Goal: Task Accomplishment & Management: Use online tool/utility

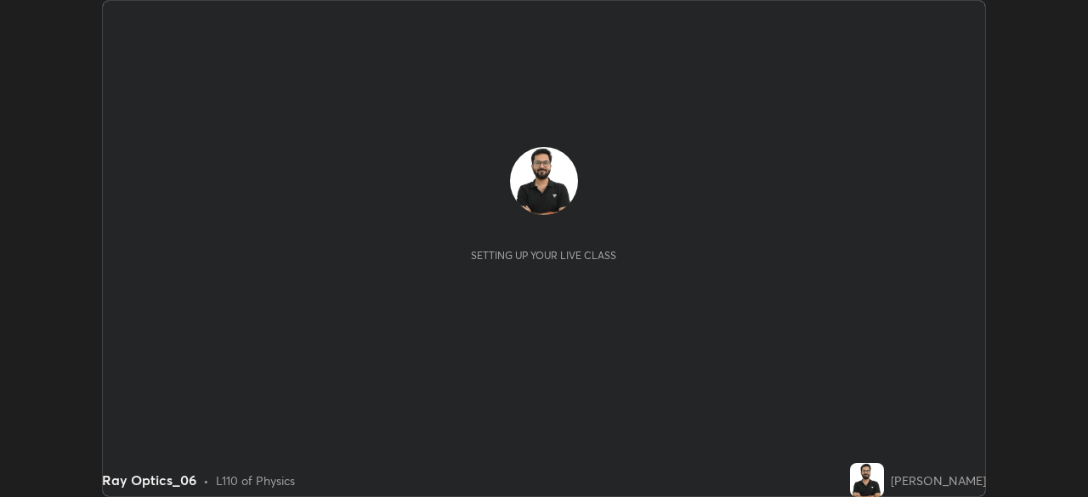
scroll to position [497, 1087]
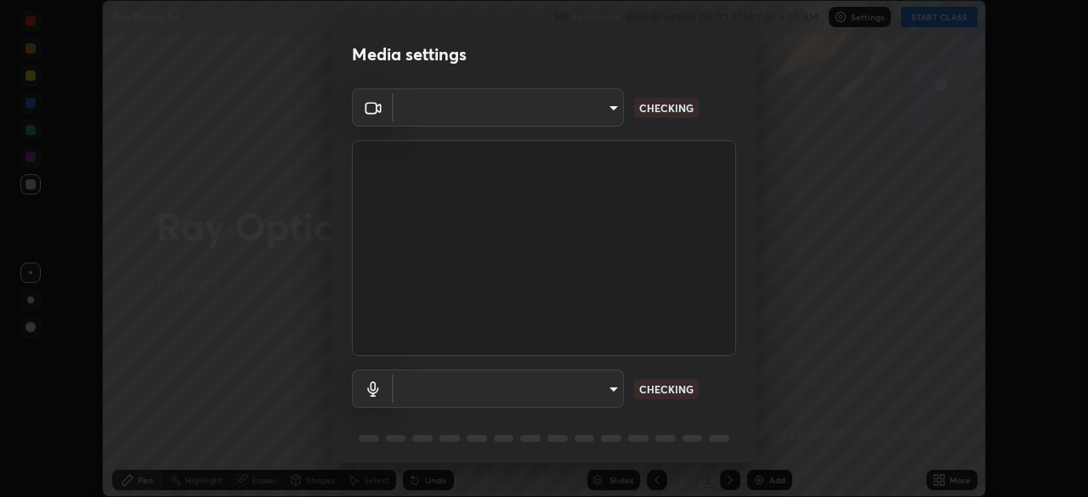
type input "81b83f3b3fc480431f43b79cf564758e7a8e4a876935f32c08df32da0cf1f4dc"
type input "6d643f2c44511d0da6dae65847b13f7b5f4683c545c4e073660d5225f0d34643"
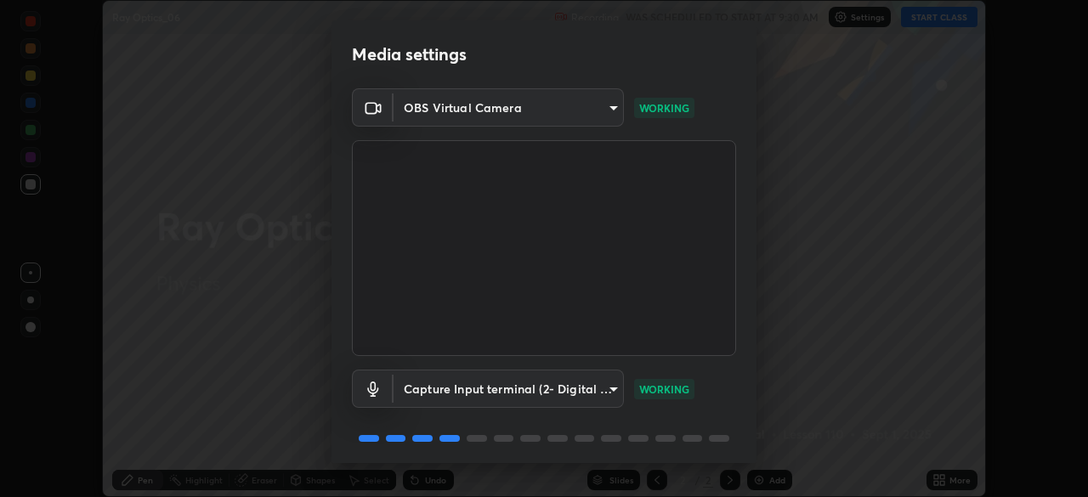
scroll to position [60, 0]
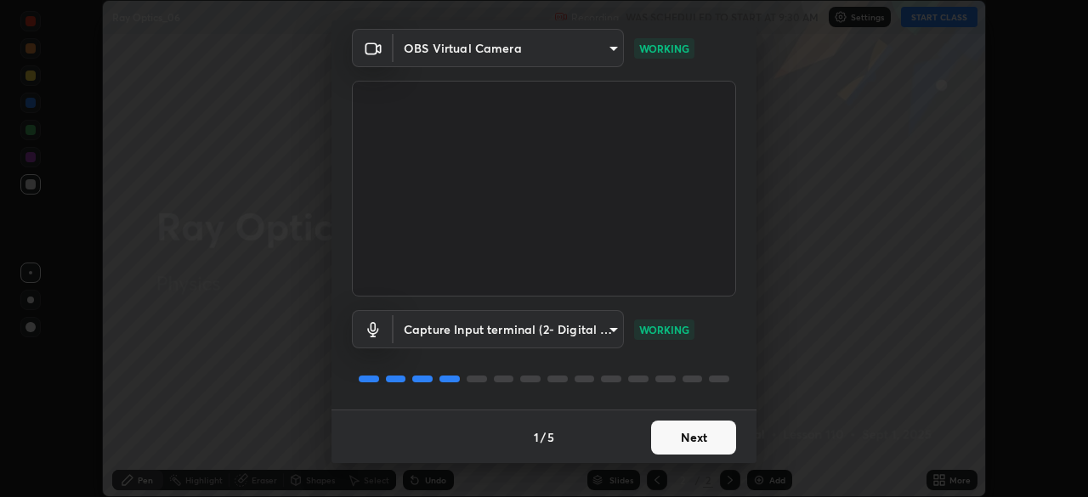
click at [677, 434] on button "Next" at bounding box center [693, 438] width 85 height 34
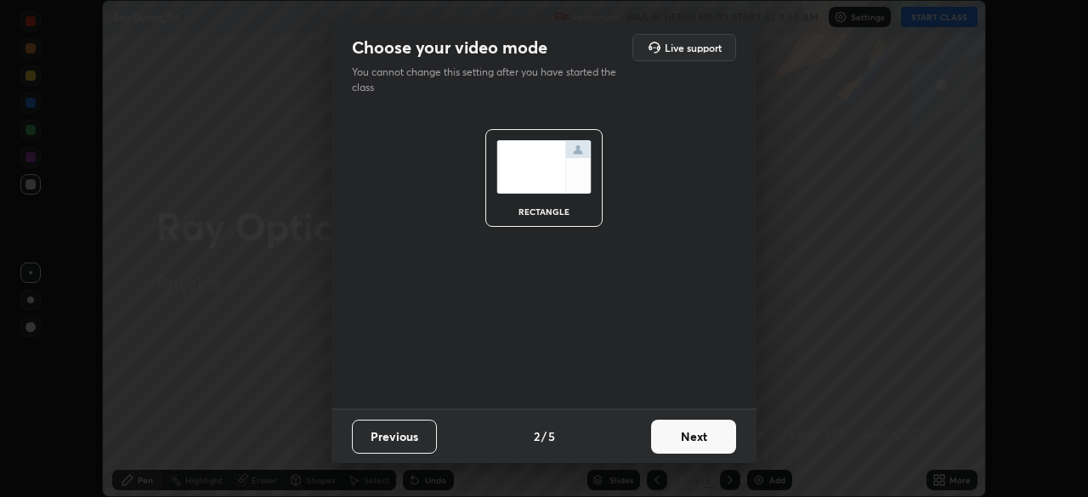
click at [681, 435] on button "Next" at bounding box center [693, 437] width 85 height 34
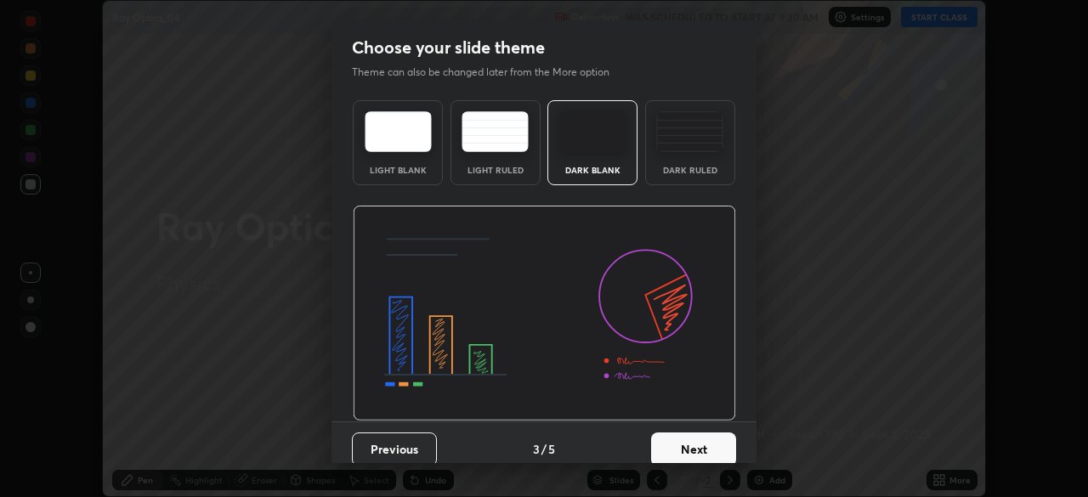
click at [678, 449] on button "Next" at bounding box center [693, 450] width 85 height 34
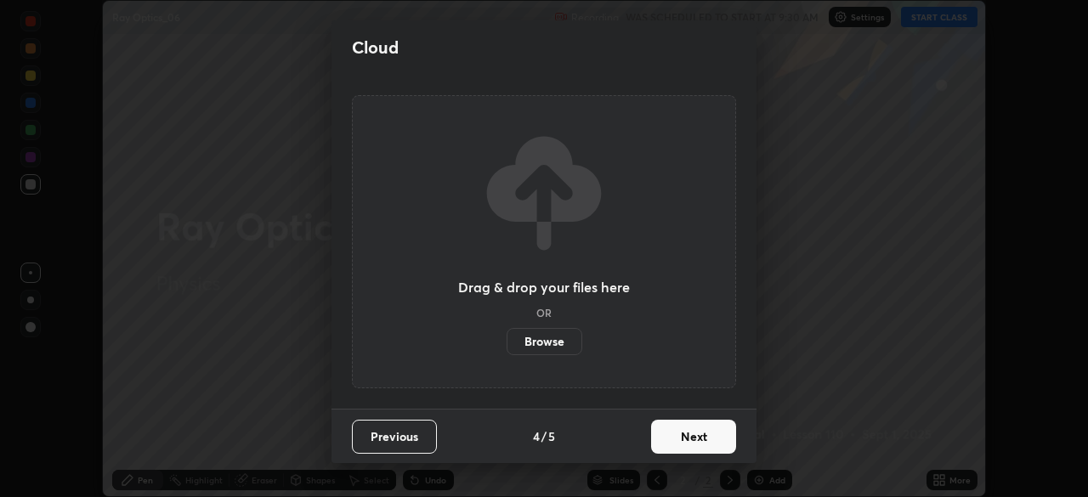
click at [670, 445] on button "Next" at bounding box center [693, 437] width 85 height 34
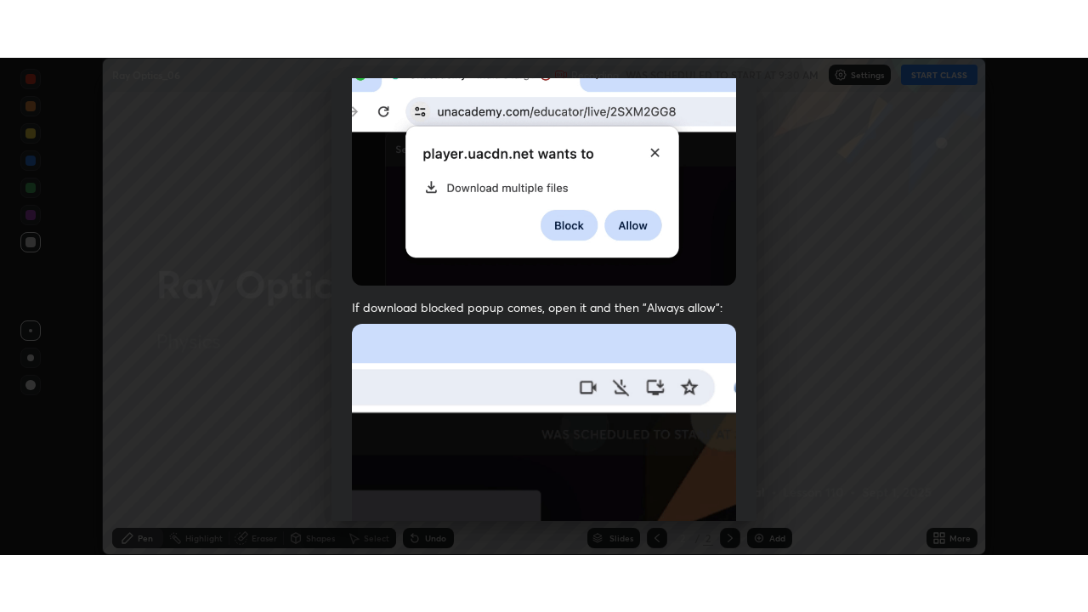
scroll to position [406, 0]
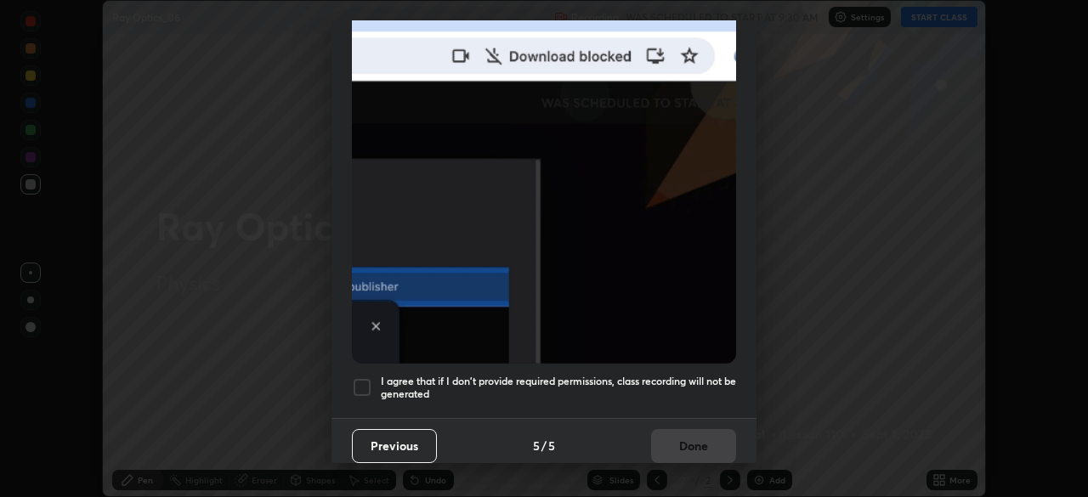
click at [668, 375] on h5 "I agree that if I don't provide required permissions, class recording will not …" at bounding box center [558, 388] width 355 height 26
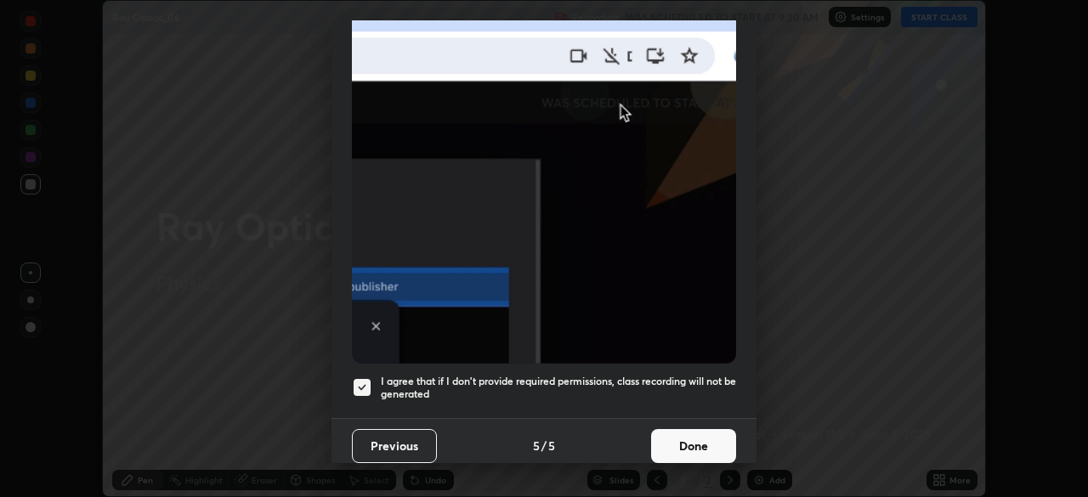
click at [685, 434] on button "Done" at bounding box center [693, 446] width 85 height 34
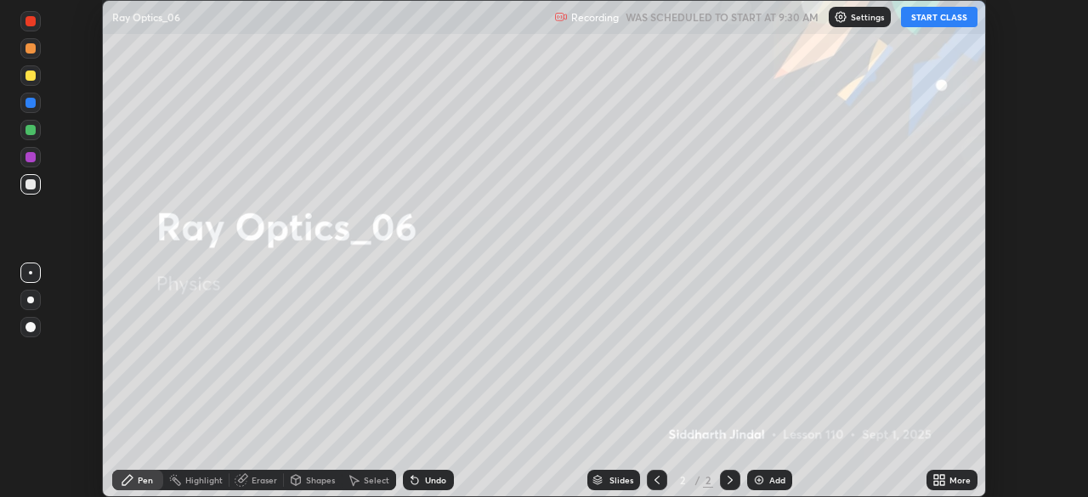
click at [940, 485] on icon at bounding box center [942, 483] width 4 height 4
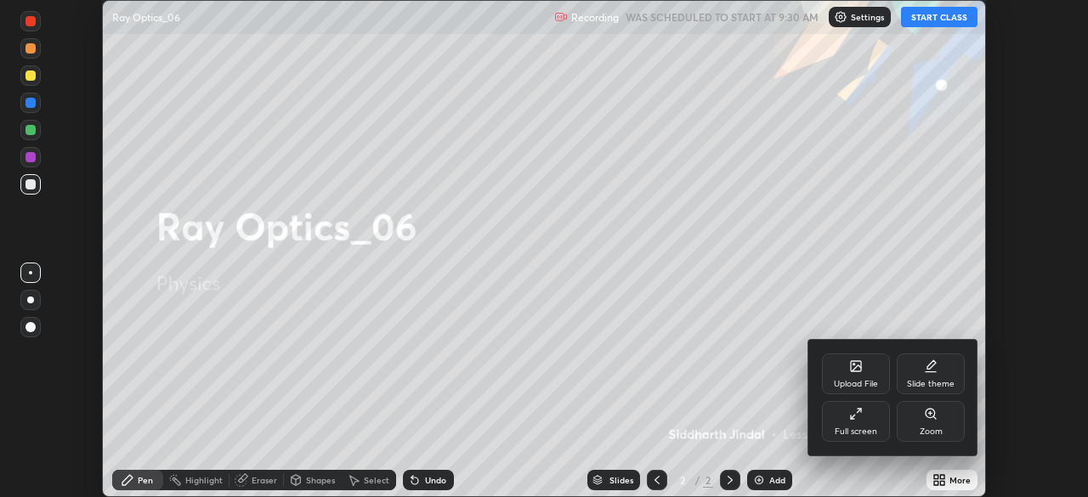
click at [859, 429] on div "Full screen" at bounding box center [856, 432] width 43 height 9
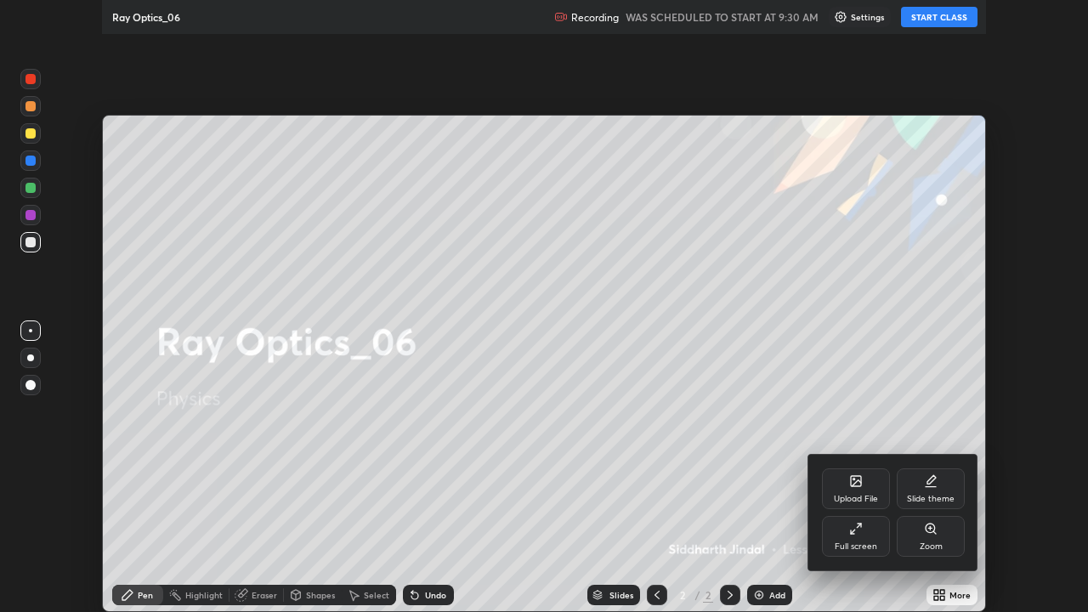
scroll to position [612, 1088]
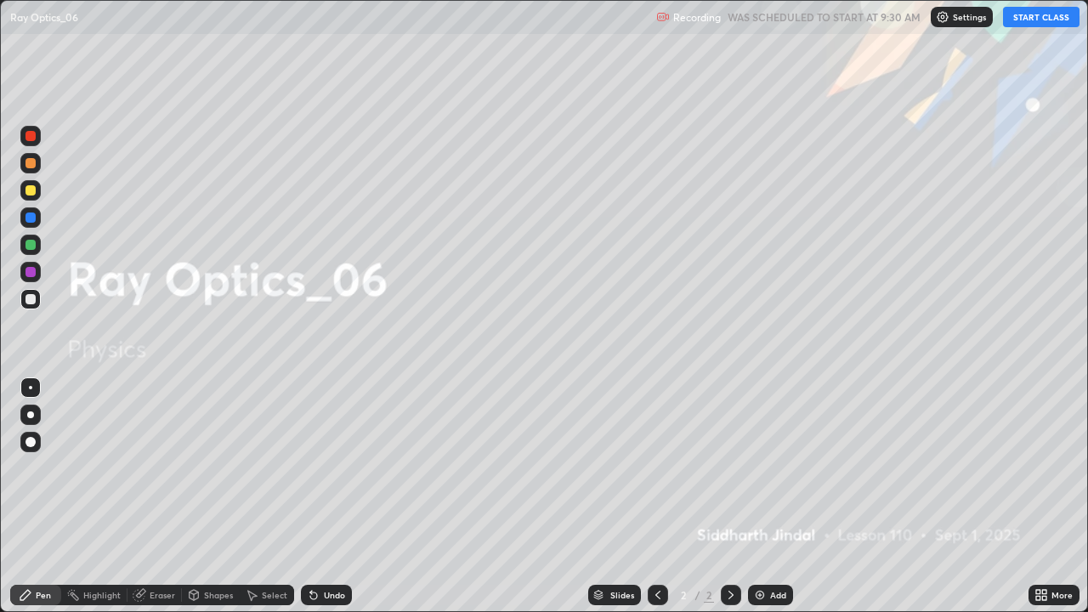
click at [1037, 16] on button "START CLASS" at bounding box center [1041, 17] width 77 height 20
click at [731, 496] on icon at bounding box center [731, 595] width 14 height 14
click at [760, 496] on img at bounding box center [760, 595] width 14 height 14
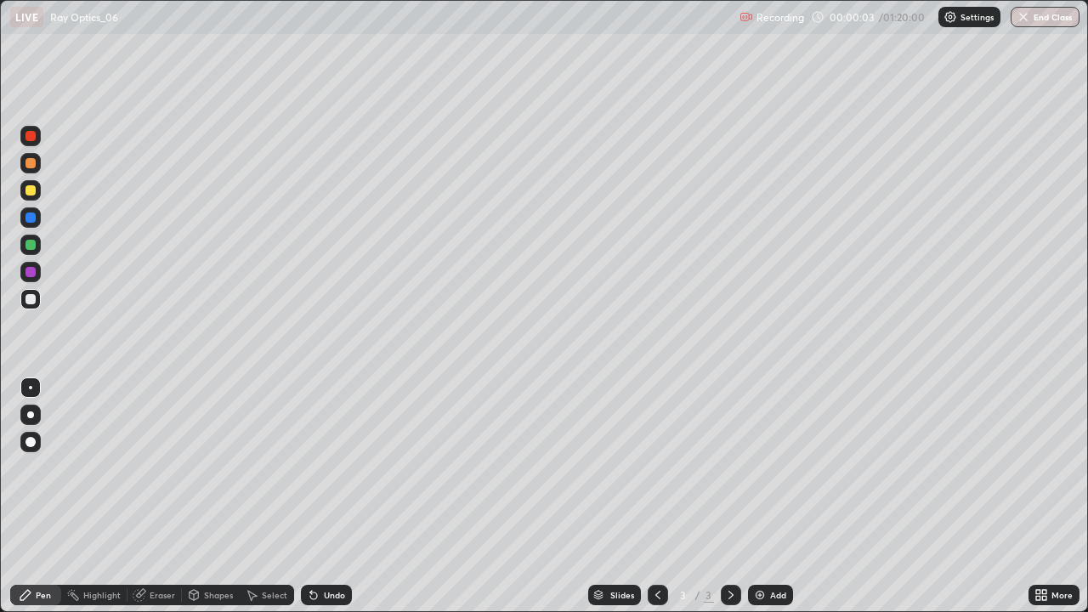
click at [37, 423] on div at bounding box center [30, 415] width 20 height 20
click at [329, 496] on div "Undo" at bounding box center [334, 595] width 21 height 9
click at [729, 496] on icon at bounding box center [731, 595] width 14 height 14
click at [763, 496] on img at bounding box center [760, 595] width 14 height 14
click at [729, 496] on icon at bounding box center [731, 595] width 14 height 14
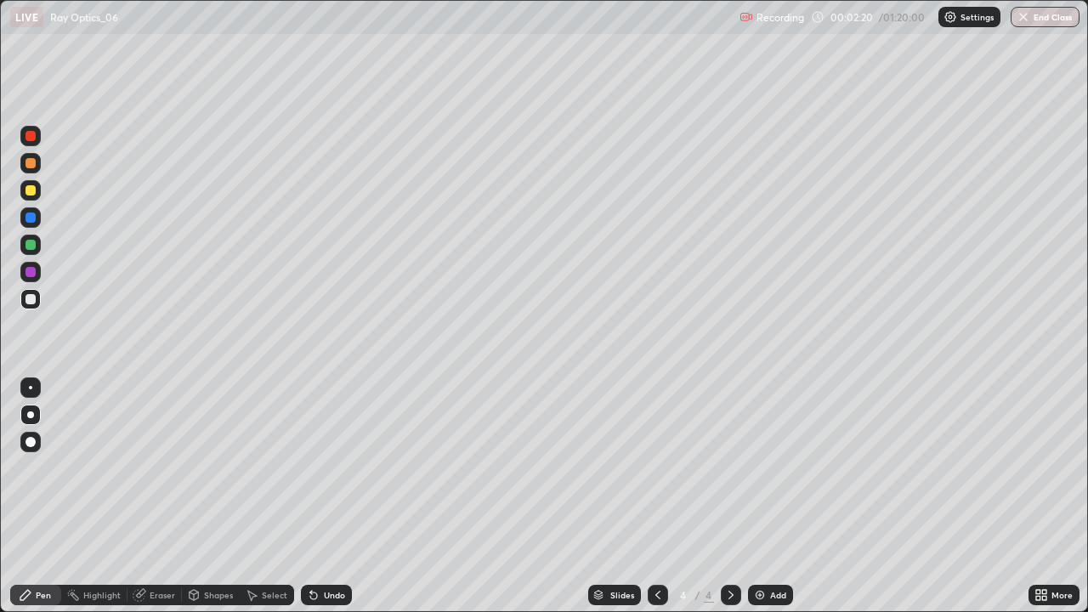
click at [767, 496] on div "Add" at bounding box center [770, 595] width 45 height 20
click at [729, 496] on icon at bounding box center [731, 595] width 14 height 14
click at [763, 496] on img at bounding box center [760, 595] width 14 height 14
click at [322, 496] on div "Undo" at bounding box center [326, 595] width 51 height 20
click at [321, 496] on div "Undo" at bounding box center [326, 595] width 51 height 20
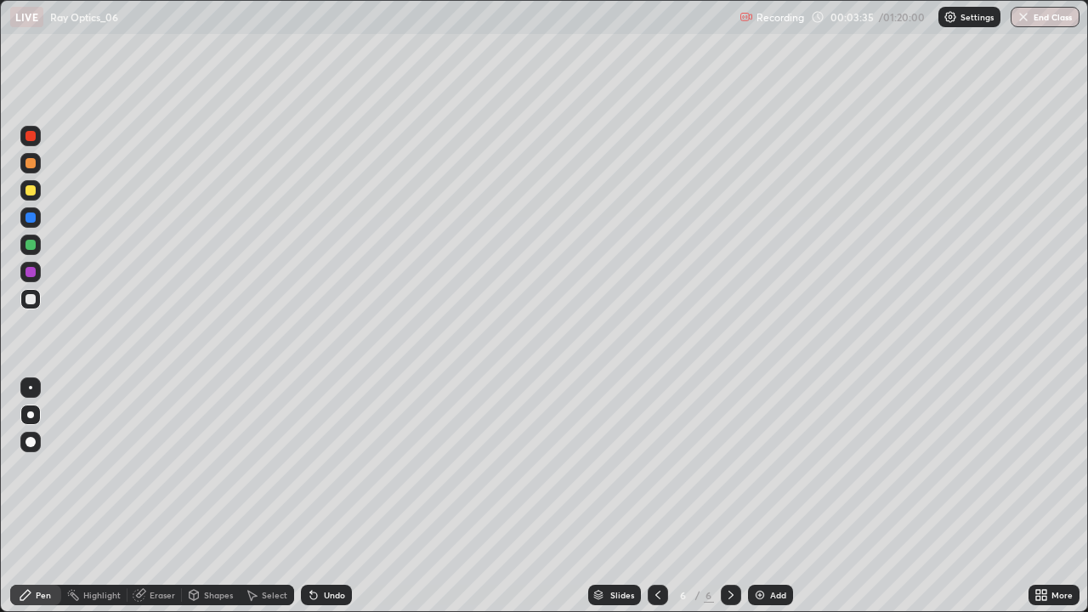
click at [321, 496] on div "Undo" at bounding box center [326, 595] width 51 height 20
click at [318, 496] on div "Undo" at bounding box center [326, 595] width 51 height 20
click at [324, 496] on div "Undo" at bounding box center [334, 595] width 21 height 9
click at [321, 496] on div "Undo" at bounding box center [326, 595] width 51 height 20
click at [324, 496] on div "Undo" at bounding box center [334, 595] width 21 height 9
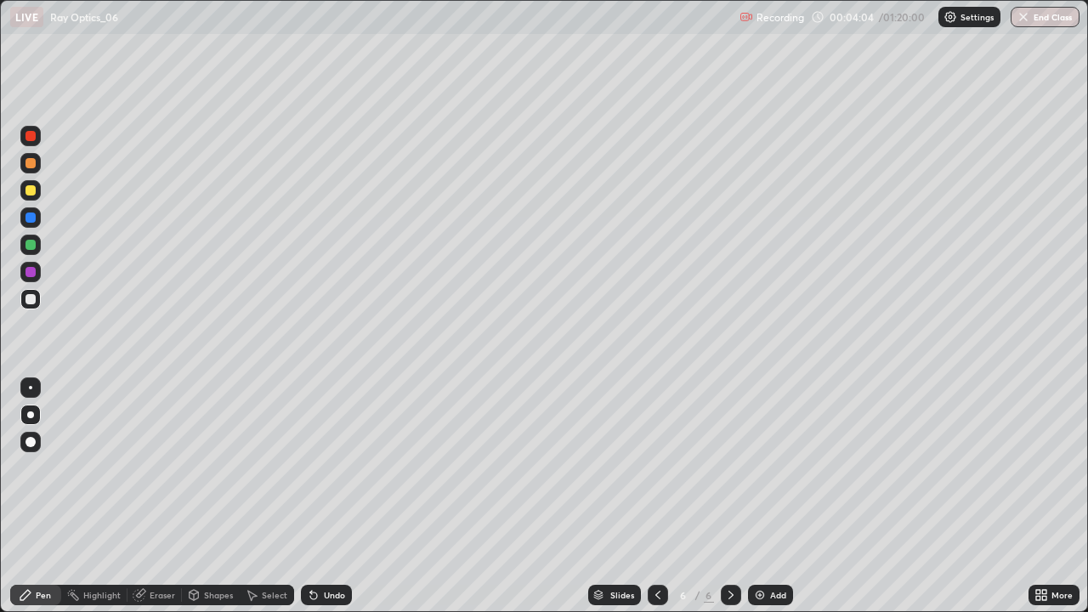
click at [324, 496] on div "Undo" at bounding box center [334, 595] width 21 height 9
click at [322, 496] on div "Undo" at bounding box center [326, 595] width 51 height 20
click at [323, 496] on div "Undo" at bounding box center [326, 595] width 51 height 20
click at [321, 496] on div "Undo" at bounding box center [326, 595] width 51 height 20
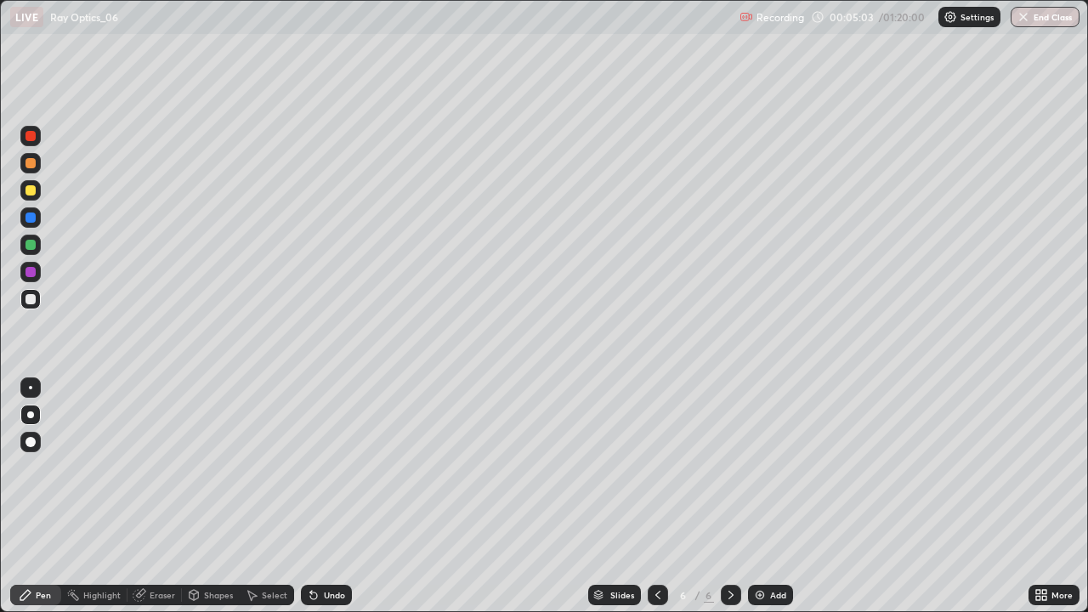
click at [726, 496] on icon at bounding box center [731, 595] width 14 height 14
click at [748, 496] on div "Add" at bounding box center [770, 595] width 45 height 20
click at [656, 496] on icon at bounding box center [658, 595] width 14 height 14
click at [726, 496] on div at bounding box center [731, 595] width 20 height 20
click at [729, 496] on icon at bounding box center [731, 595] width 14 height 14
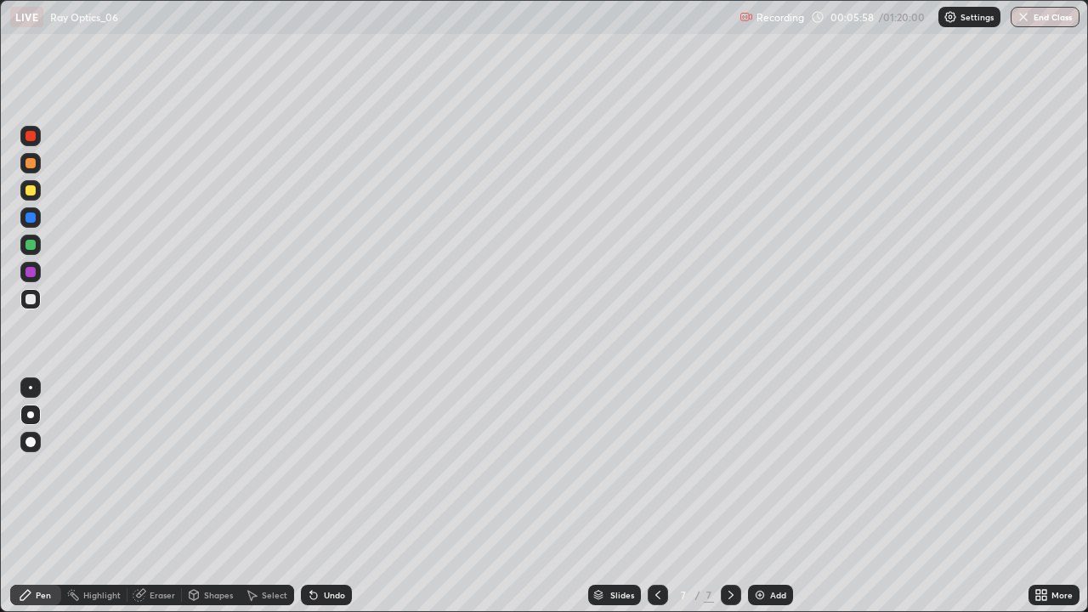
click at [760, 496] on img at bounding box center [760, 595] width 14 height 14
click at [32, 302] on div at bounding box center [31, 299] width 10 height 10
click at [730, 496] on icon at bounding box center [731, 595] width 14 height 14
click at [758, 496] on img at bounding box center [760, 595] width 14 height 14
click at [329, 496] on div "Undo" at bounding box center [334, 595] width 21 height 9
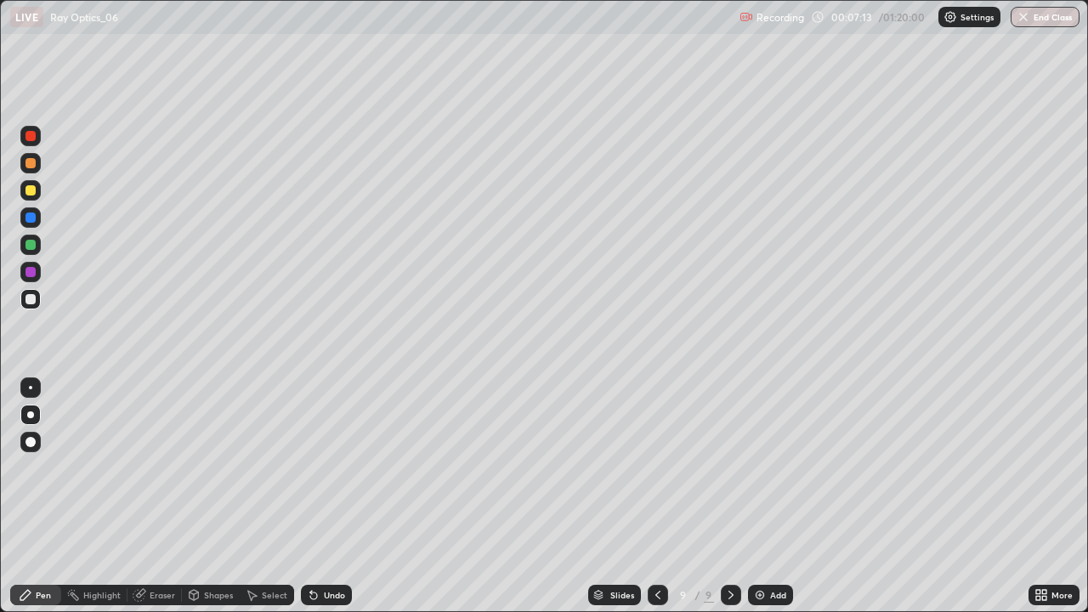
click at [325, 496] on div "Undo" at bounding box center [334, 595] width 21 height 9
click at [324, 496] on div "Undo" at bounding box center [334, 595] width 21 height 9
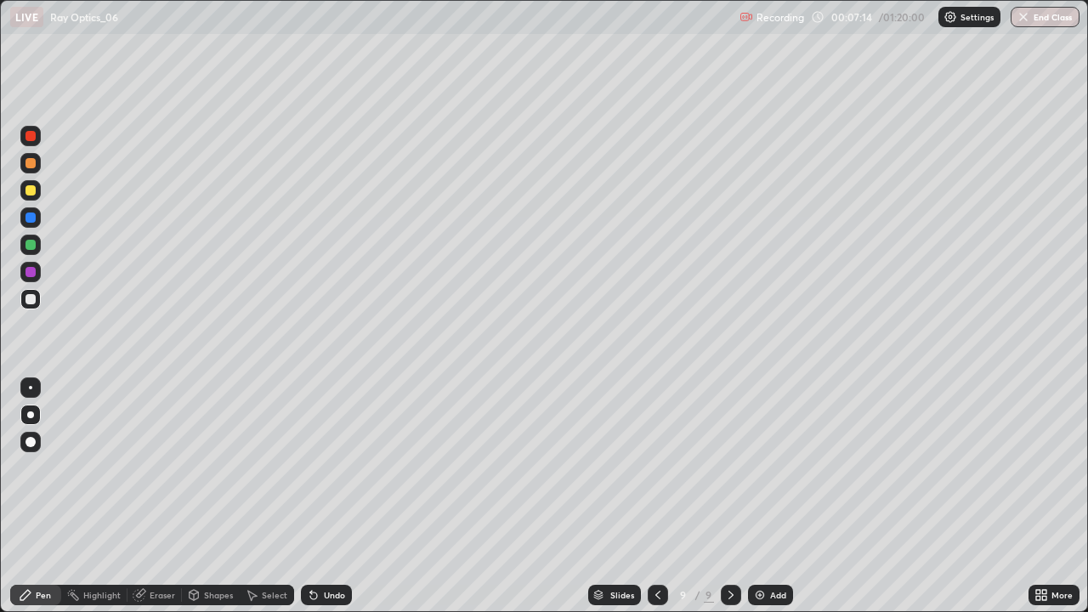
click at [324, 496] on div "Undo" at bounding box center [334, 595] width 21 height 9
click at [321, 496] on div "Undo" at bounding box center [326, 595] width 51 height 20
click at [320, 496] on div "Undo" at bounding box center [326, 595] width 51 height 20
click at [323, 496] on div "Undo" at bounding box center [326, 595] width 51 height 20
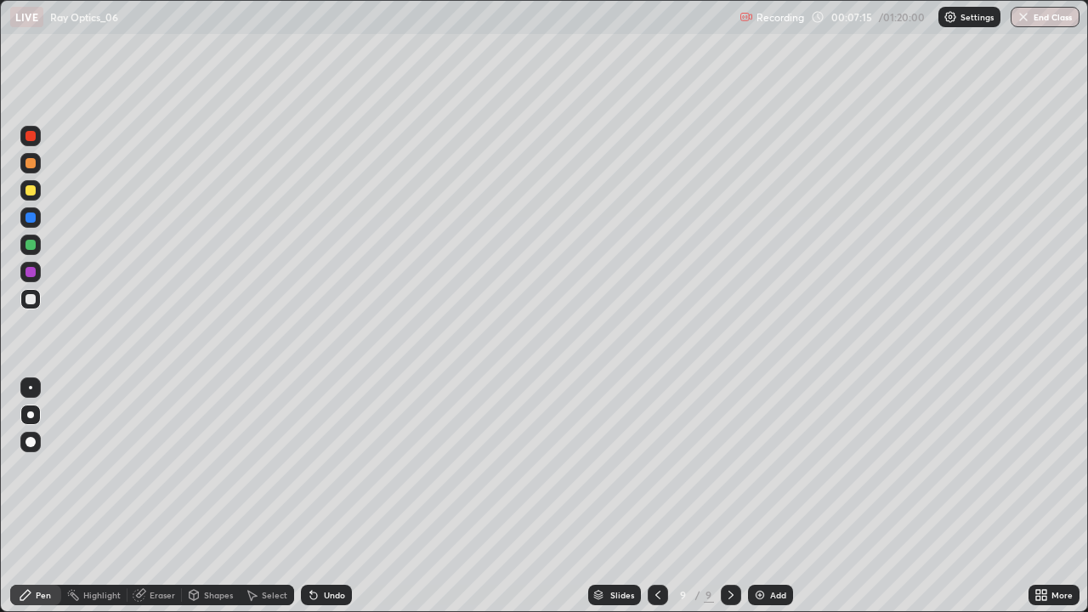
click at [328, 496] on div "Undo" at bounding box center [326, 595] width 51 height 20
click at [327, 496] on div "Undo" at bounding box center [326, 595] width 51 height 20
click at [330, 496] on div "Undo" at bounding box center [326, 595] width 51 height 20
click at [31, 187] on div at bounding box center [31, 190] width 10 height 10
click at [31, 165] on div at bounding box center [31, 163] width 10 height 10
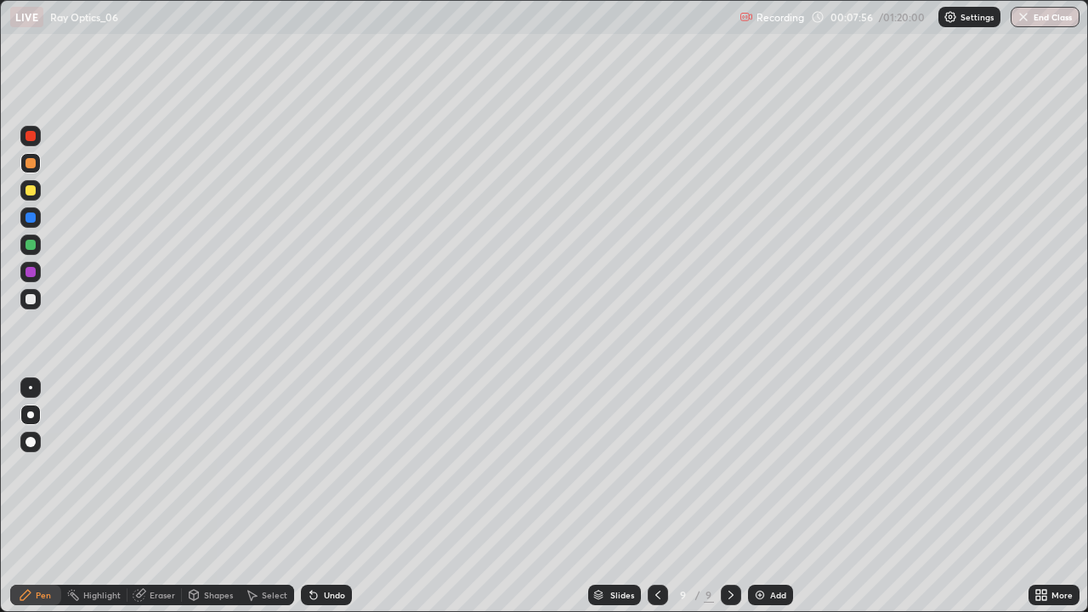
click at [32, 241] on div at bounding box center [31, 245] width 10 height 10
click at [26, 190] on div at bounding box center [31, 190] width 10 height 10
click at [318, 496] on icon at bounding box center [314, 595] width 14 height 14
click at [317, 496] on icon at bounding box center [314, 595] width 14 height 14
click at [320, 496] on div "Undo" at bounding box center [326, 595] width 51 height 20
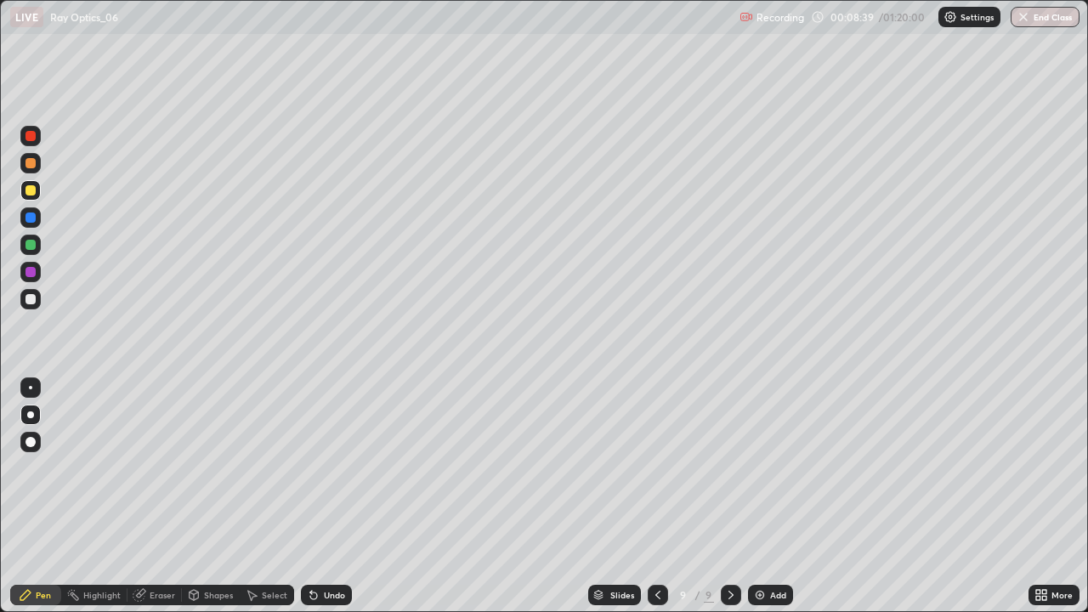
click at [32, 219] on div at bounding box center [31, 218] width 10 height 10
click at [28, 190] on div at bounding box center [31, 190] width 10 height 10
click at [32, 269] on div at bounding box center [31, 272] width 10 height 10
click at [32, 271] on div at bounding box center [31, 272] width 10 height 10
click at [336, 496] on div "Undo" at bounding box center [334, 595] width 21 height 9
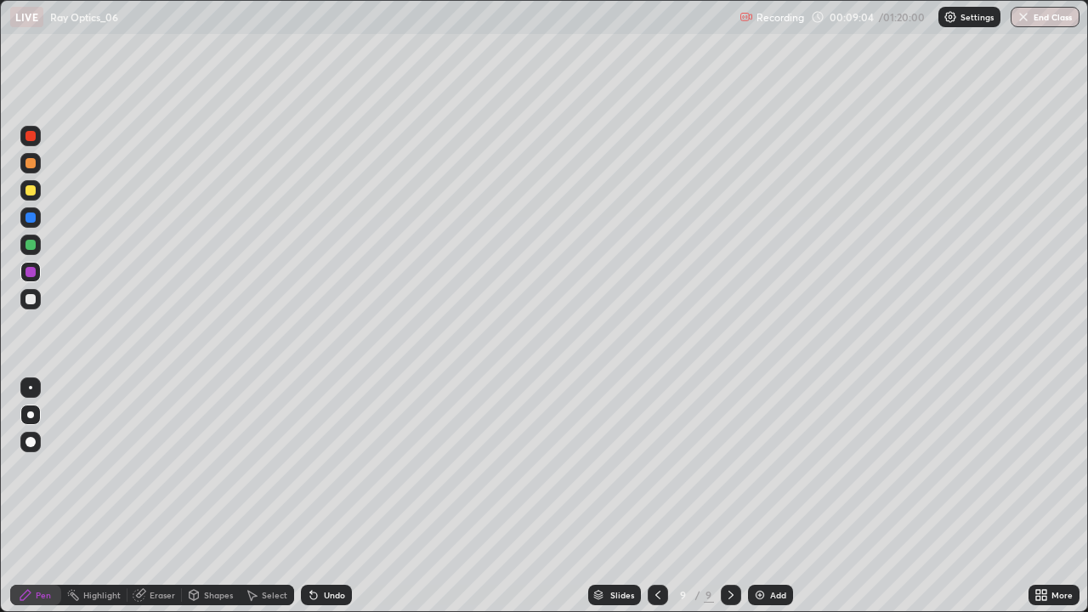
click at [32, 241] on div at bounding box center [31, 245] width 10 height 10
click at [721, 496] on div at bounding box center [731, 595] width 20 height 20
click at [765, 496] on img at bounding box center [760, 595] width 14 height 14
click at [319, 496] on div "Undo" at bounding box center [326, 595] width 51 height 20
click at [38, 299] on div at bounding box center [30, 299] width 20 height 20
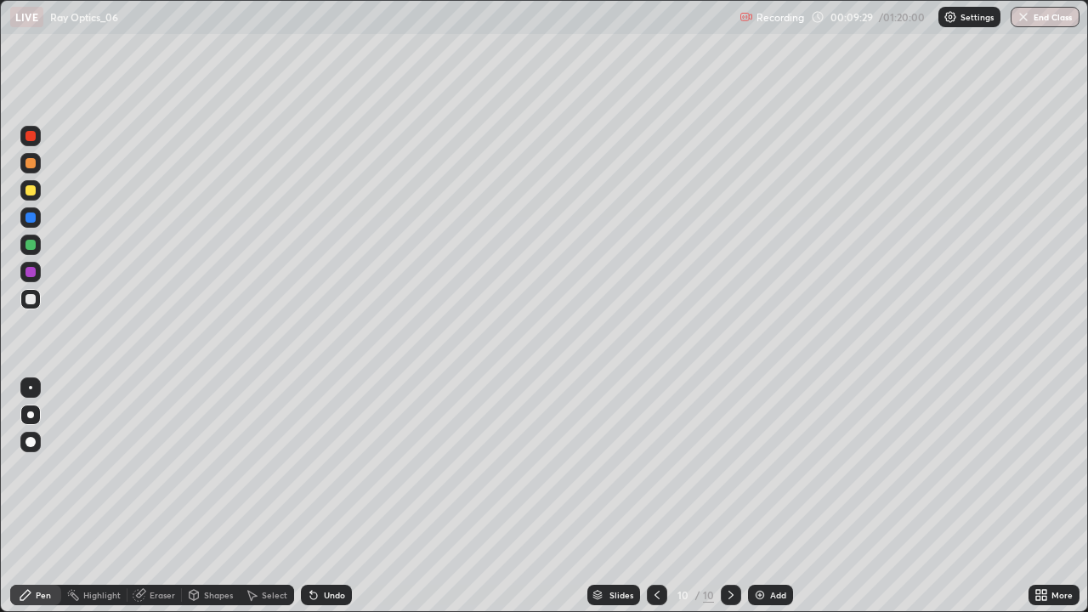
click at [37, 299] on div at bounding box center [30, 299] width 20 height 20
click at [212, 496] on div "Shapes" at bounding box center [218, 595] width 29 height 9
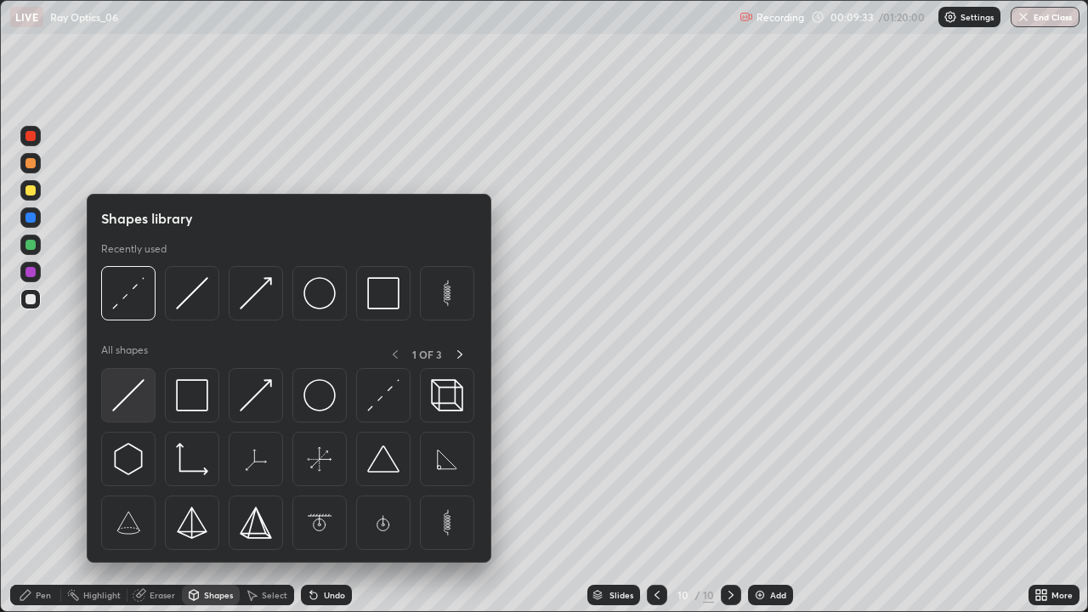
click at [134, 398] on img at bounding box center [128, 395] width 32 height 32
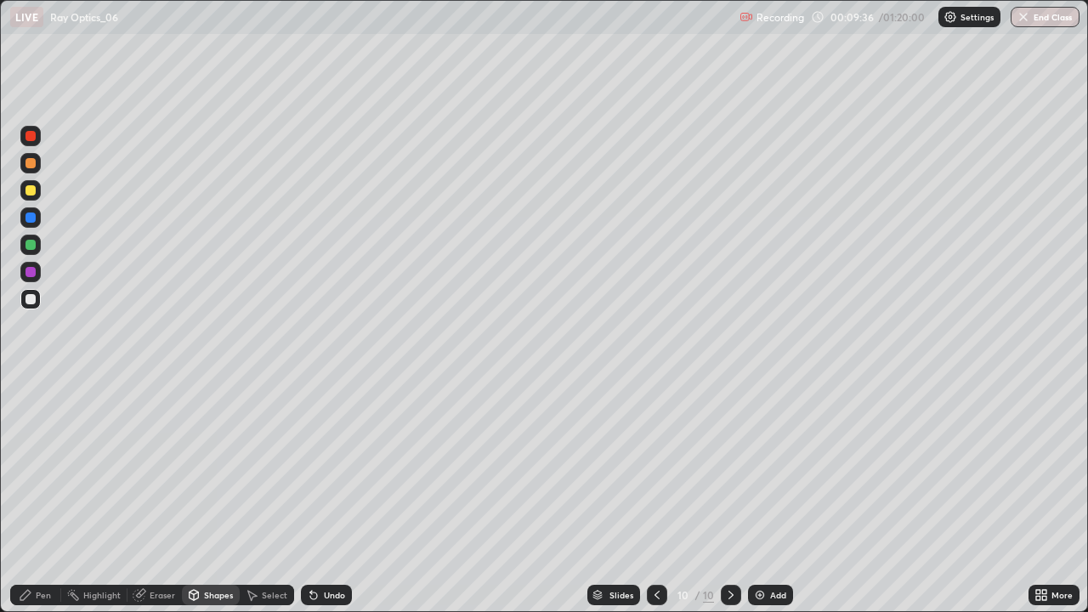
click at [324, 496] on div "Undo" at bounding box center [334, 595] width 21 height 9
click at [326, 496] on div "Undo" at bounding box center [326, 595] width 51 height 20
click at [317, 496] on icon at bounding box center [314, 595] width 14 height 14
click at [324, 496] on div "Undo" at bounding box center [334, 595] width 21 height 9
click at [310, 496] on icon at bounding box center [311, 592] width 2 height 2
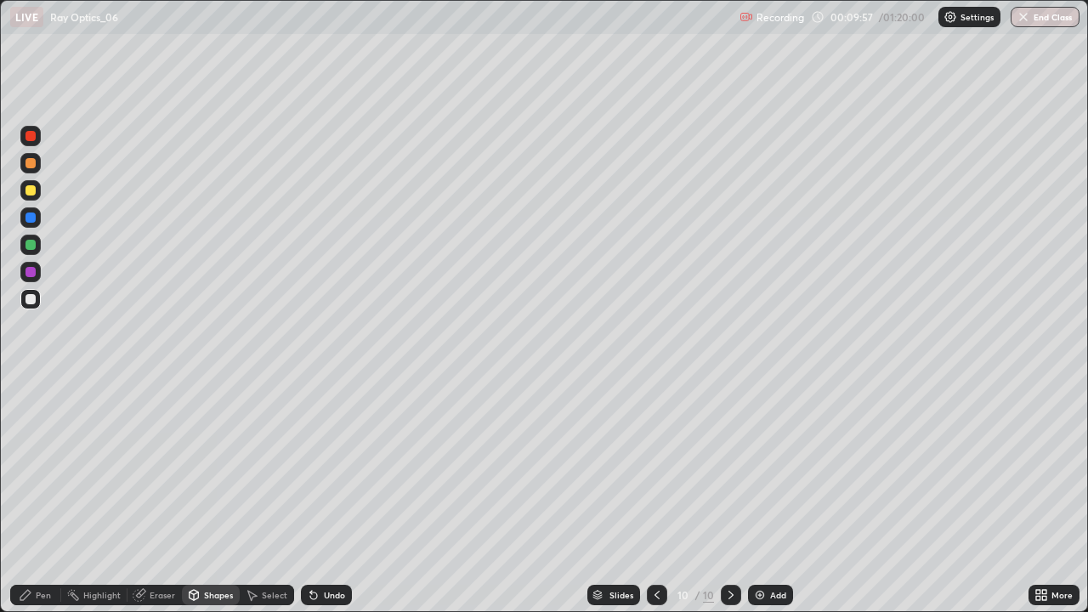
click at [40, 496] on div "Pen" at bounding box center [43, 595] width 15 height 9
click at [330, 496] on div "Undo" at bounding box center [334, 595] width 21 height 9
click at [731, 496] on icon at bounding box center [731, 595] width 5 height 9
click at [755, 496] on img at bounding box center [760, 595] width 14 height 14
click at [38, 415] on div at bounding box center [30, 415] width 20 height 20
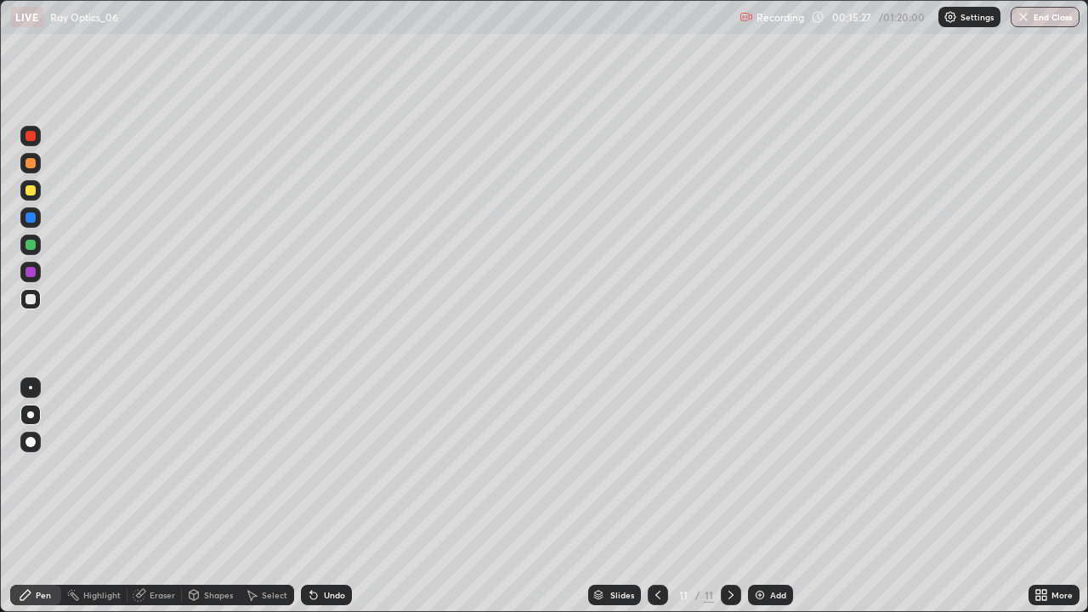
click at [32, 247] on div at bounding box center [31, 245] width 10 height 10
click at [263, 496] on div "Select" at bounding box center [275, 595] width 26 height 9
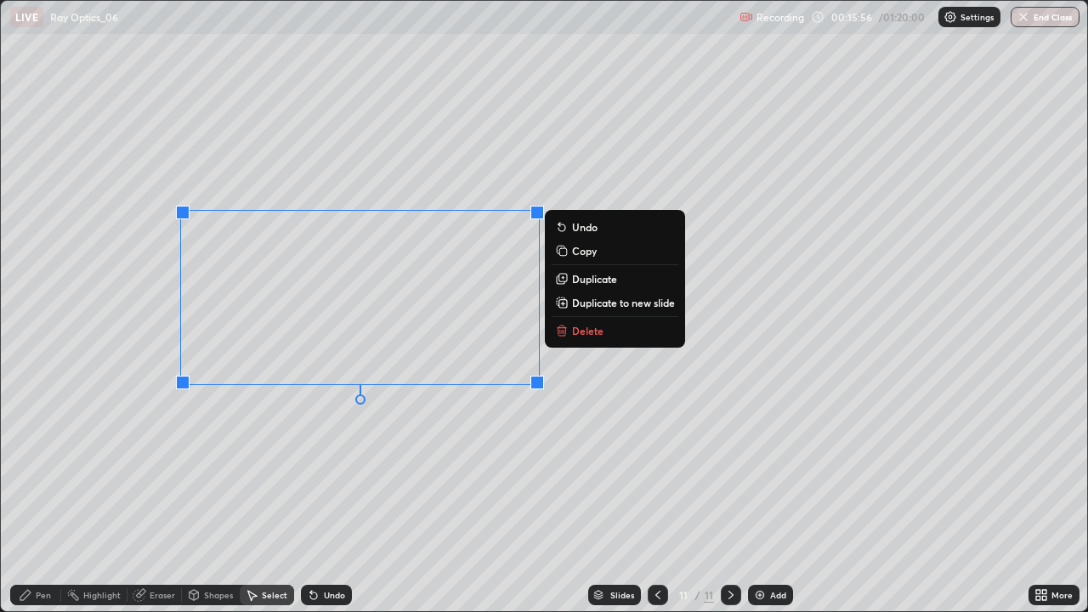
click at [581, 303] on p "Duplicate to new slide" at bounding box center [623, 303] width 103 height 14
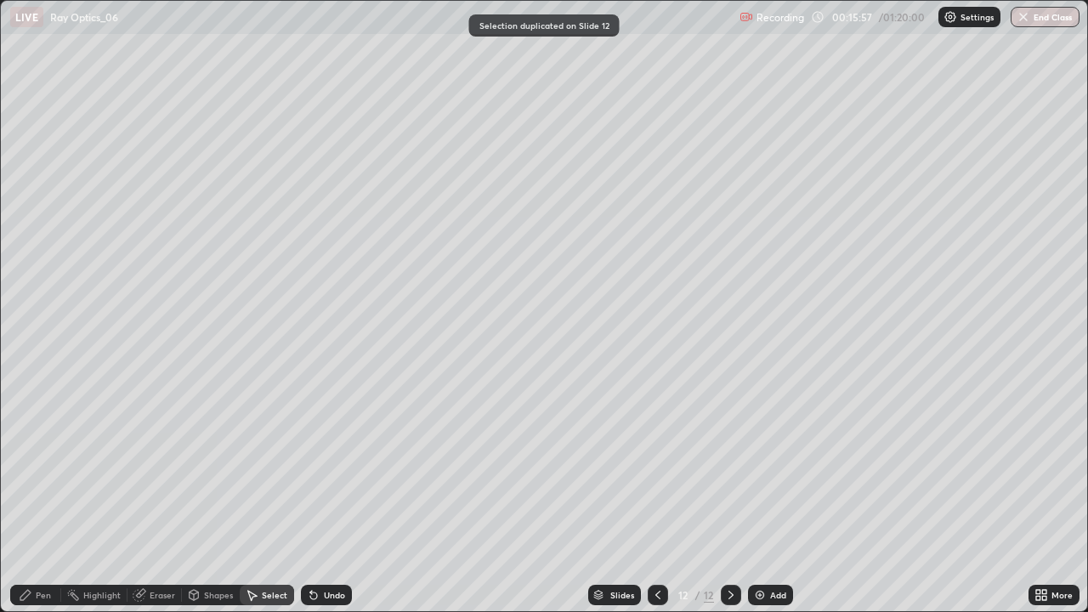
click at [25, 496] on icon at bounding box center [25, 595] width 10 height 10
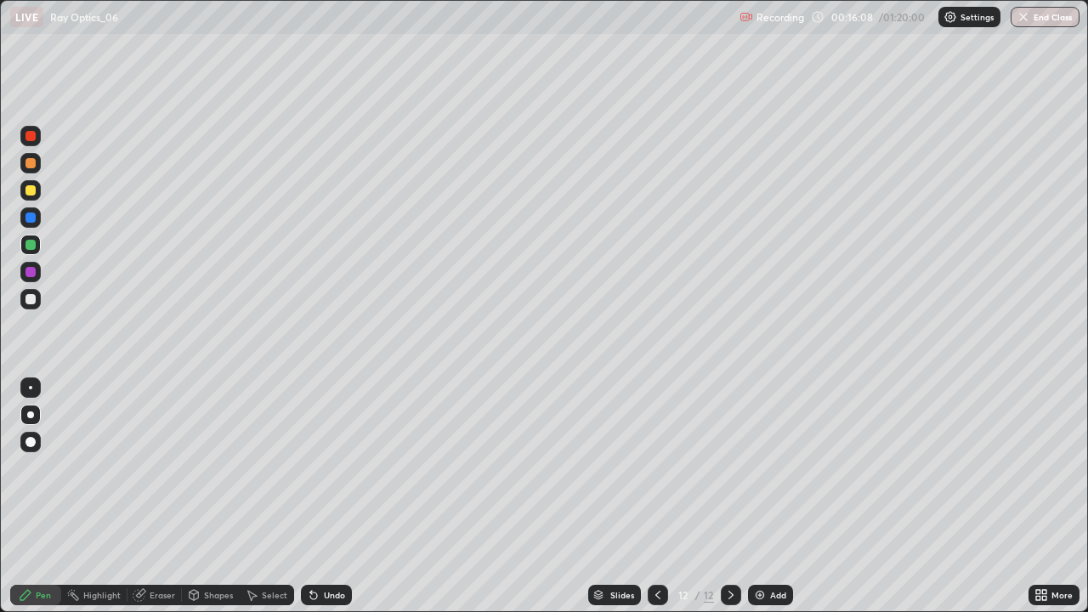
click at [201, 496] on div "Shapes" at bounding box center [211, 595] width 58 height 20
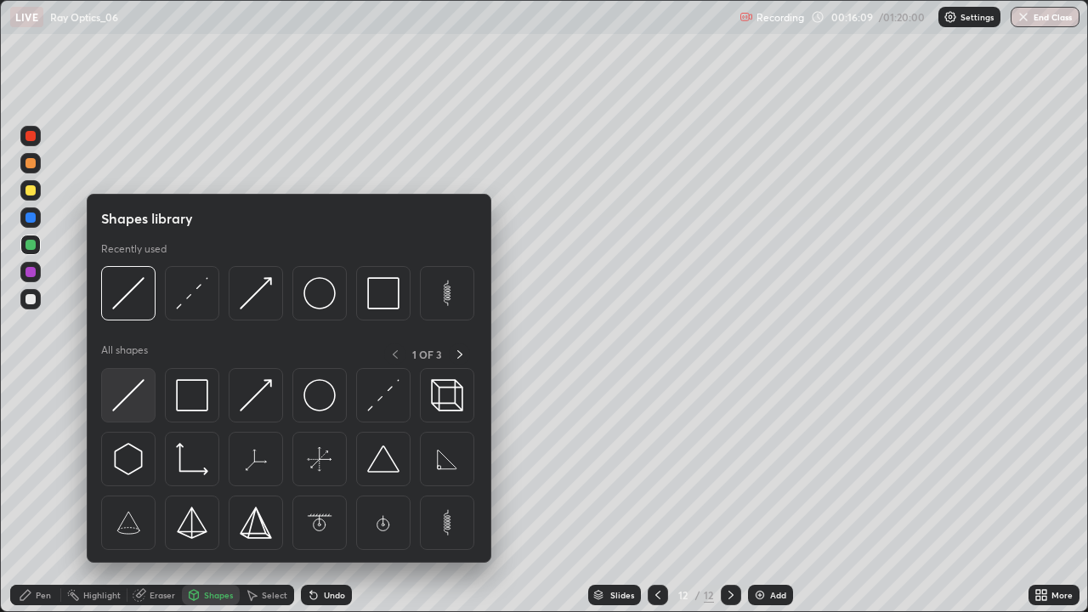
click at [129, 396] on img at bounding box center [128, 395] width 32 height 32
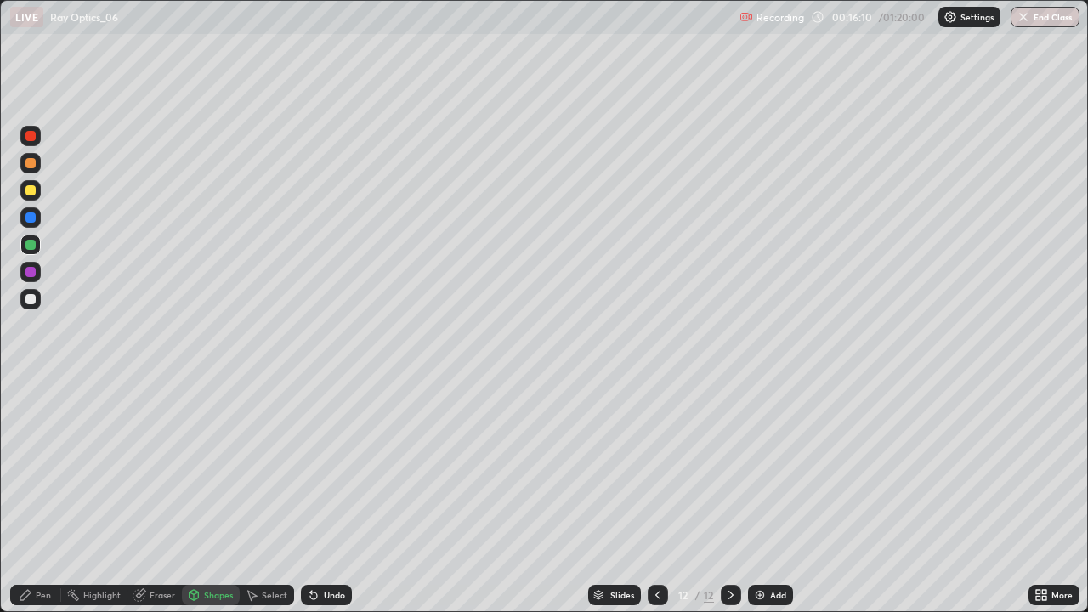
click at [32, 191] on div at bounding box center [31, 190] width 10 height 10
click at [40, 496] on div "Pen" at bounding box center [43, 595] width 15 height 9
click at [316, 496] on icon at bounding box center [314, 595] width 14 height 14
click at [324, 496] on div "Undo" at bounding box center [334, 595] width 21 height 9
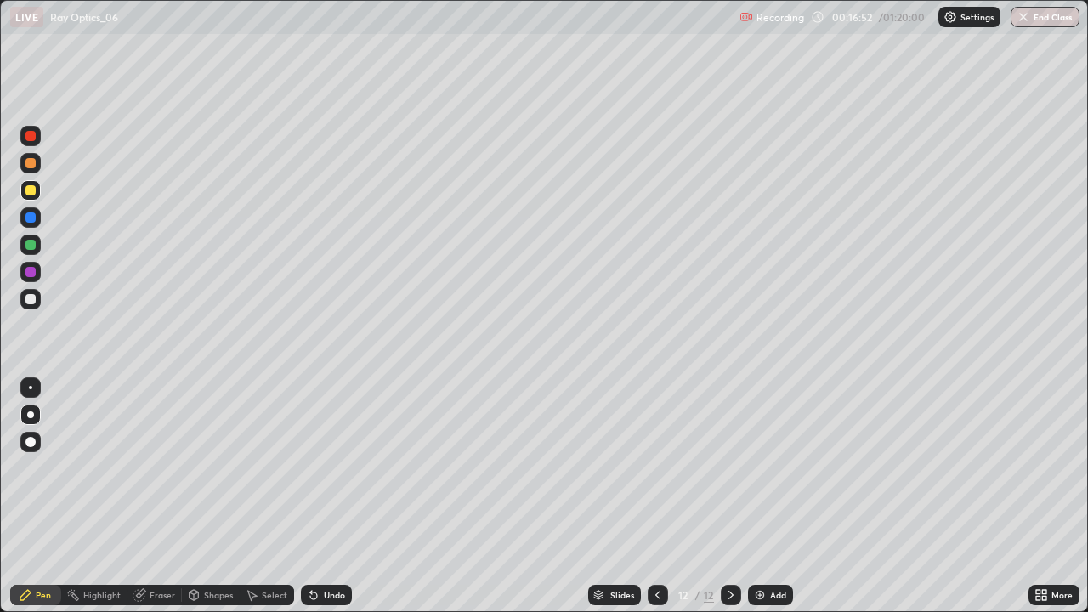
click at [324, 496] on div "Undo" at bounding box center [334, 595] width 21 height 9
click at [327, 496] on div "Undo" at bounding box center [334, 595] width 21 height 9
click at [328, 496] on div "Undo" at bounding box center [334, 595] width 21 height 9
click at [330, 496] on div "Undo" at bounding box center [334, 595] width 21 height 9
click at [332, 496] on div "Undo" at bounding box center [334, 595] width 21 height 9
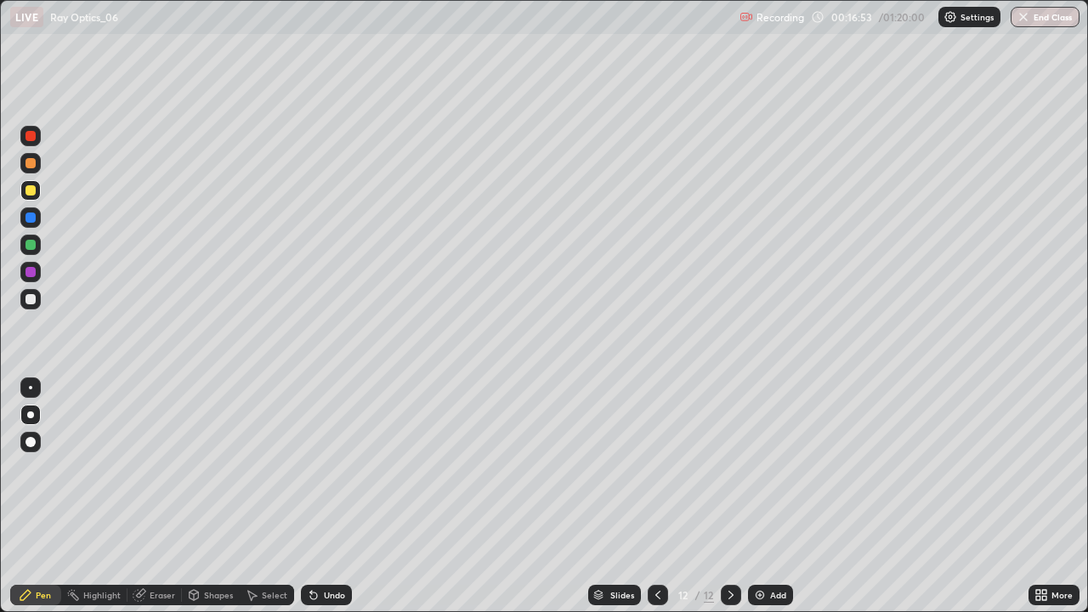
click at [332, 496] on div "Undo" at bounding box center [334, 595] width 21 height 9
click at [333, 496] on div "Undo" at bounding box center [334, 595] width 21 height 9
click at [336, 496] on div "Undo" at bounding box center [334, 595] width 21 height 9
click at [338, 496] on div "Undo" at bounding box center [334, 595] width 21 height 9
click at [332, 496] on div "Undo" at bounding box center [326, 595] width 51 height 20
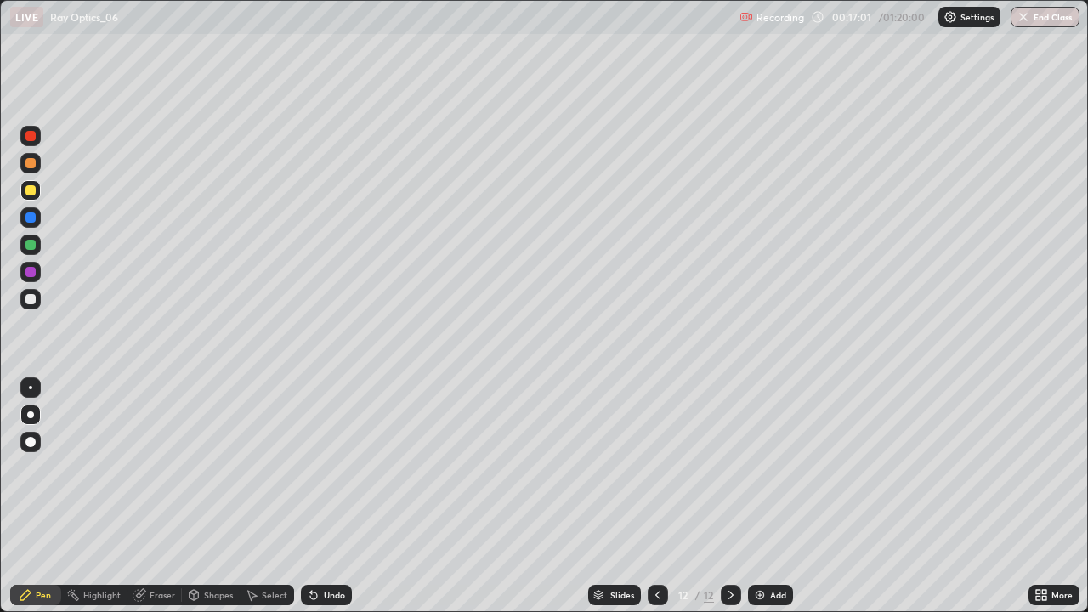
click at [210, 496] on div "Shapes" at bounding box center [218, 595] width 29 height 9
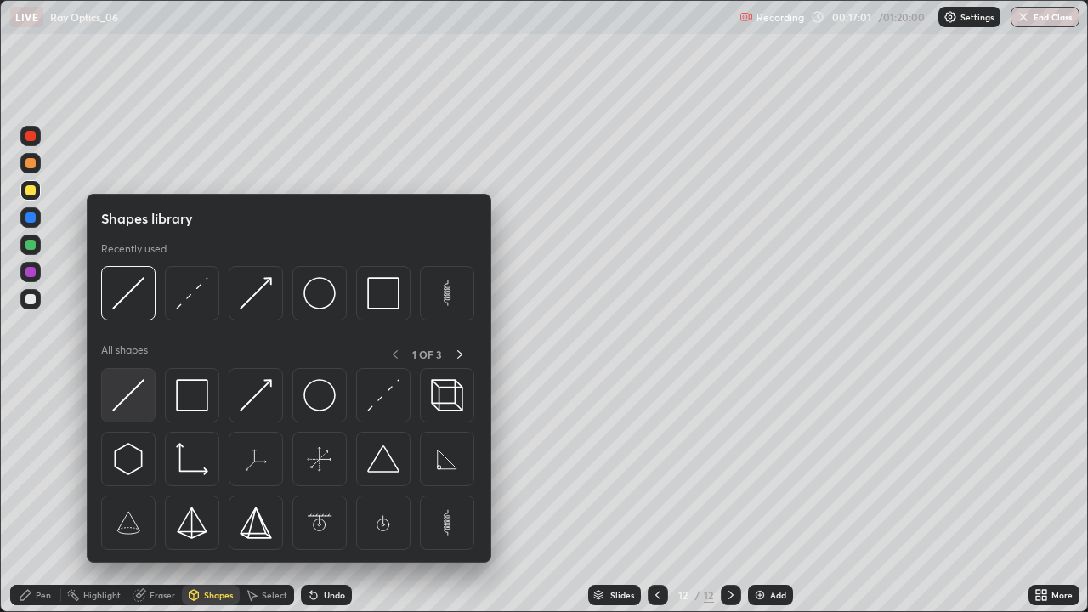
click at [145, 387] on div at bounding box center [128, 395] width 54 height 54
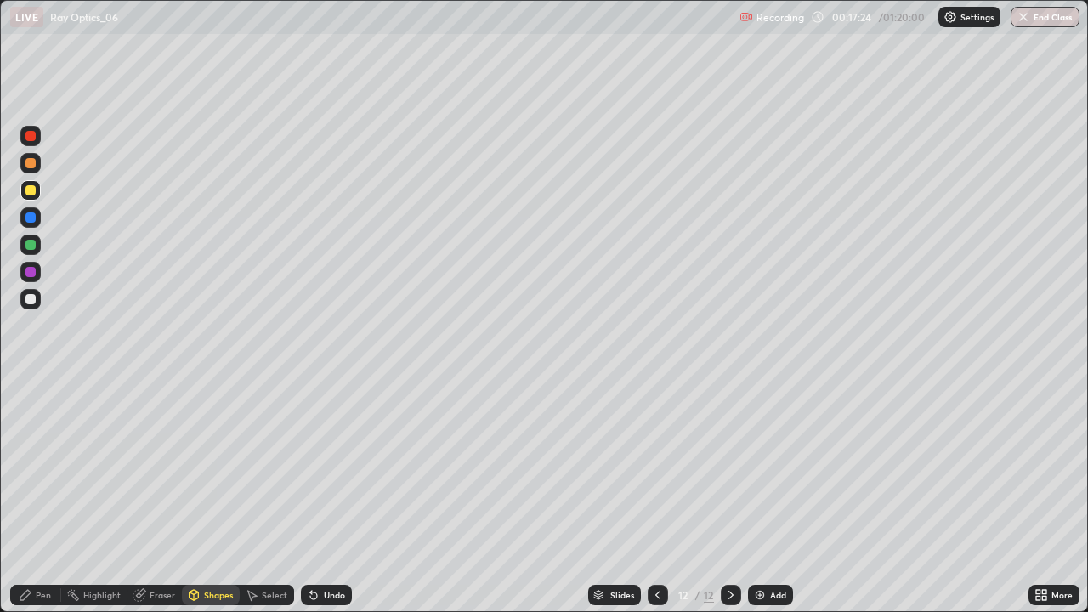
click at [39, 496] on div "Pen" at bounding box center [43, 595] width 15 height 9
click at [201, 496] on div "Shapes" at bounding box center [211, 595] width 58 height 20
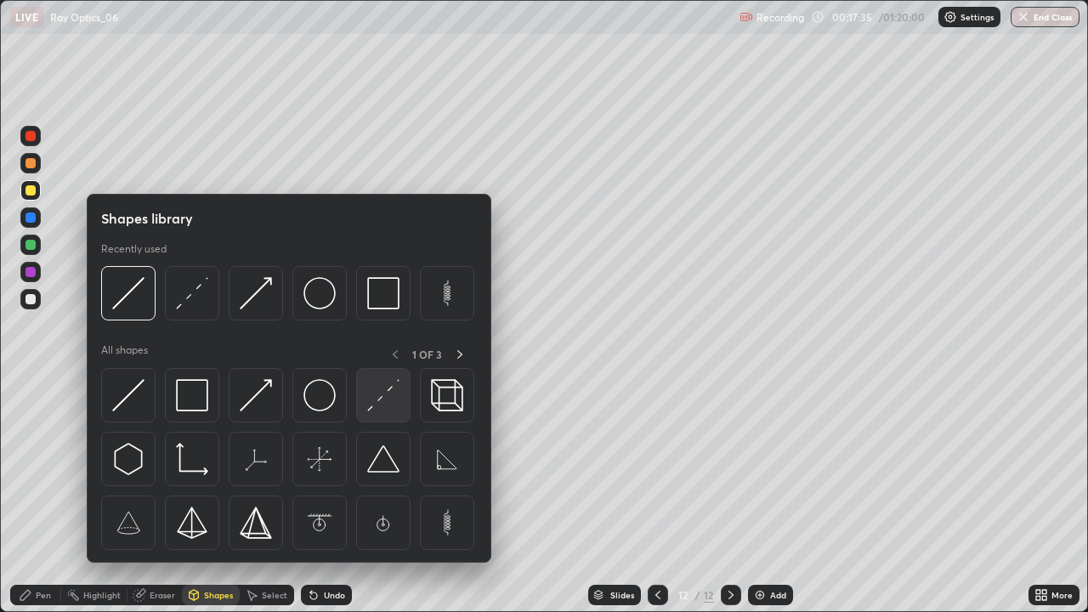
click at [382, 403] on img at bounding box center [383, 395] width 32 height 32
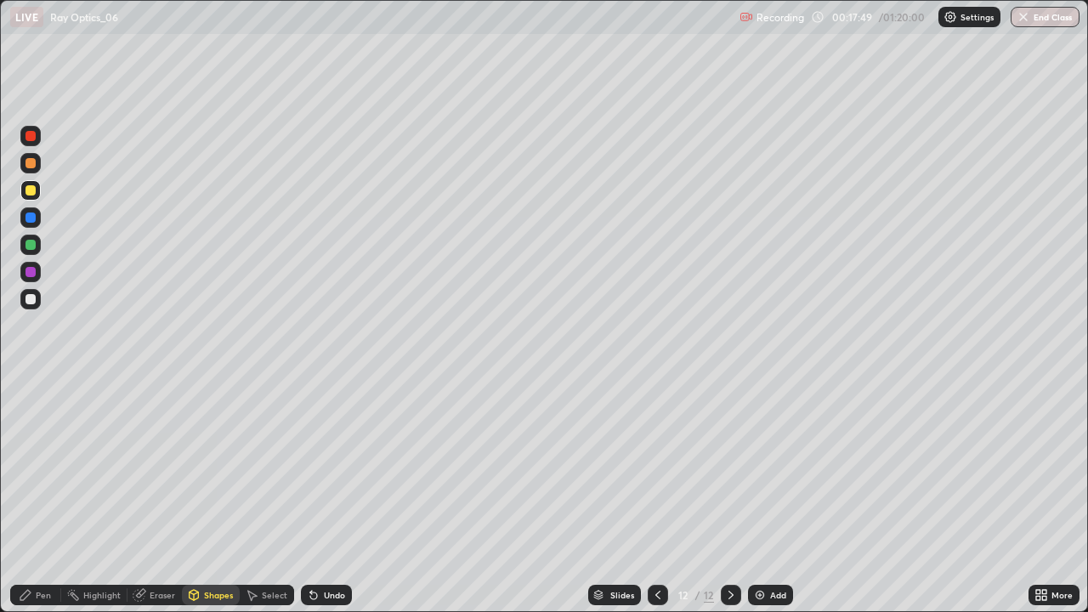
click at [36, 496] on div "Pen" at bounding box center [35, 595] width 51 height 20
click at [311, 496] on icon at bounding box center [313, 596] width 7 height 7
click at [36, 301] on div at bounding box center [30, 299] width 20 height 20
click at [1044, 496] on icon at bounding box center [1044, 598] width 4 height 4
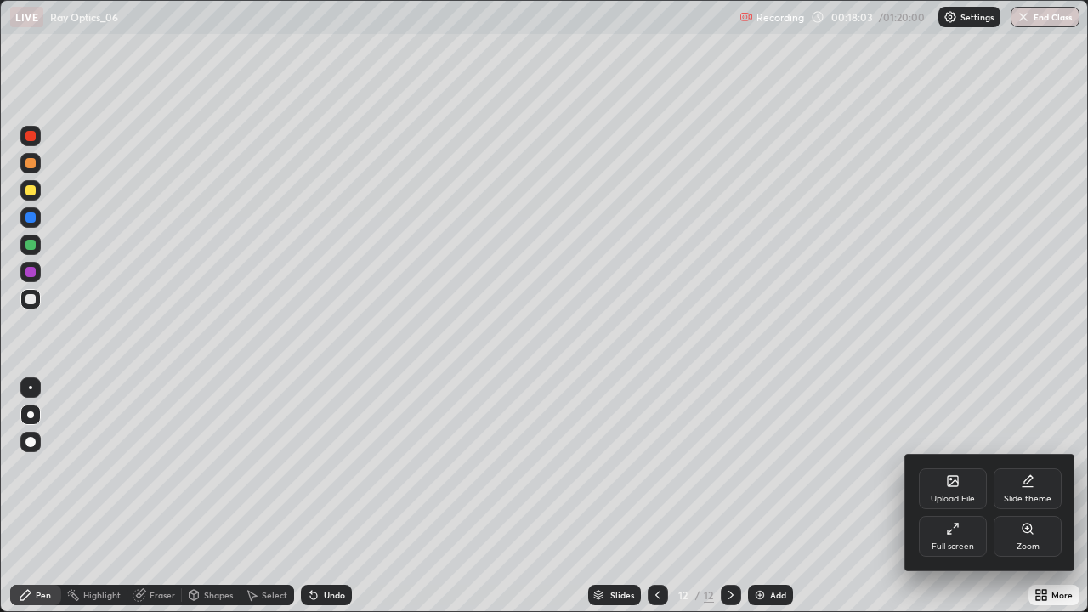
click at [1025, 496] on div "Zoom" at bounding box center [1028, 546] width 23 height 9
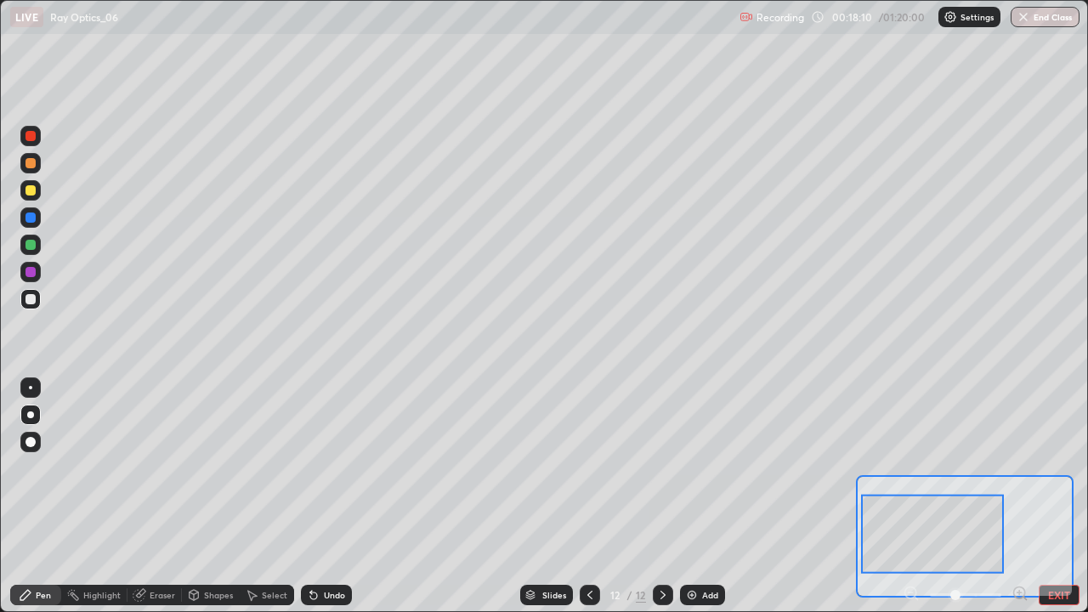
click at [146, 496] on div "Eraser" at bounding box center [155, 595] width 54 height 20
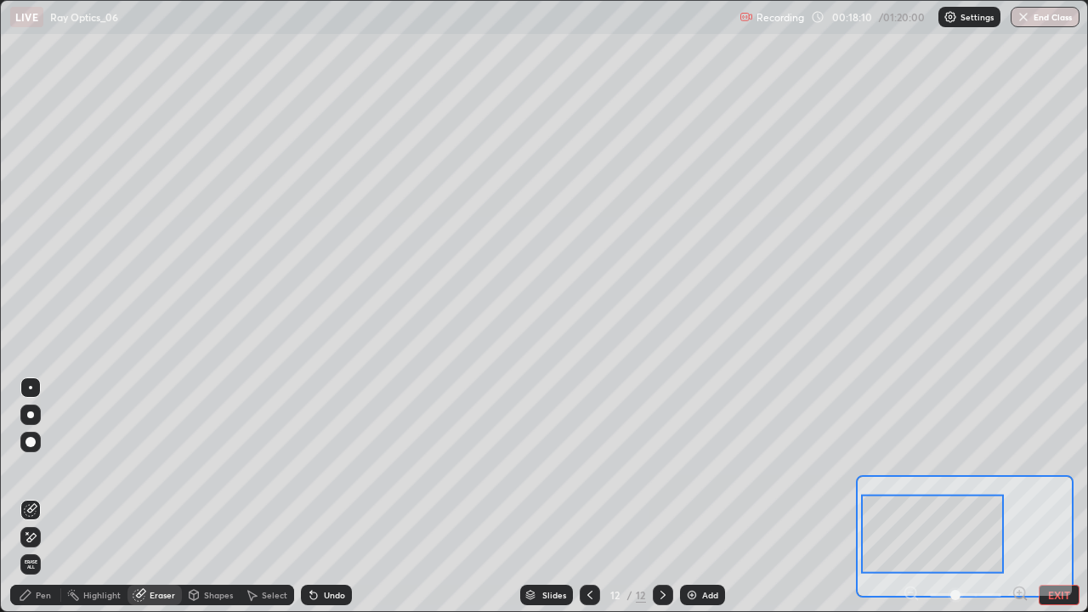
click at [27, 496] on icon at bounding box center [31, 510] width 14 height 14
click at [32, 496] on div "Pen" at bounding box center [35, 595] width 51 height 20
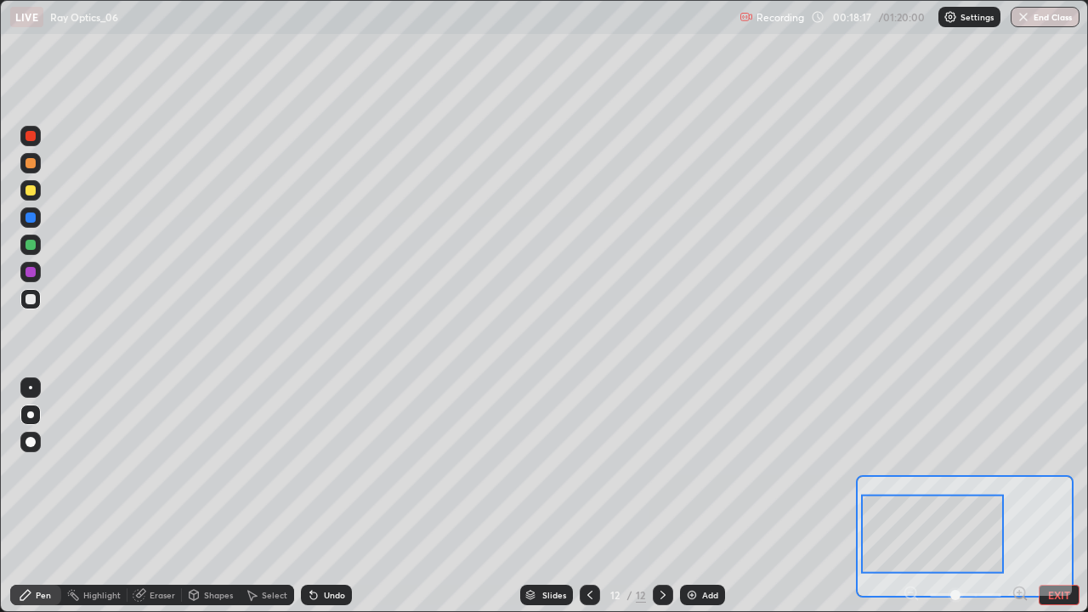
click at [29, 190] on div at bounding box center [31, 190] width 10 height 10
click at [31, 188] on div at bounding box center [31, 190] width 10 height 10
click at [201, 496] on div "Shapes" at bounding box center [211, 595] width 58 height 20
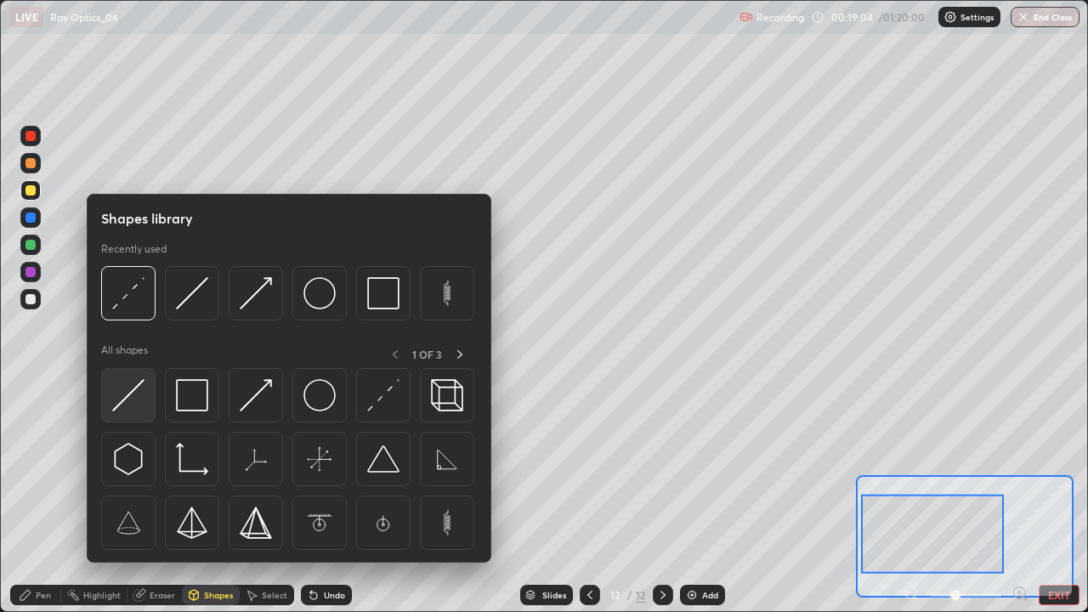
click at [122, 397] on img at bounding box center [128, 395] width 32 height 32
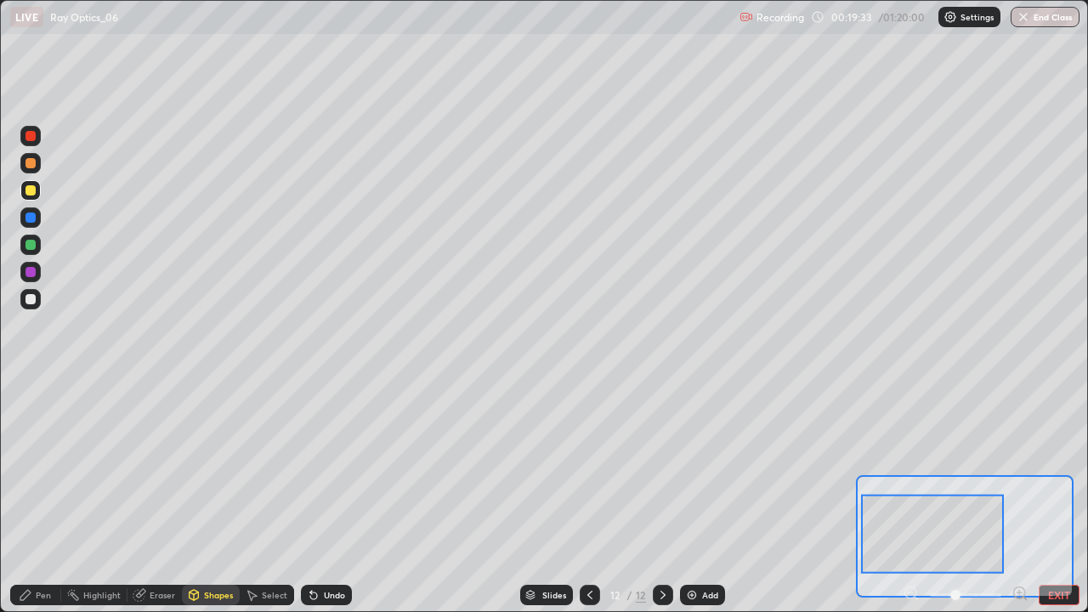
click at [313, 496] on icon at bounding box center [313, 596] width 7 height 7
click at [314, 496] on icon at bounding box center [313, 596] width 7 height 7
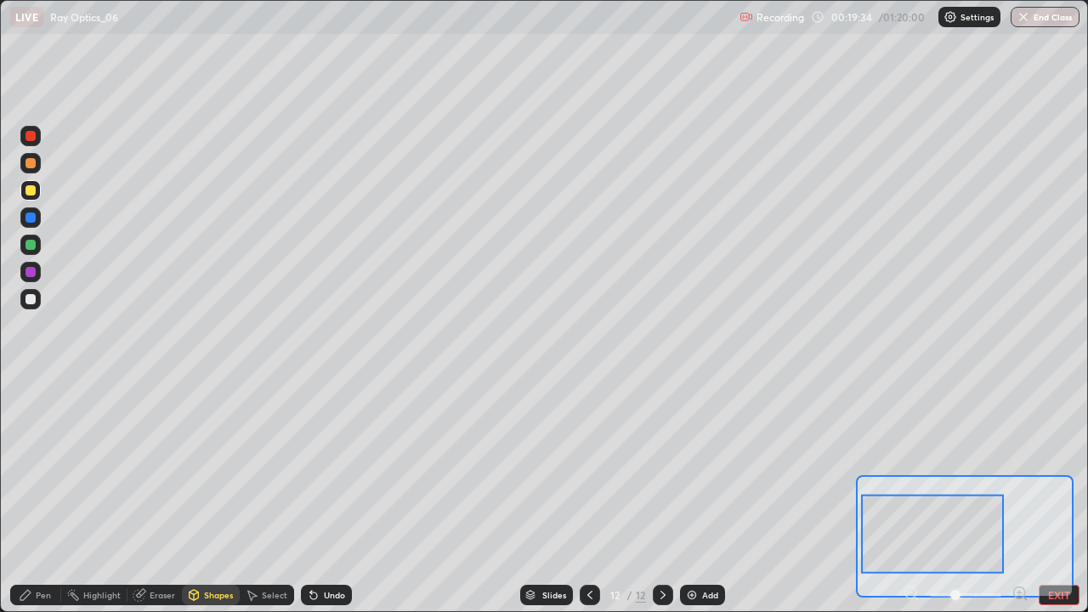
click at [314, 496] on icon at bounding box center [313, 596] width 7 height 7
click at [313, 496] on icon at bounding box center [313, 596] width 7 height 7
click at [313, 496] on icon at bounding box center [314, 595] width 14 height 14
click at [313, 496] on icon at bounding box center [313, 596] width 7 height 7
click at [314, 496] on icon at bounding box center [314, 595] width 14 height 14
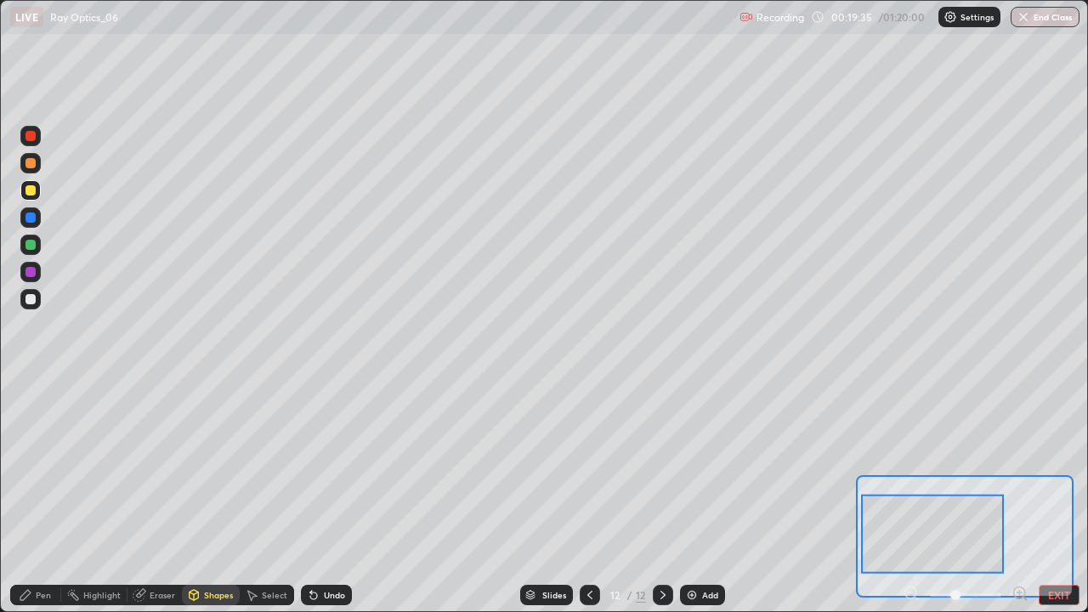
click at [315, 496] on icon at bounding box center [314, 595] width 14 height 14
click at [311, 496] on icon at bounding box center [313, 596] width 7 height 7
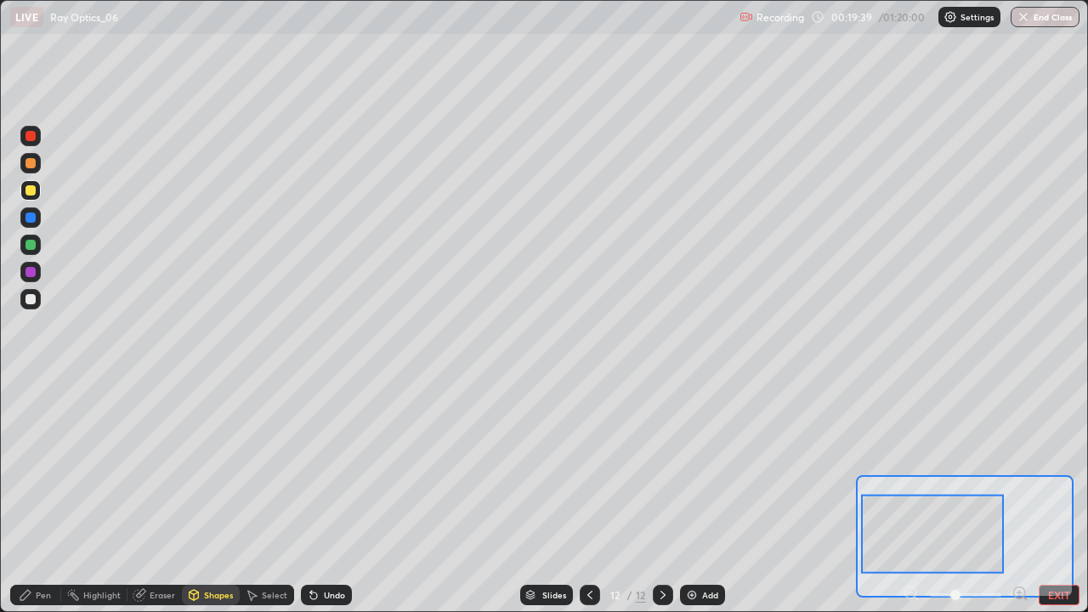
click at [311, 496] on icon at bounding box center [313, 596] width 7 height 7
click at [324, 496] on div "Undo" at bounding box center [334, 595] width 21 height 9
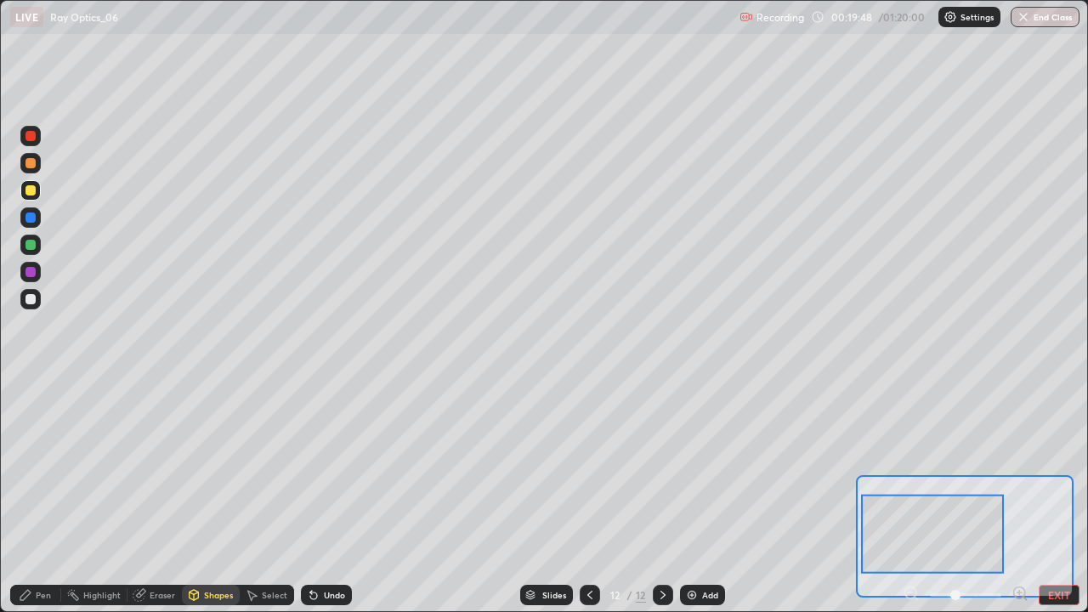
click at [324, 496] on div "Undo" at bounding box center [334, 595] width 21 height 9
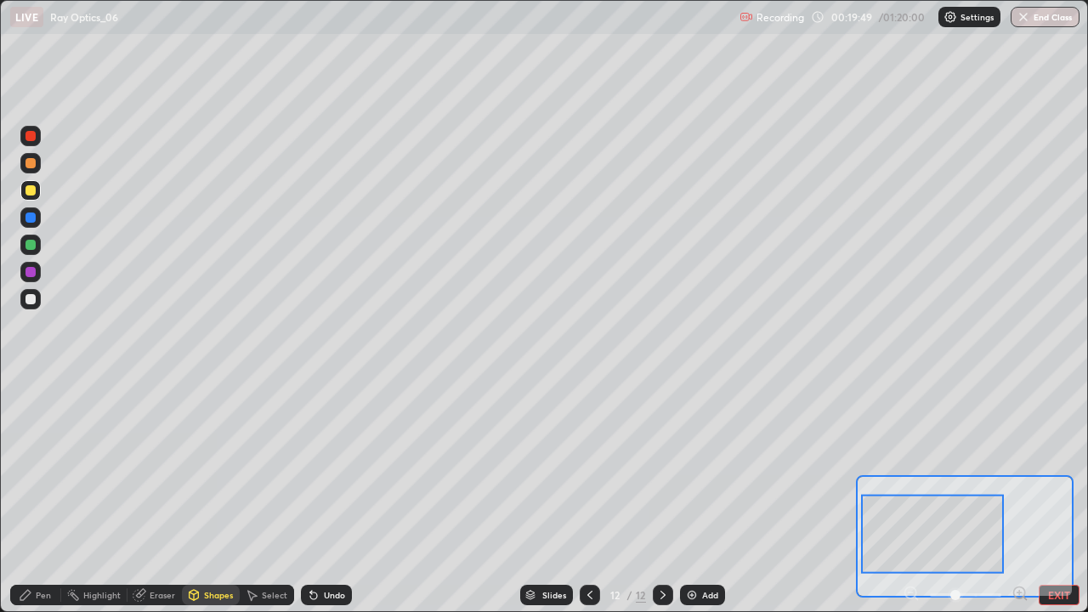
click at [324, 496] on div "Undo" at bounding box center [334, 595] width 21 height 9
click at [1049, 496] on button "EXIT" at bounding box center [1059, 595] width 41 height 20
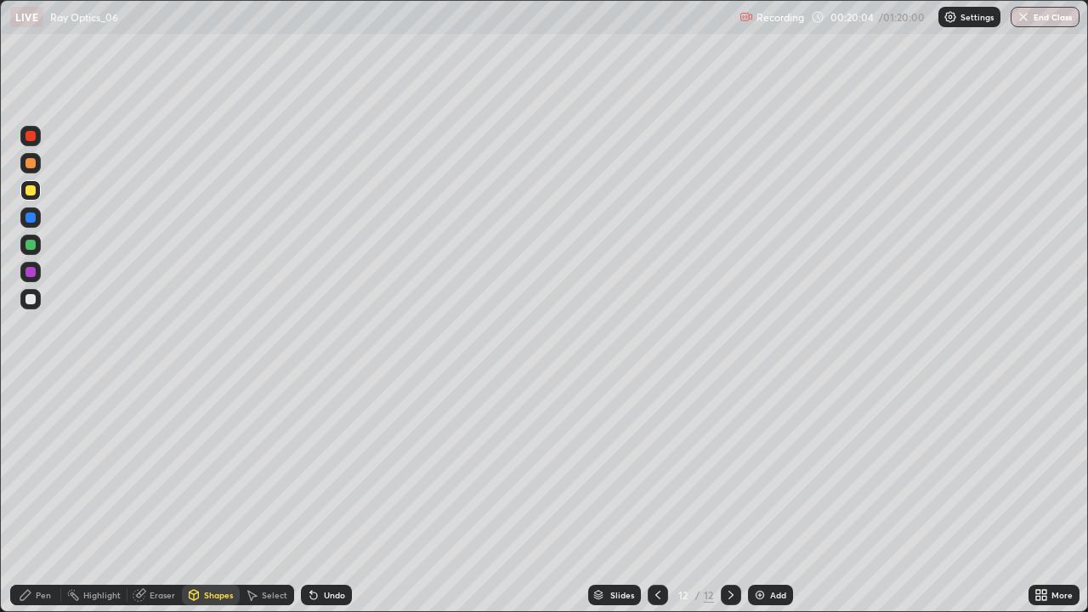
click at [729, 496] on icon at bounding box center [731, 595] width 14 height 14
click at [730, 496] on icon at bounding box center [731, 595] width 5 height 9
click at [774, 496] on div "Add" at bounding box center [770, 595] width 45 height 20
click at [32, 301] on div at bounding box center [31, 299] width 10 height 10
click at [332, 496] on div "Undo" at bounding box center [334, 595] width 21 height 9
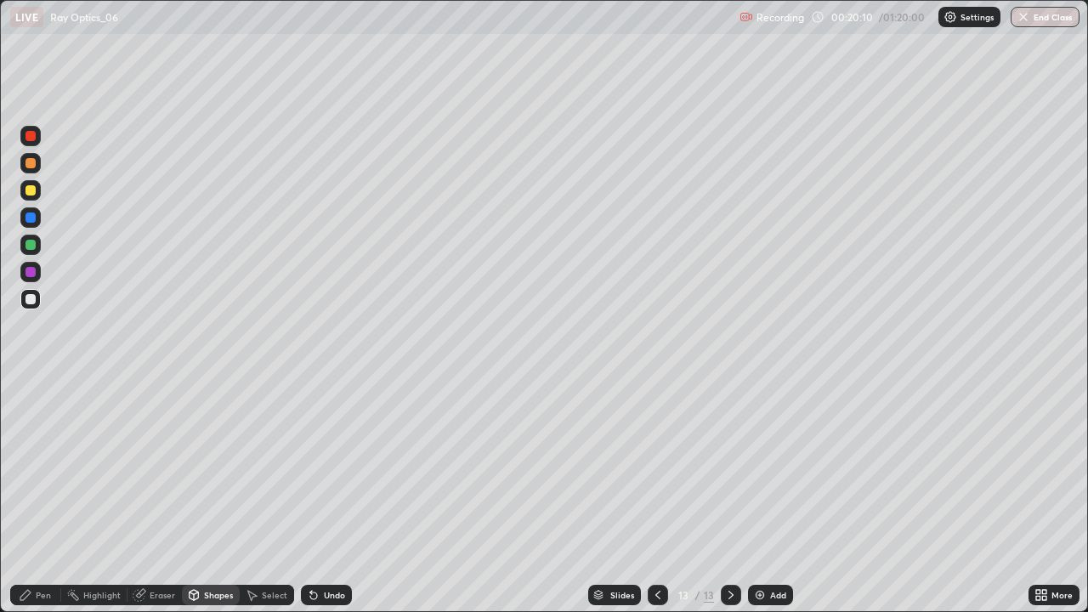
click at [30, 496] on icon at bounding box center [26, 595] width 14 height 14
click at [328, 496] on div "Undo" at bounding box center [326, 595] width 51 height 20
click at [201, 496] on div "Shapes" at bounding box center [211, 595] width 58 height 20
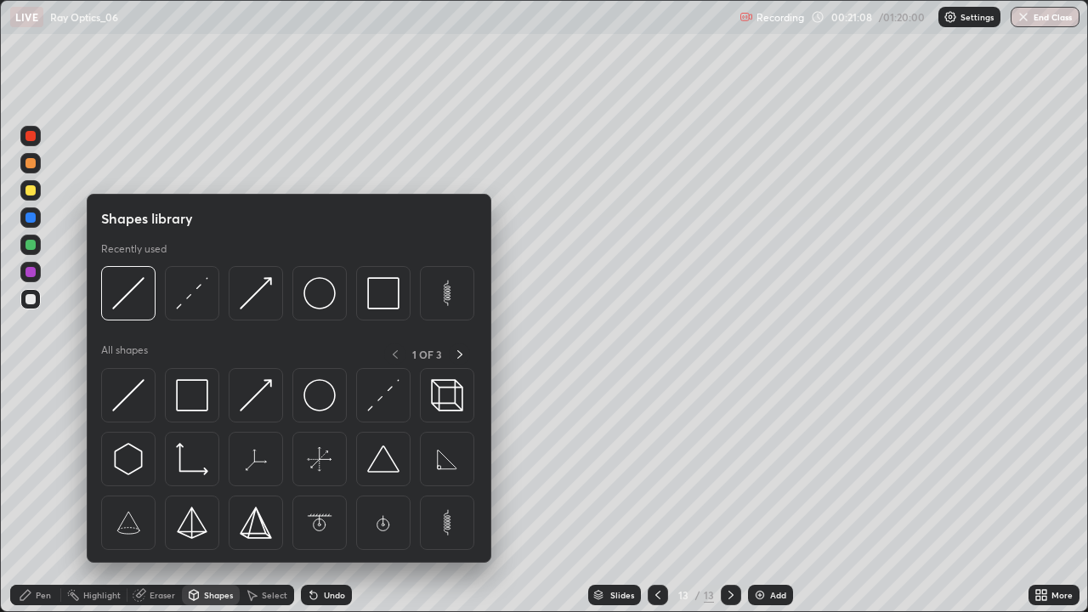
click at [143, 496] on icon at bounding box center [138, 595] width 11 height 11
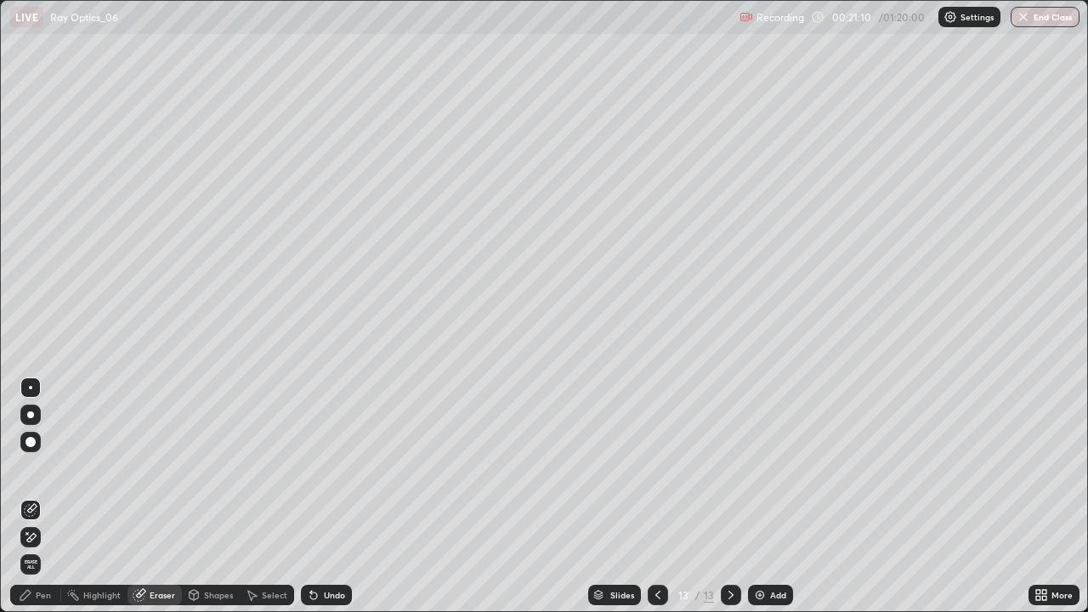
click at [324, 496] on div "Undo" at bounding box center [334, 595] width 21 height 9
click at [27, 496] on icon at bounding box center [27, 533] width 2 height 2
click at [35, 496] on div "Pen" at bounding box center [35, 595] width 51 height 20
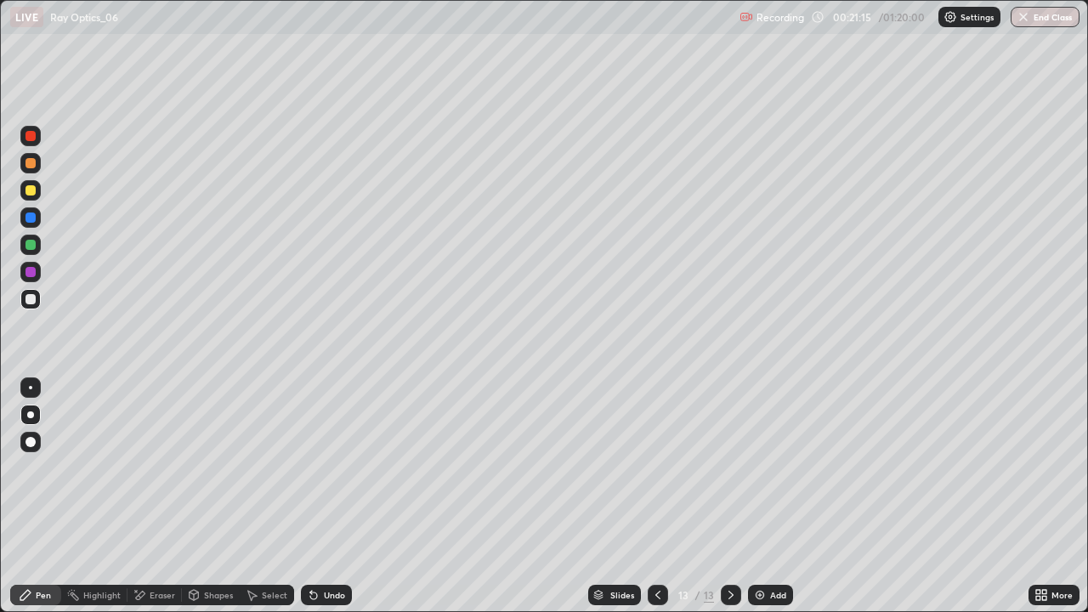
click at [31, 299] on div at bounding box center [31, 299] width 10 height 10
click at [214, 496] on div "Shapes" at bounding box center [218, 595] width 29 height 9
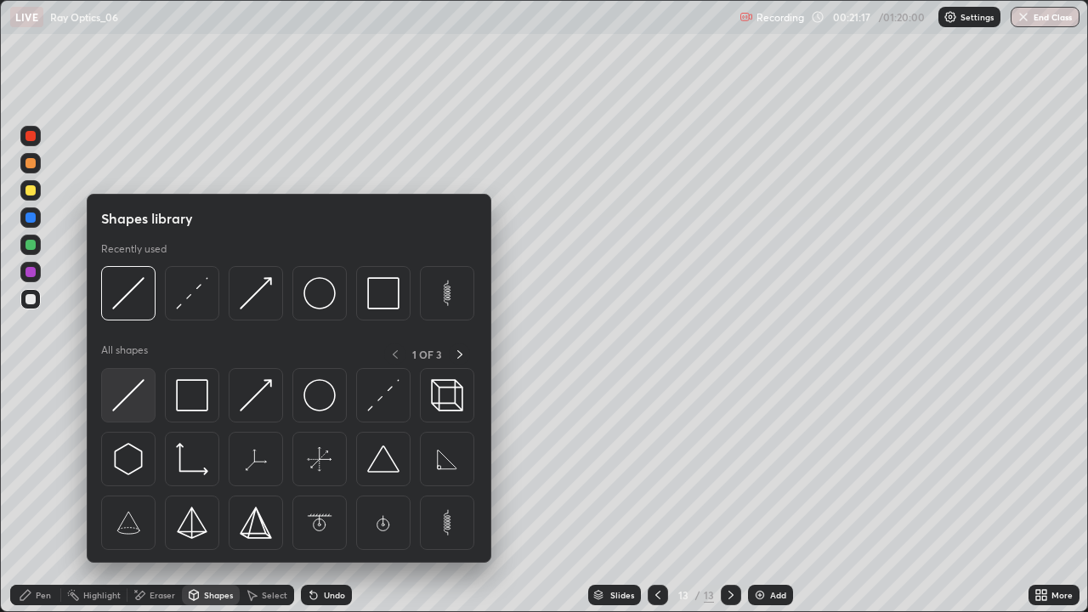
click at [139, 390] on img at bounding box center [128, 395] width 32 height 32
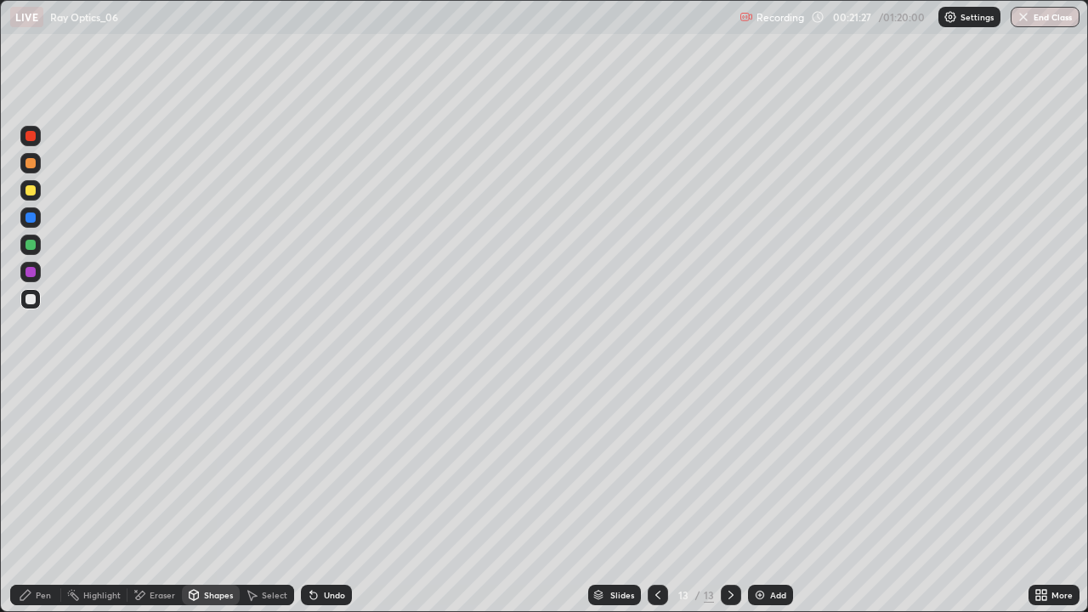
click at [139, 496] on icon at bounding box center [140, 595] width 9 height 9
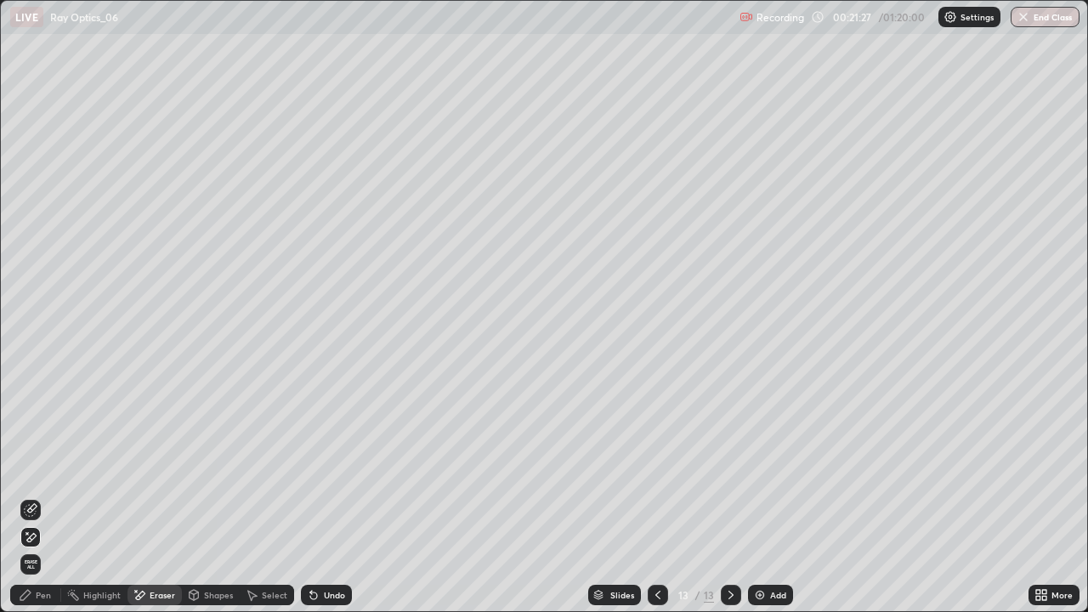
click at [29, 496] on icon at bounding box center [31, 508] width 9 height 9
click at [36, 496] on div "Pen" at bounding box center [43, 595] width 15 height 9
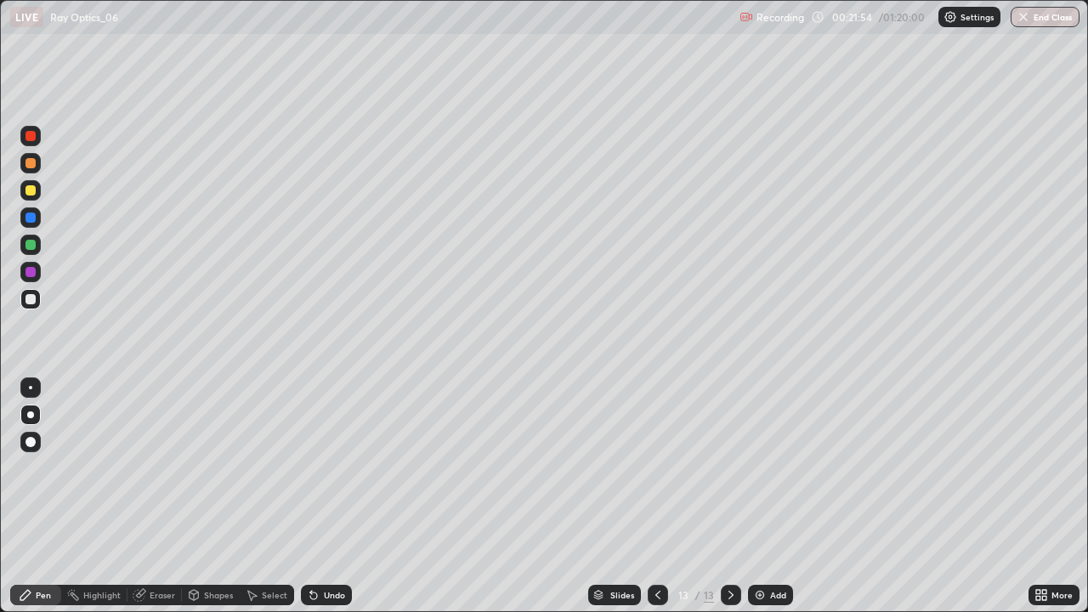
click at [265, 496] on div "Select" at bounding box center [275, 595] width 26 height 9
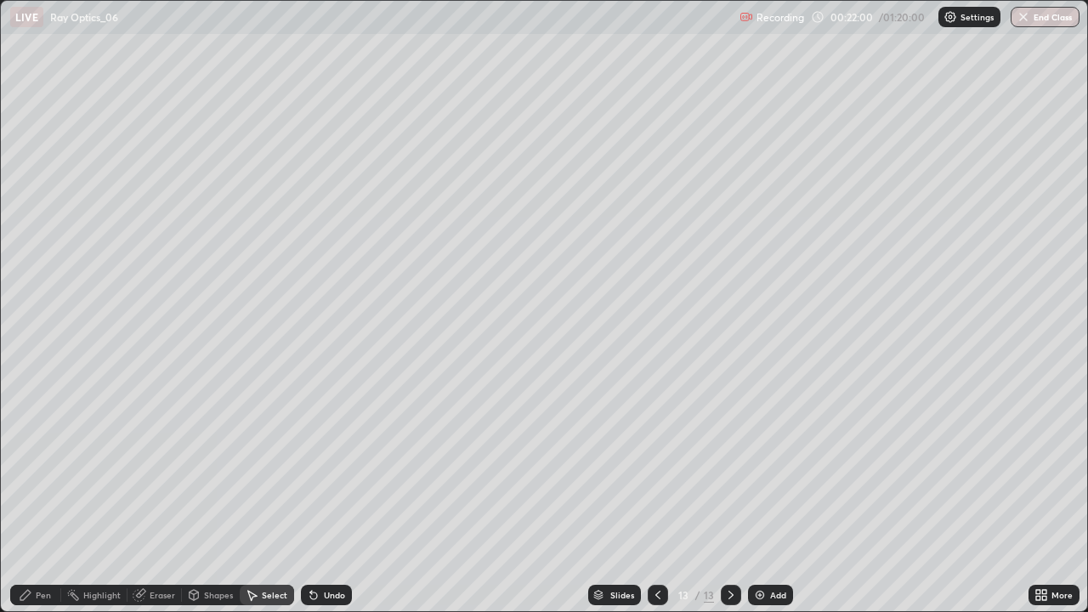
click at [329, 496] on div "0 ° Undo Copy Duplicate Duplicate to new slide Delete" at bounding box center [544, 306] width 1087 height 611
click at [729, 496] on icon at bounding box center [731, 595] width 14 height 14
click at [767, 496] on div "Add" at bounding box center [770, 595] width 45 height 20
click at [43, 496] on div "Pen" at bounding box center [43, 595] width 15 height 9
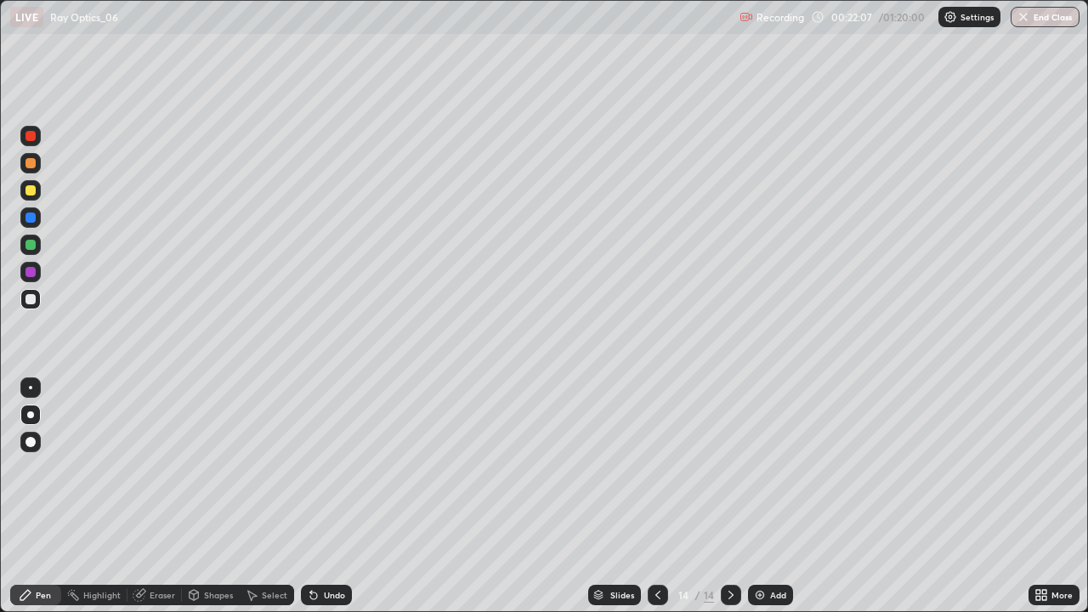
click at [324, 496] on div "Undo" at bounding box center [334, 595] width 21 height 9
click at [209, 496] on div "Shapes" at bounding box center [211, 595] width 58 height 20
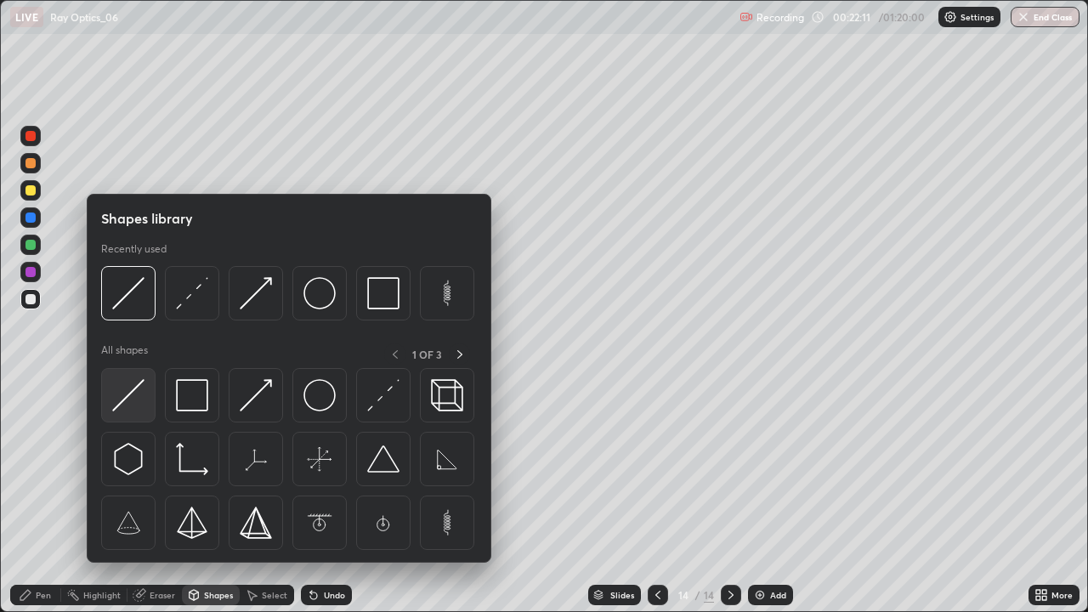
click at [126, 406] on img at bounding box center [128, 395] width 32 height 32
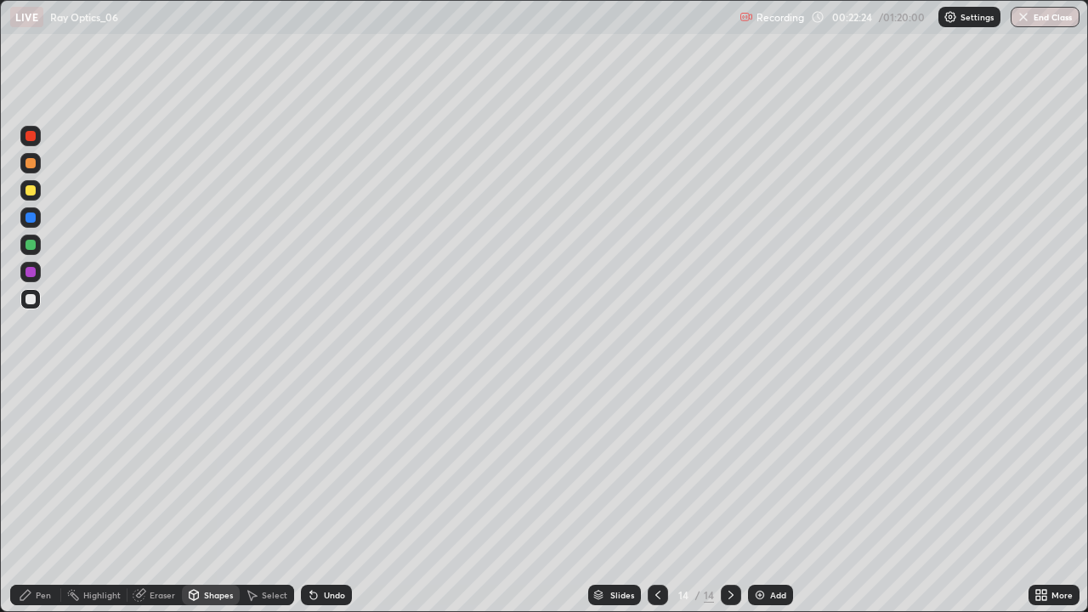
click at [333, 496] on div "Undo" at bounding box center [334, 595] width 21 height 9
click at [150, 496] on div "Eraser" at bounding box center [163, 595] width 26 height 9
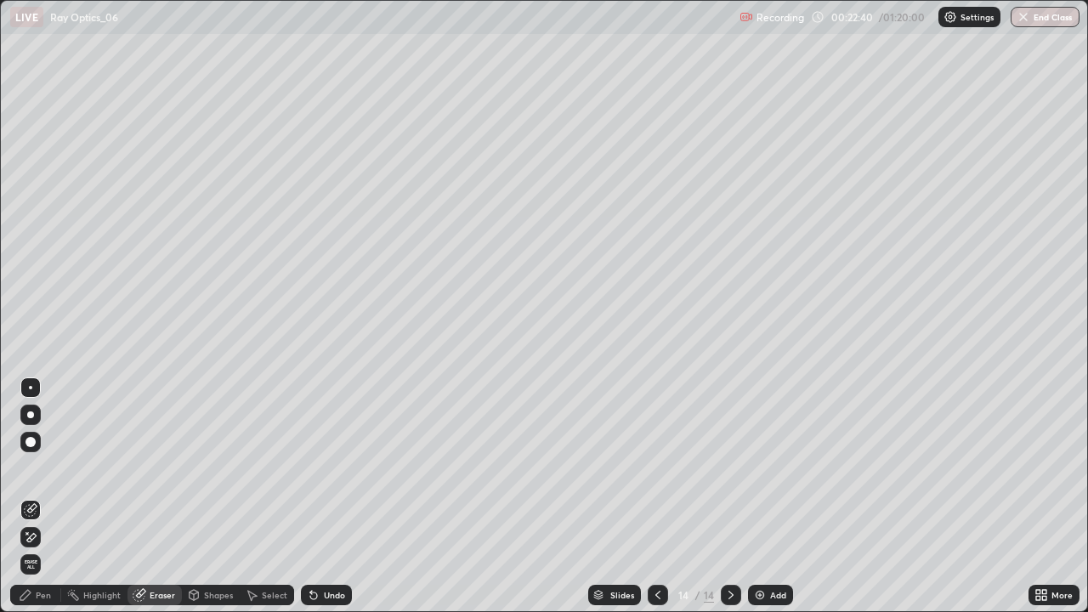
click at [48, 496] on div "Pen" at bounding box center [43, 595] width 15 height 9
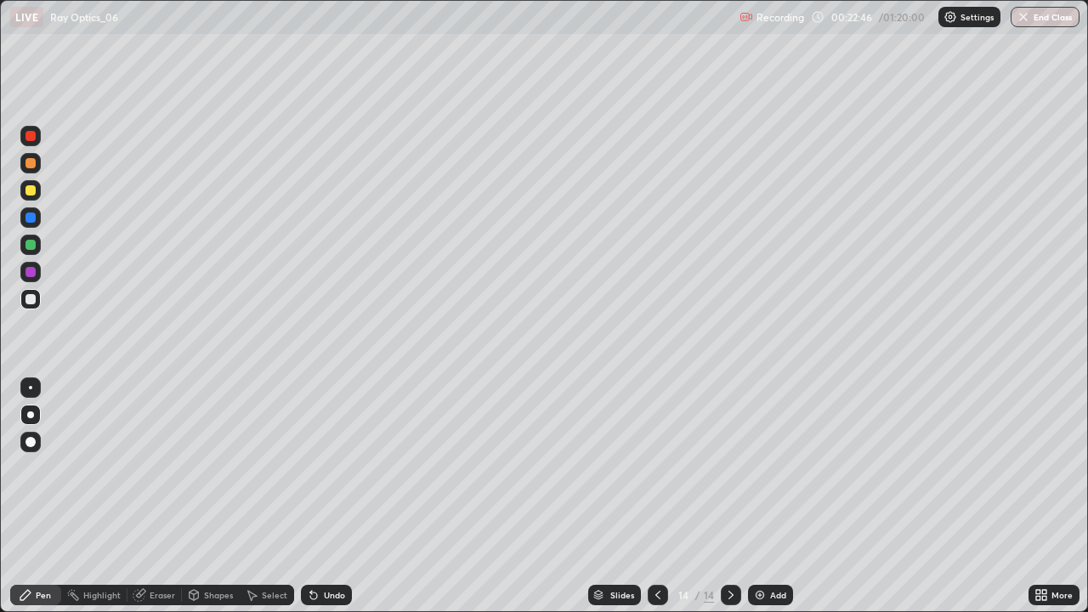
click at [330, 496] on div "Undo" at bounding box center [334, 595] width 21 height 9
click at [206, 496] on div "Shapes" at bounding box center [218, 595] width 29 height 9
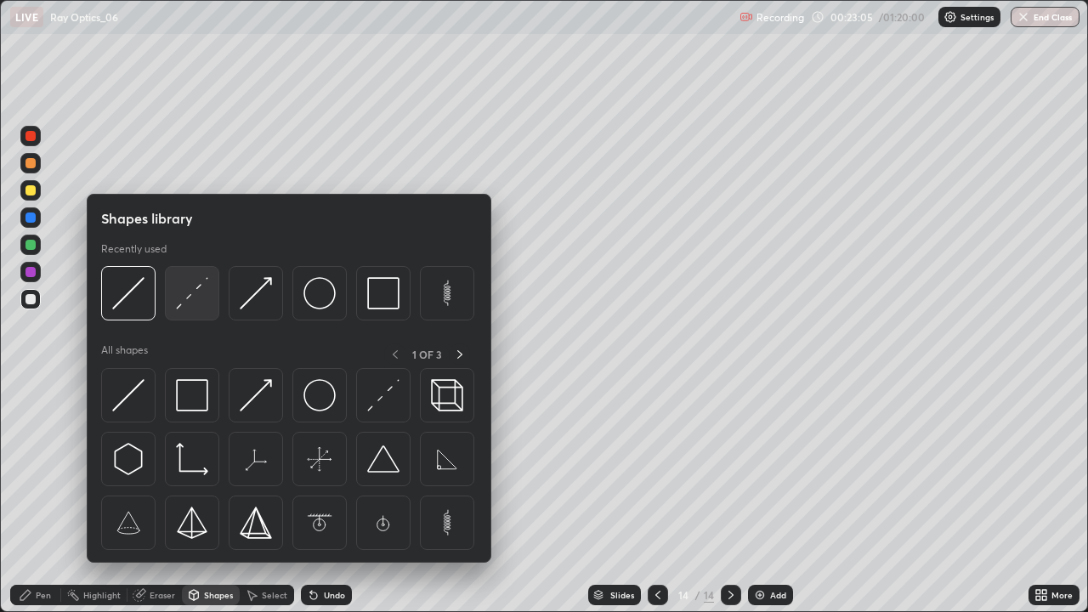
click at [188, 297] on img at bounding box center [192, 293] width 32 height 32
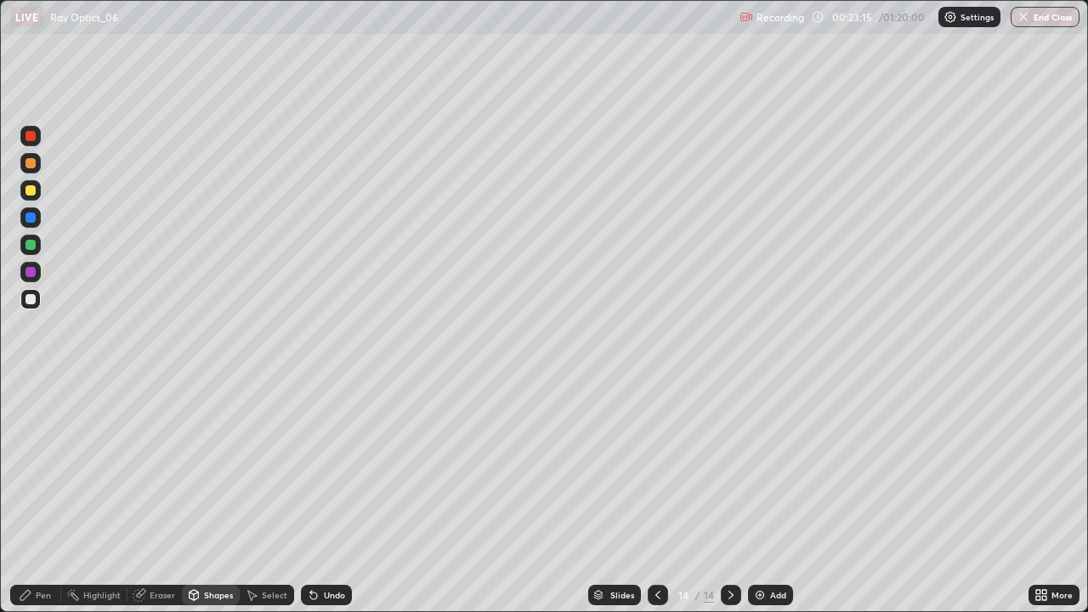
click at [39, 496] on div "Pen" at bounding box center [43, 595] width 15 height 9
click at [329, 496] on div "Undo" at bounding box center [334, 595] width 21 height 9
click at [207, 496] on div "Shapes" at bounding box center [211, 595] width 58 height 20
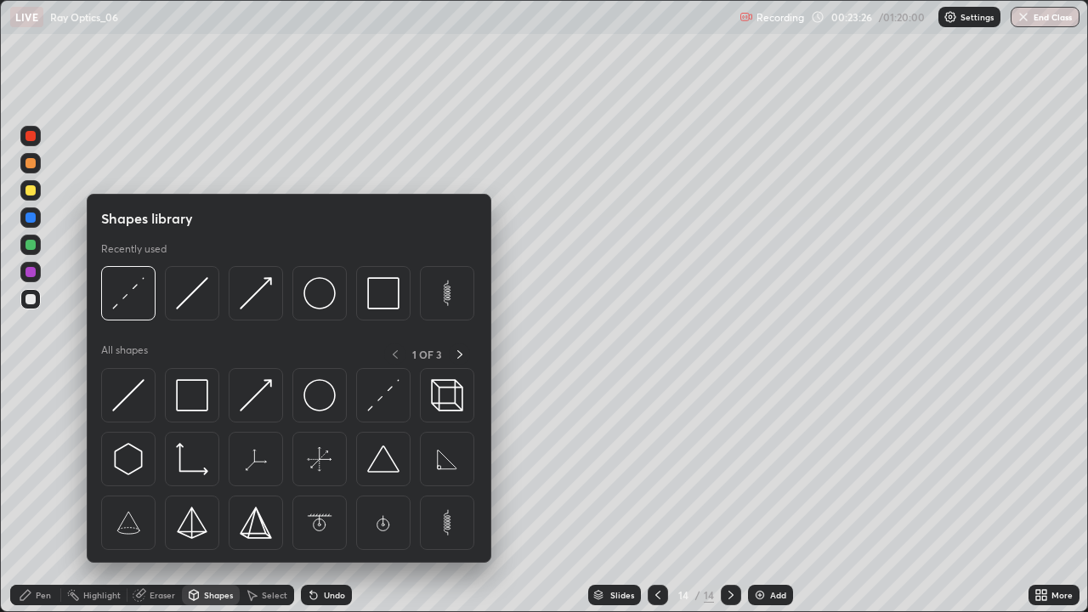
click at [207, 496] on div "Shapes" at bounding box center [211, 595] width 58 height 20
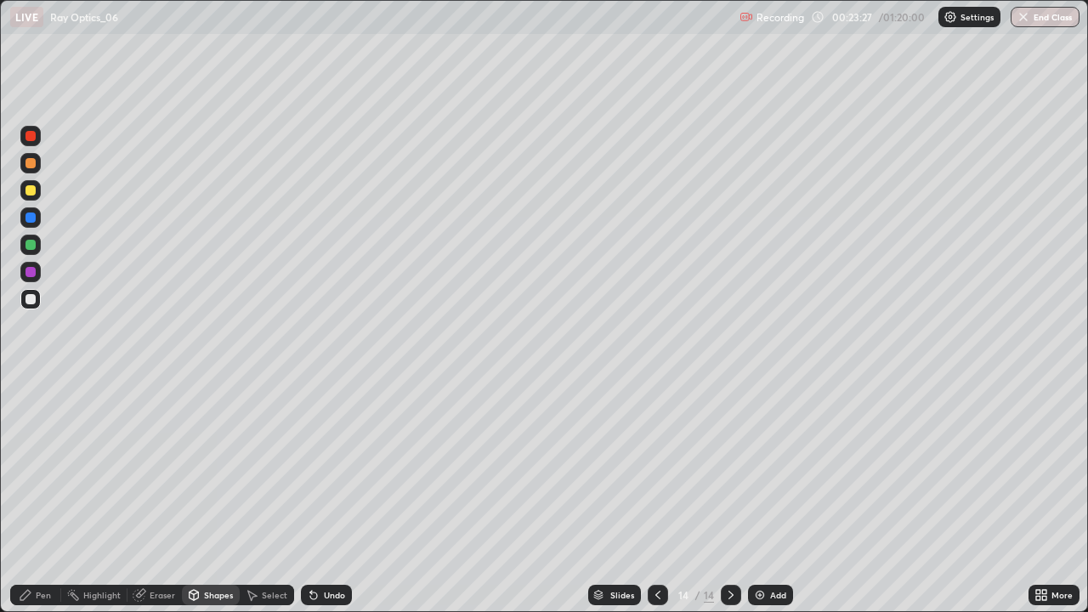
click at [208, 496] on div "Shapes" at bounding box center [218, 595] width 29 height 9
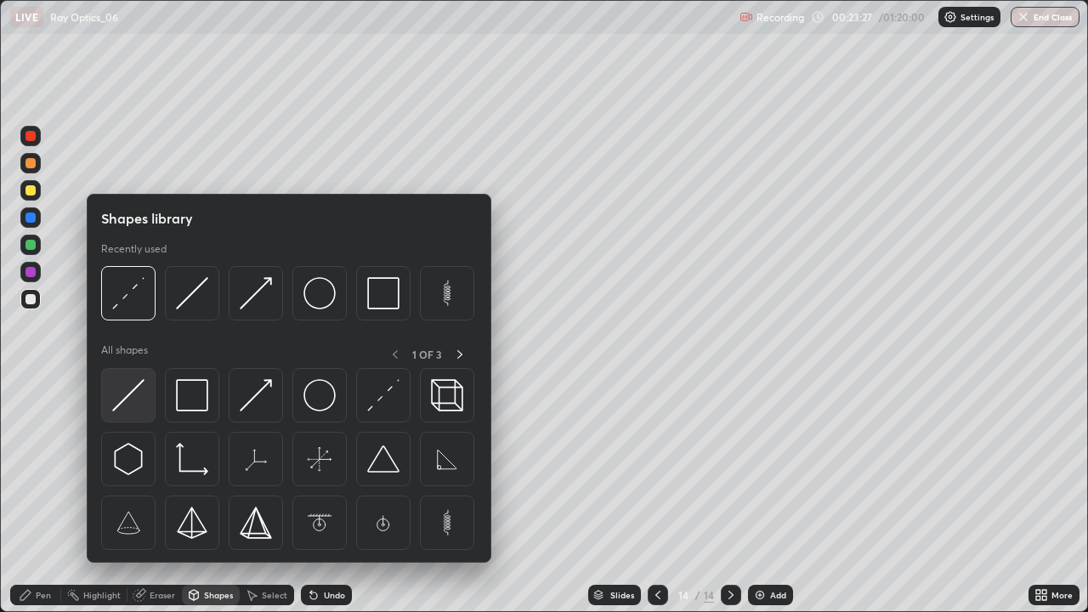
click at [134, 403] on img at bounding box center [128, 395] width 32 height 32
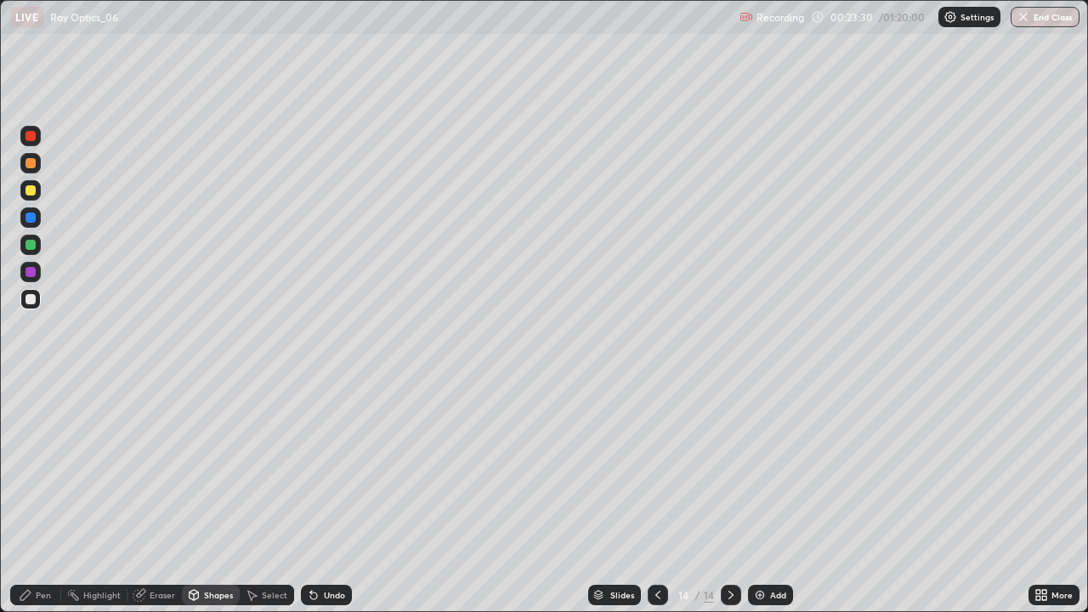
click at [323, 496] on div "Undo" at bounding box center [326, 595] width 51 height 20
click at [329, 496] on div "Undo" at bounding box center [334, 595] width 21 height 9
click at [54, 496] on div "Pen" at bounding box center [35, 595] width 51 height 20
click at [197, 496] on icon at bounding box center [194, 594] width 9 height 3
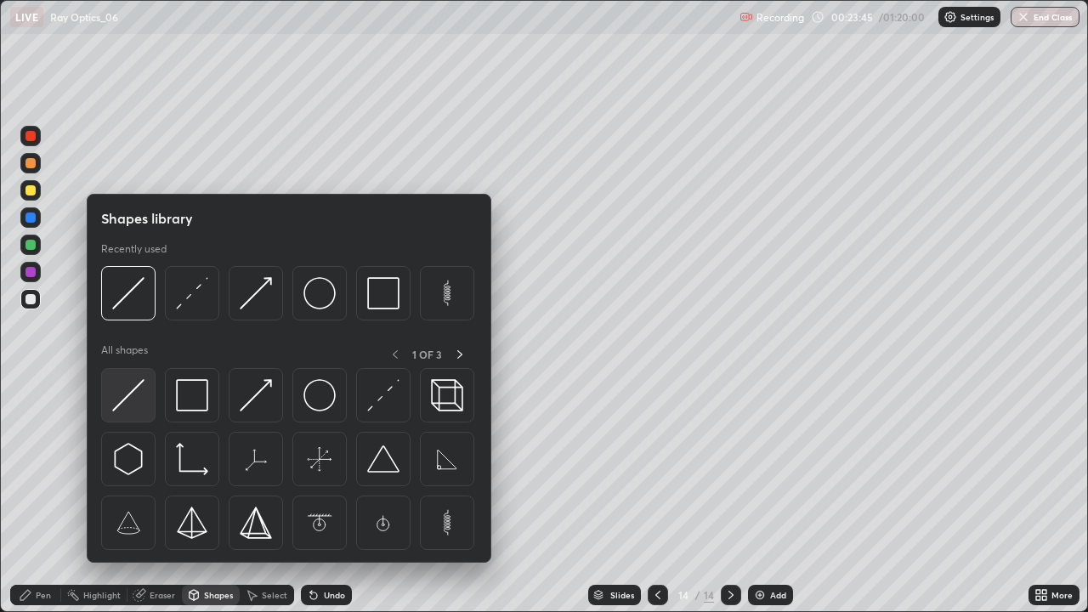
click at [136, 389] on img at bounding box center [128, 395] width 32 height 32
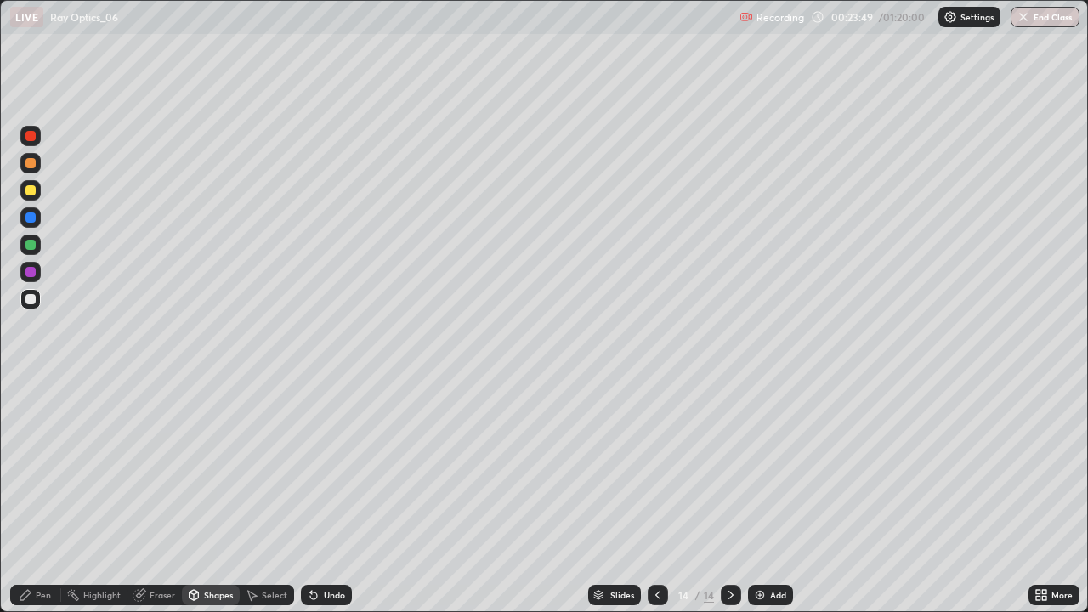
click at [218, 496] on div "Shapes" at bounding box center [218, 595] width 29 height 9
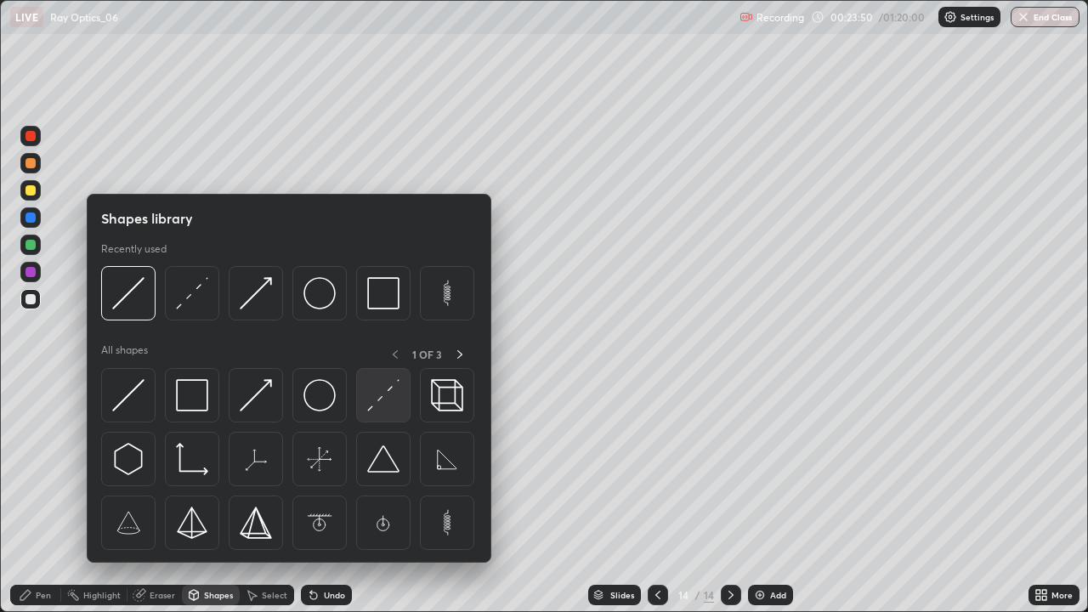
click at [379, 405] on img at bounding box center [383, 395] width 32 height 32
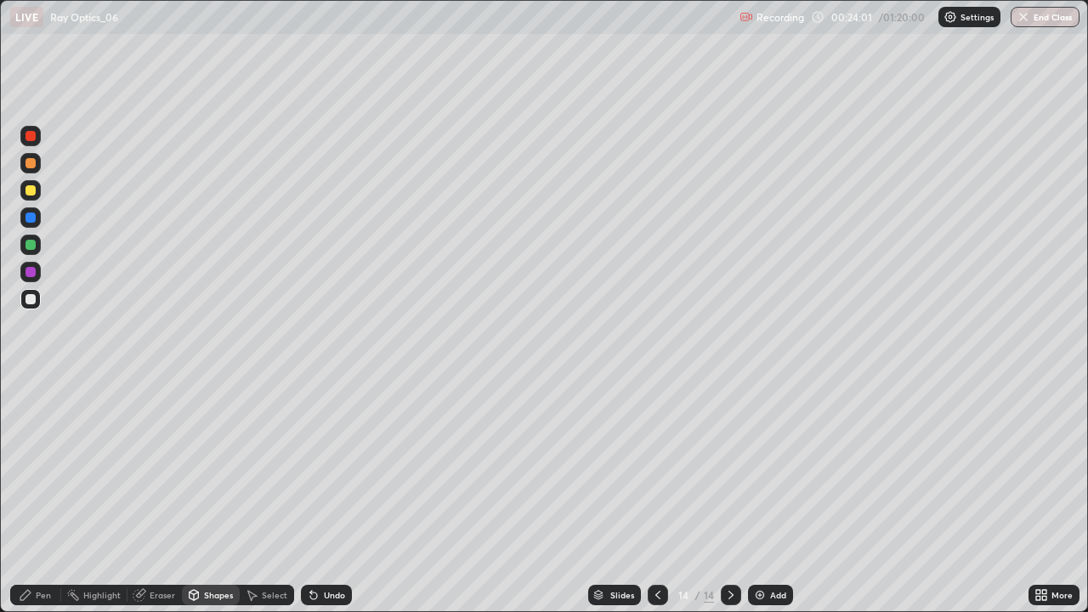
click at [43, 496] on div "Pen" at bounding box center [43, 595] width 15 height 9
click at [212, 496] on div "Shapes" at bounding box center [218, 595] width 29 height 9
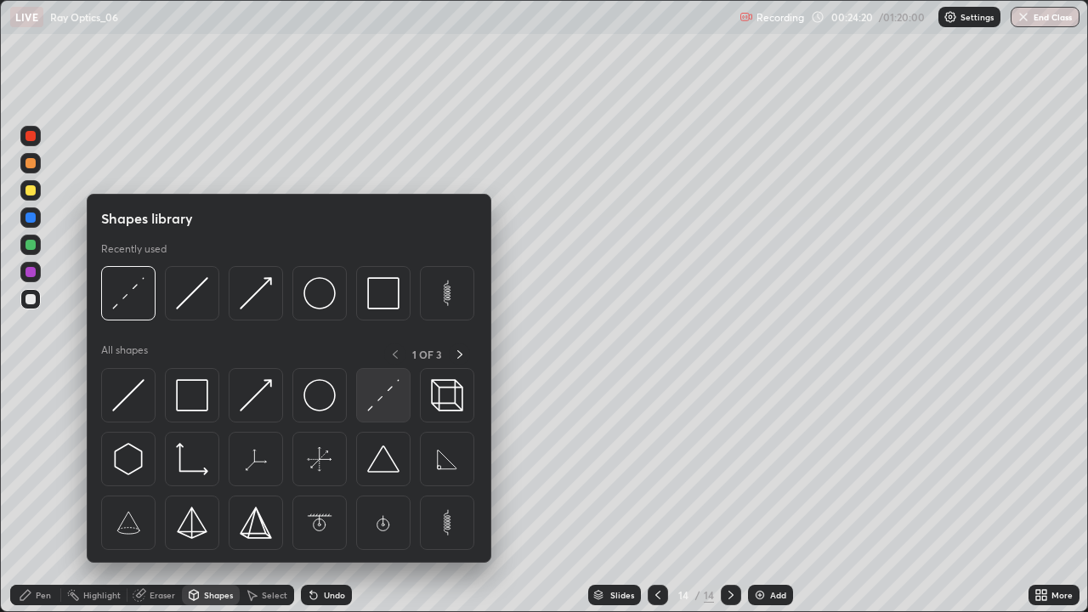
click at [377, 403] on img at bounding box center [383, 395] width 32 height 32
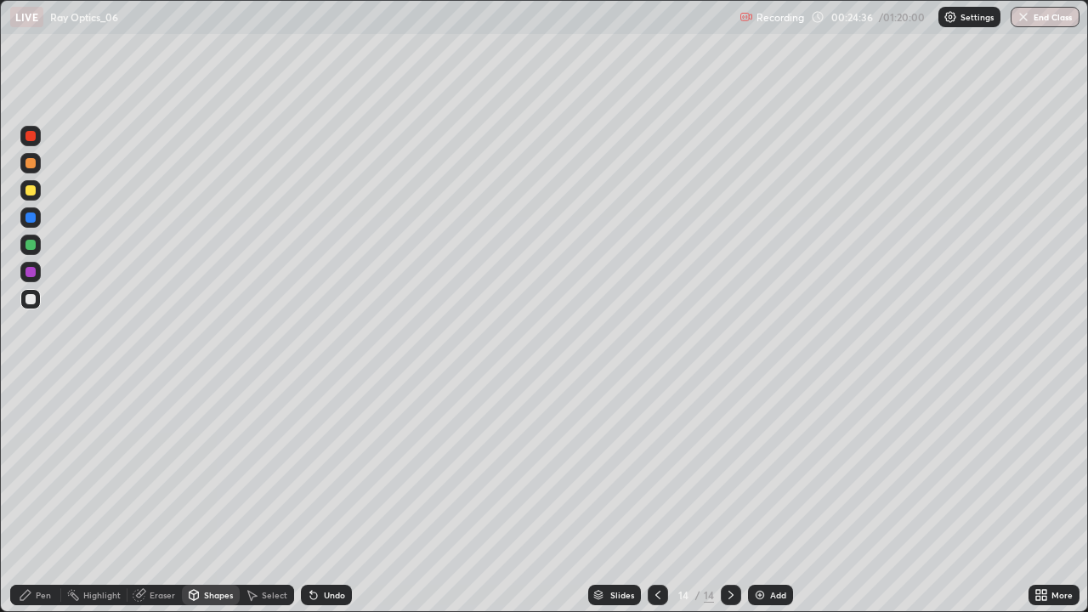
click at [326, 496] on div "Undo" at bounding box center [326, 595] width 51 height 20
click at [214, 496] on div "Shapes" at bounding box center [211, 595] width 58 height 20
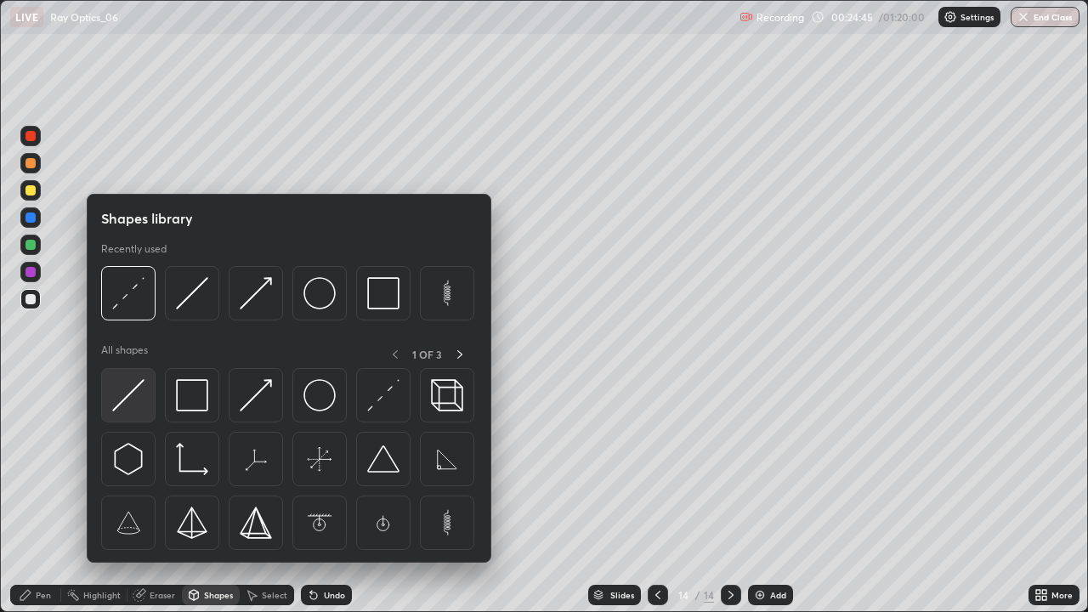
click at [141, 397] on img at bounding box center [128, 395] width 32 height 32
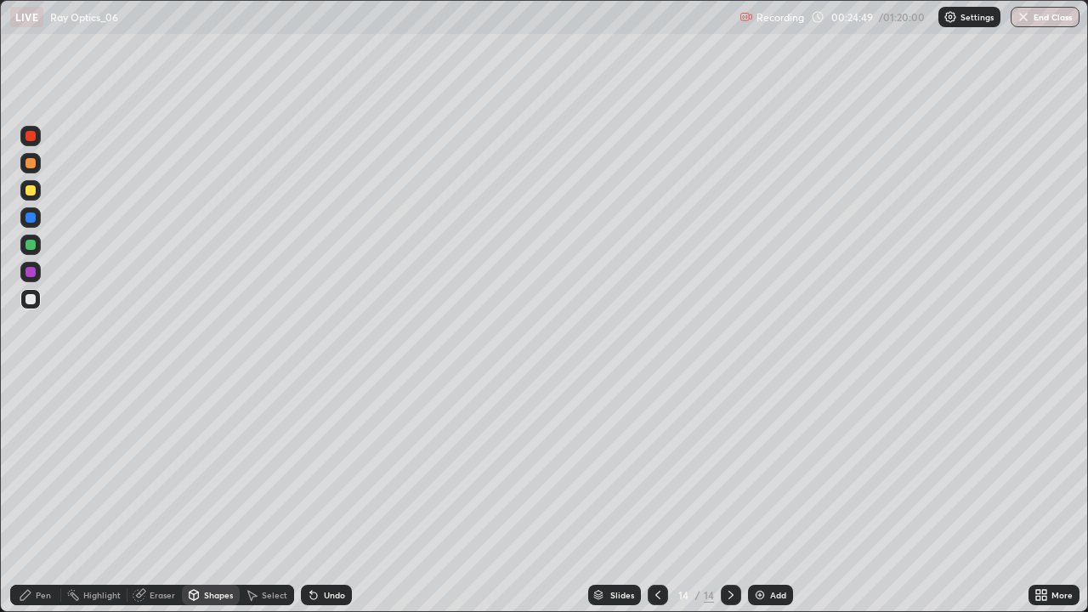
click at [45, 496] on div "Pen" at bounding box center [43, 595] width 15 height 9
click at [211, 496] on div "Shapes" at bounding box center [218, 595] width 29 height 9
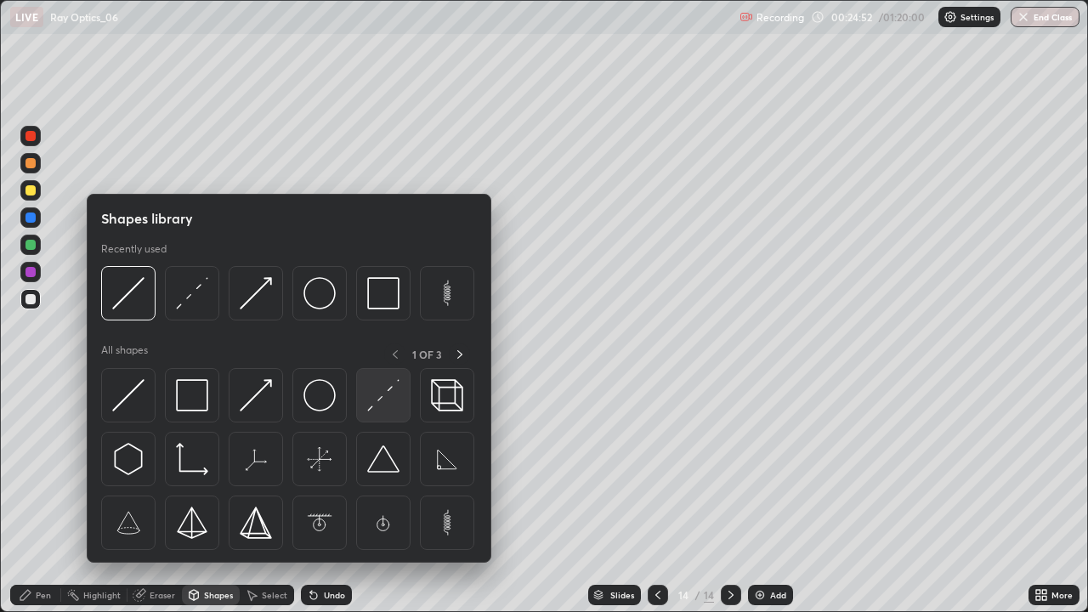
click at [381, 398] on img at bounding box center [383, 395] width 32 height 32
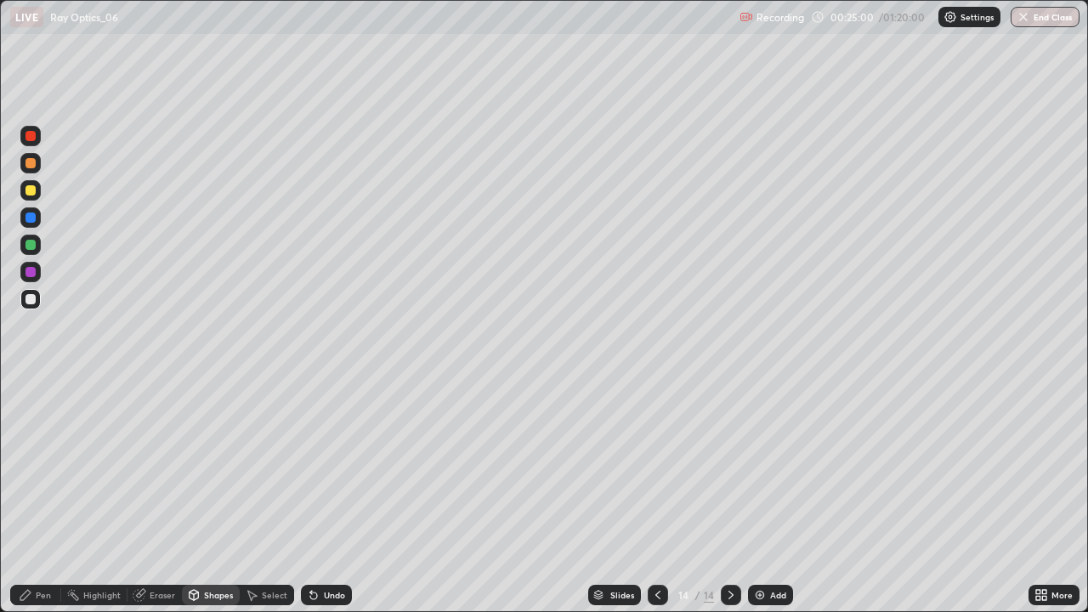
click at [201, 496] on div "Shapes" at bounding box center [211, 595] width 58 height 20
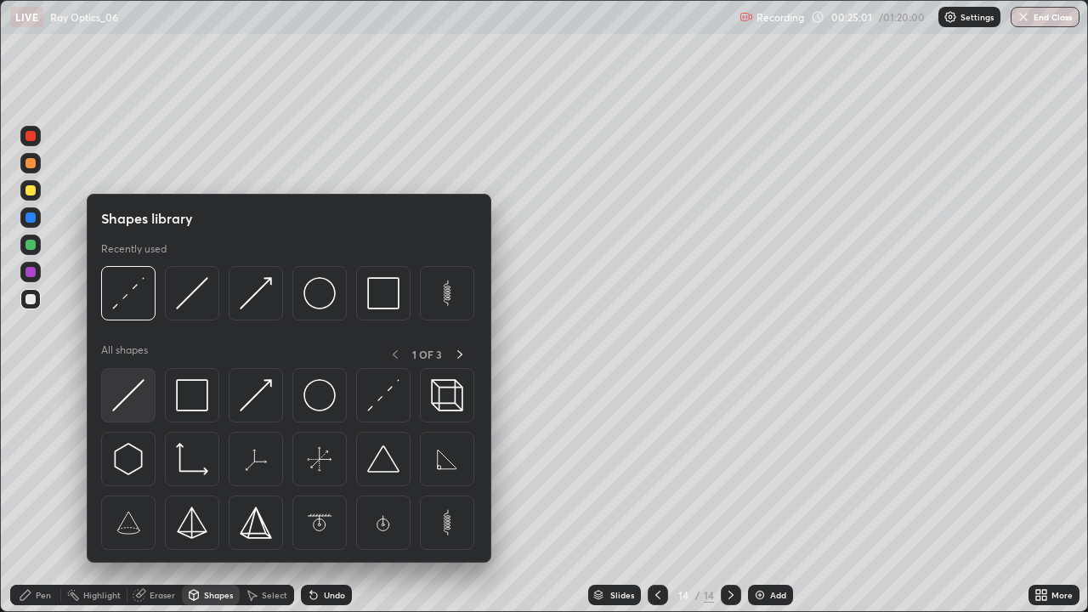
click at [131, 396] on img at bounding box center [128, 395] width 32 height 32
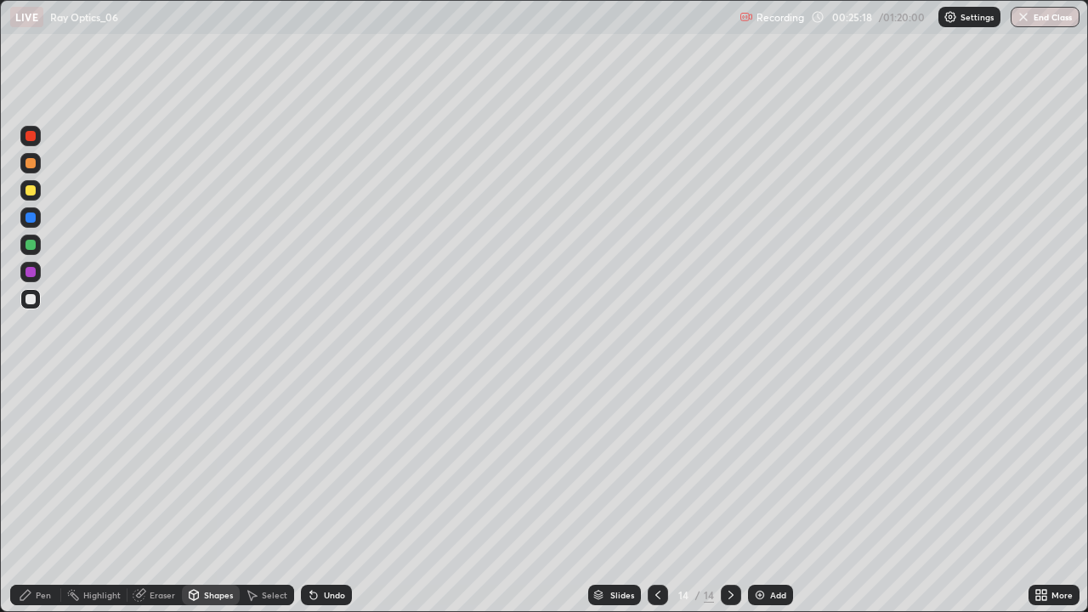
click at [41, 496] on div "Pen" at bounding box center [43, 595] width 15 height 9
click at [324, 496] on div "Undo" at bounding box center [334, 595] width 21 height 9
click at [320, 496] on div "Undo" at bounding box center [326, 595] width 51 height 20
click at [317, 496] on icon at bounding box center [314, 595] width 14 height 14
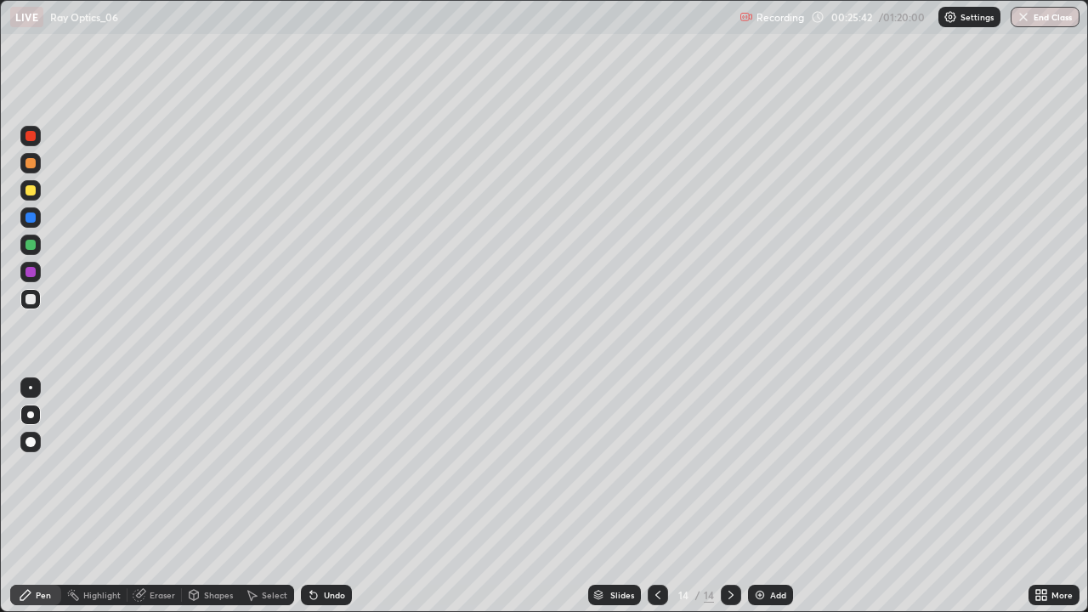
click at [316, 496] on icon at bounding box center [314, 595] width 14 height 14
click at [317, 496] on icon at bounding box center [314, 595] width 14 height 14
click at [316, 496] on icon at bounding box center [314, 595] width 14 height 14
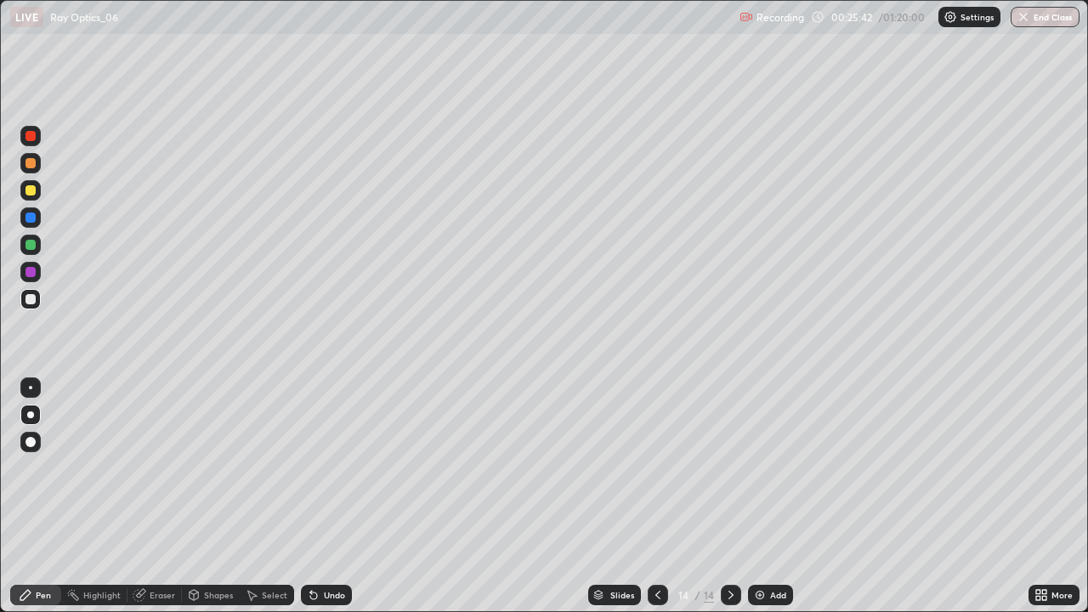
click at [316, 496] on icon at bounding box center [314, 595] width 14 height 14
click at [311, 496] on icon at bounding box center [313, 596] width 7 height 7
click at [315, 496] on icon at bounding box center [314, 595] width 14 height 14
click at [311, 496] on icon at bounding box center [313, 596] width 7 height 7
click at [315, 496] on icon at bounding box center [313, 596] width 7 height 7
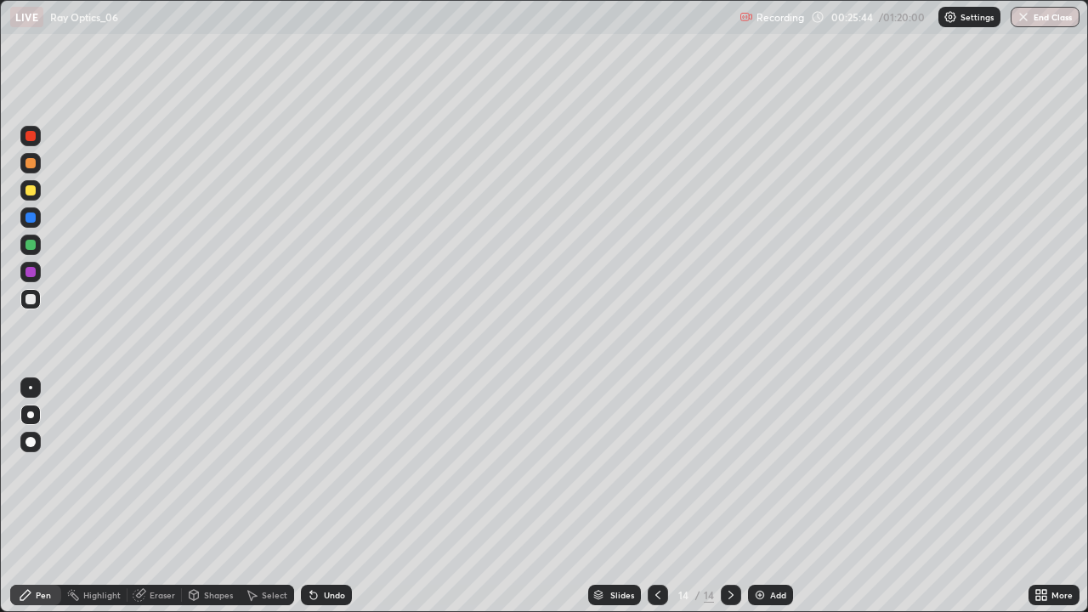
click at [315, 496] on icon at bounding box center [313, 596] width 7 height 7
click at [315, 496] on icon at bounding box center [314, 595] width 14 height 14
click at [311, 496] on icon at bounding box center [313, 596] width 7 height 7
click at [315, 496] on icon at bounding box center [314, 595] width 14 height 14
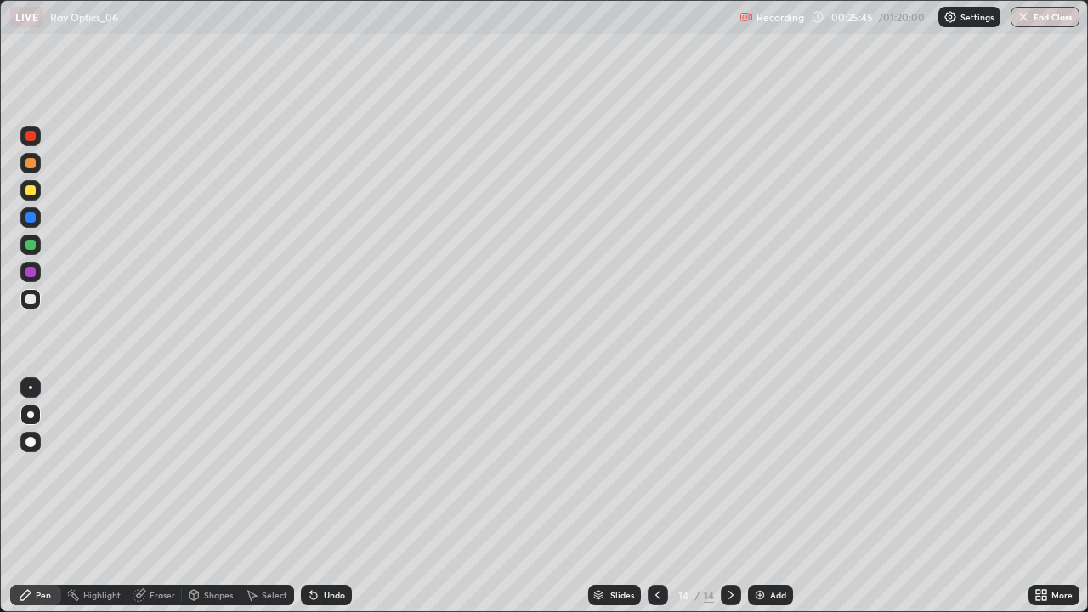
click at [315, 496] on icon at bounding box center [314, 595] width 14 height 14
click at [316, 496] on icon at bounding box center [314, 595] width 14 height 14
click at [315, 496] on icon at bounding box center [314, 595] width 14 height 14
click at [317, 496] on icon at bounding box center [314, 595] width 14 height 14
click at [319, 496] on div "Undo" at bounding box center [326, 595] width 51 height 20
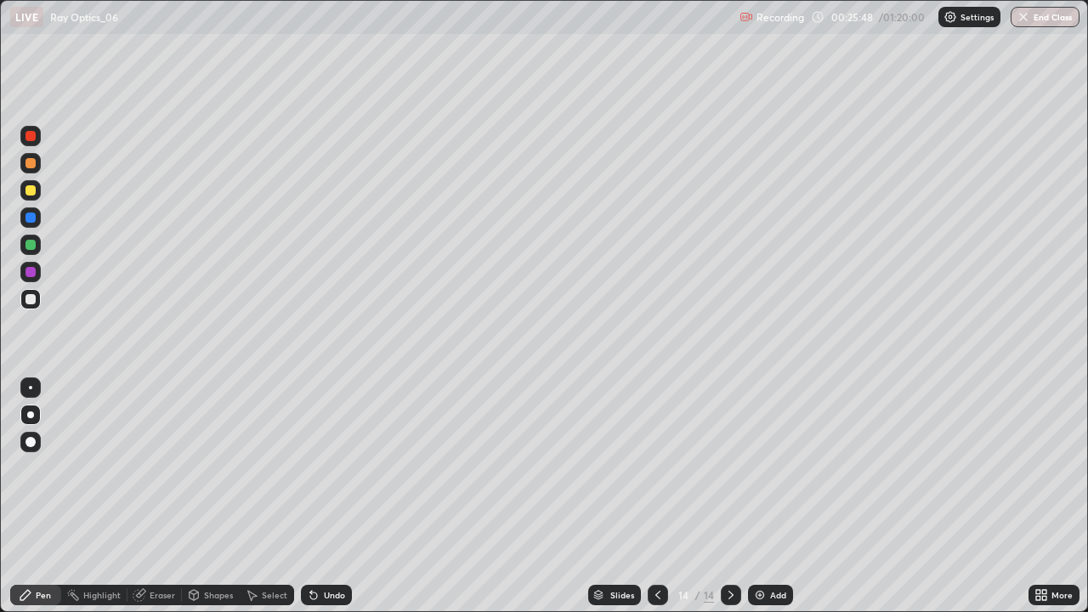
click at [320, 496] on div "Undo" at bounding box center [326, 595] width 51 height 20
click at [321, 496] on div "Undo" at bounding box center [326, 595] width 51 height 20
click at [324, 496] on div "Undo" at bounding box center [334, 595] width 21 height 9
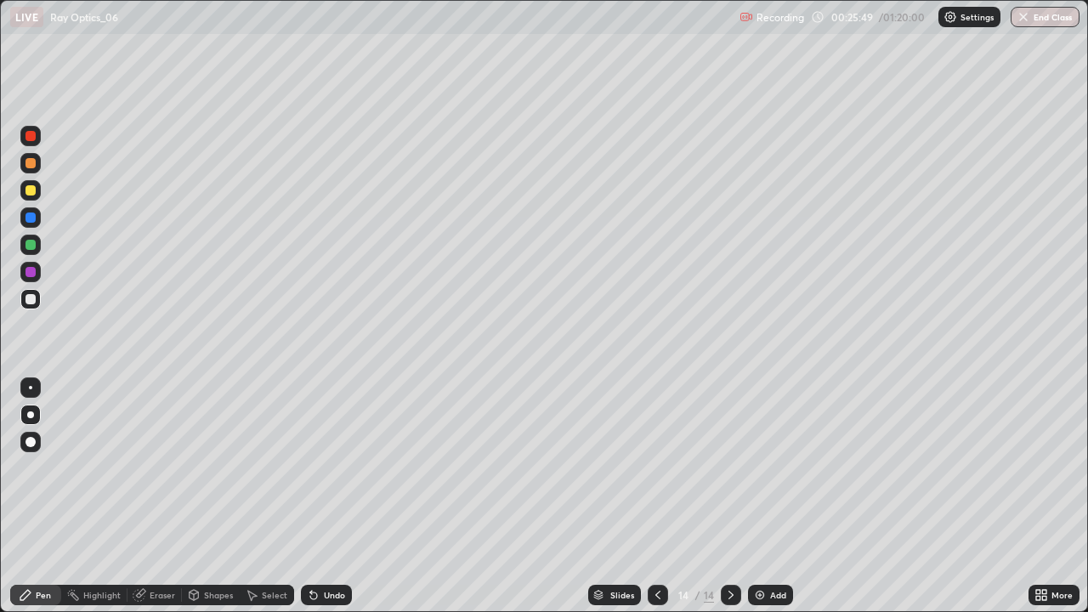
click at [324, 496] on div "Undo" at bounding box center [334, 595] width 21 height 9
click at [323, 496] on div "Undo" at bounding box center [326, 595] width 51 height 20
click at [325, 496] on div "Undo" at bounding box center [334, 595] width 21 height 9
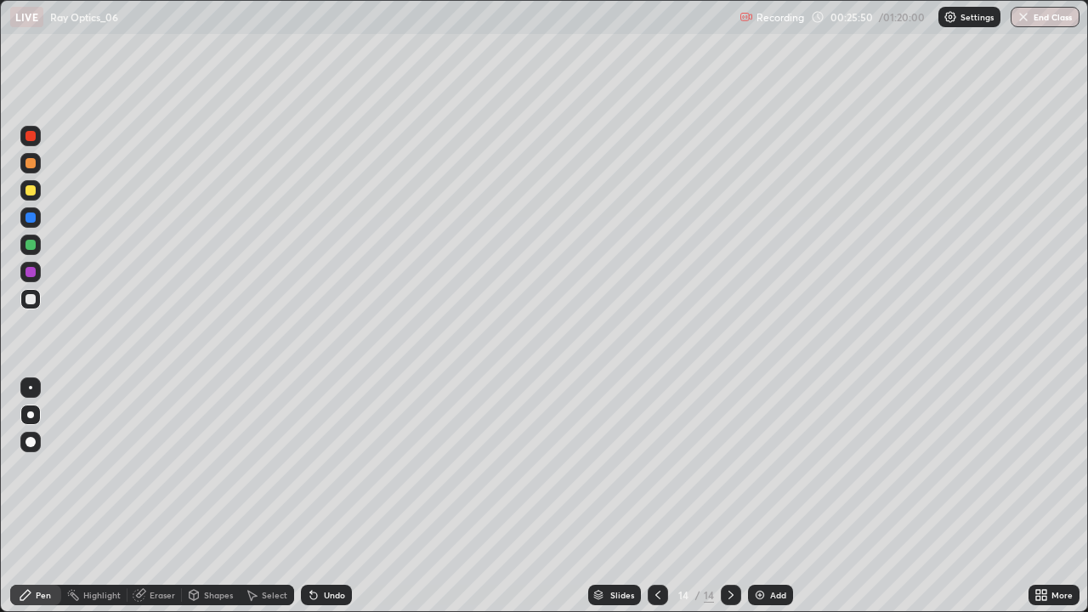
click at [325, 496] on div "Undo" at bounding box center [334, 595] width 21 height 9
click at [326, 496] on div "Undo" at bounding box center [334, 595] width 21 height 9
click at [325, 496] on div "Undo" at bounding box center [326, 595] width 51 height 20
click at [326, 496] on div "Undo" at bounding box center [334, 595] width 21 height 9
click at [325, 496] on div "Undo" at bounding box center [334, 595] width 21 height 9
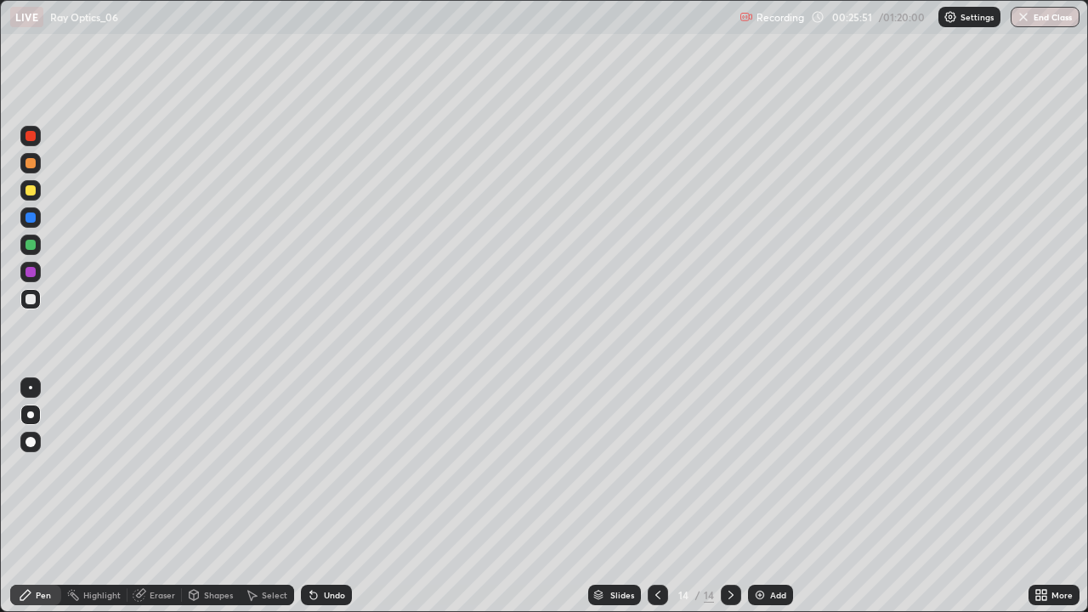
click at [325, 496] on div "Undo" at bounding box center [334, 595] width 21 height 9
click at [326, 496] on div "Undo" at bounding box center [334, 595] width 21 height 9
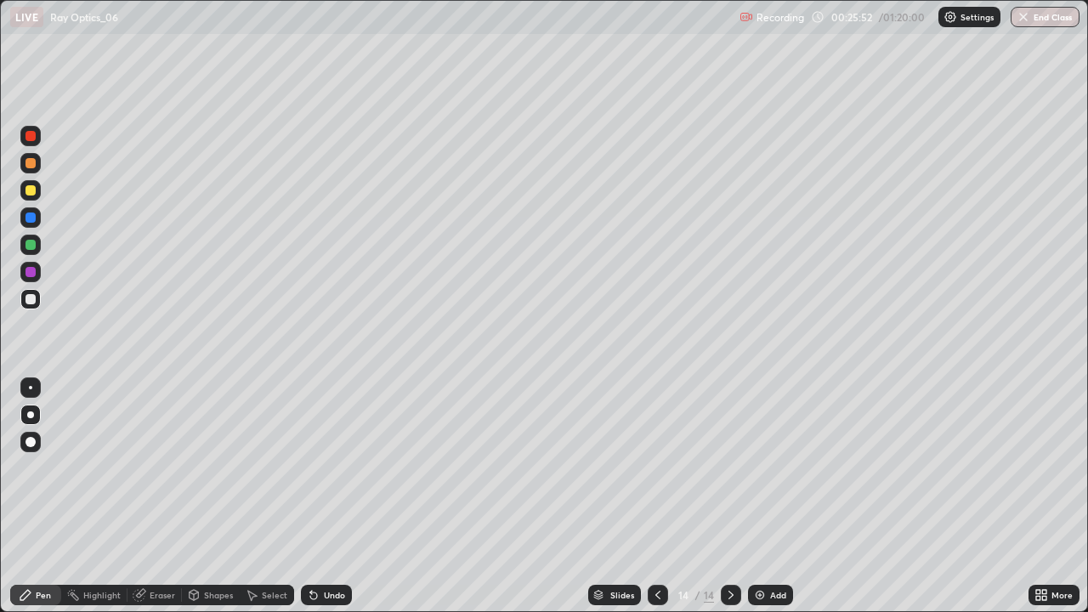
click at [326, 496] on div "Undo" at bounding box center [334, 595] width 21 height 9
click at [194, 496] on icon at bounding box center [194, 597] width 0 height 6
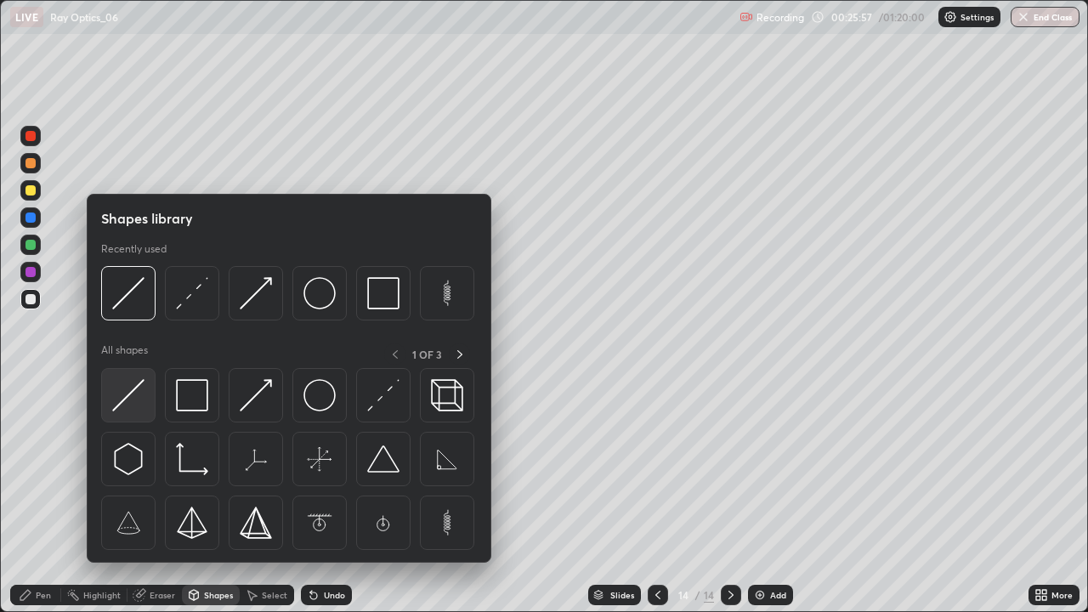
click at [134, 395] on img at bounding box center [128, 395] width 32 height 32
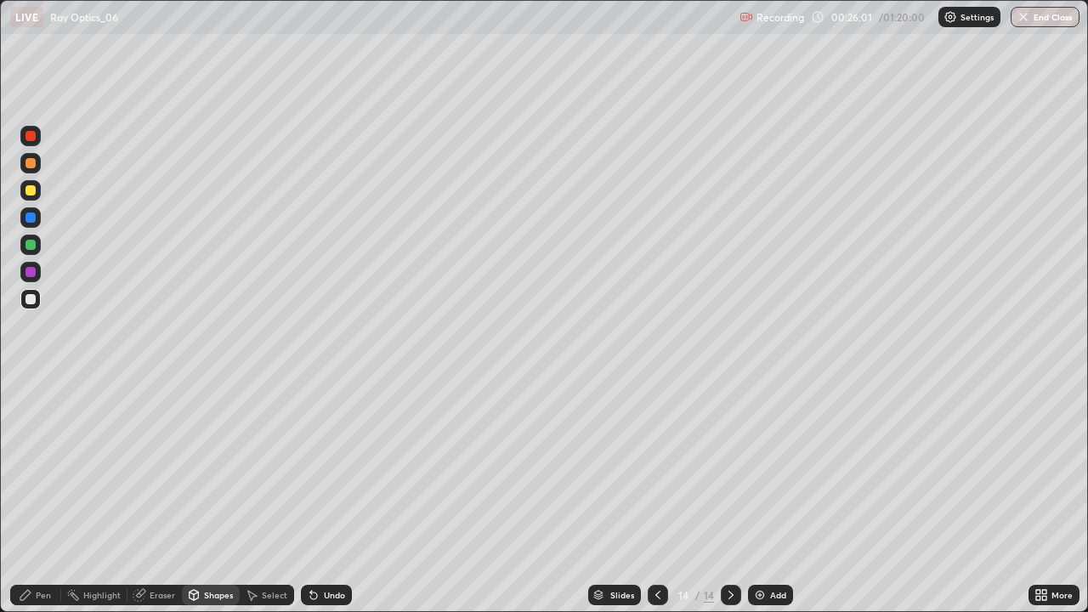
click at [325, 496] on div "Undo" at bounding box center [326, 595] width 51 height 20
click at [331, 496] on div "Undo" at bounding box center [334, 595] width 21 height 9
click at [330, 496] on div "Undo" at bounding box center [334, 595] width 21 height 9
click at [42, 496] on div "Pen" at bounding box center [43, 595] width 15 height 9
click at [160, 496] on div "Eraser" at bounding box center [163, 595] width 26 height 9
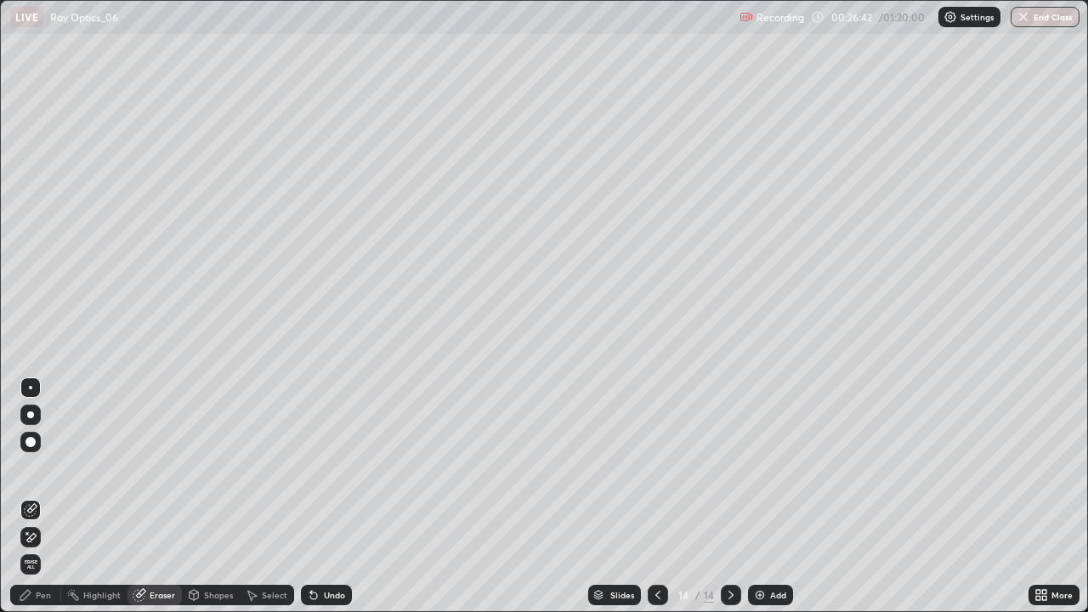
click at [328, 496] on div "Undo" at bounding box center [326, 595] width 51 height 20
click at [333, 496] on div "Undo" at bounding box center [334, 595] width 21 height 9
click at [324, 496] on div "Undo" at bounding box center [334, 595] width 21 height 9
click at [325, 496] on div "Undo" at bounding box center [326, 595] width 51 height 20
click at [48, 496] on div "Pen" at bounding box center [43, 595] width 15 height 9
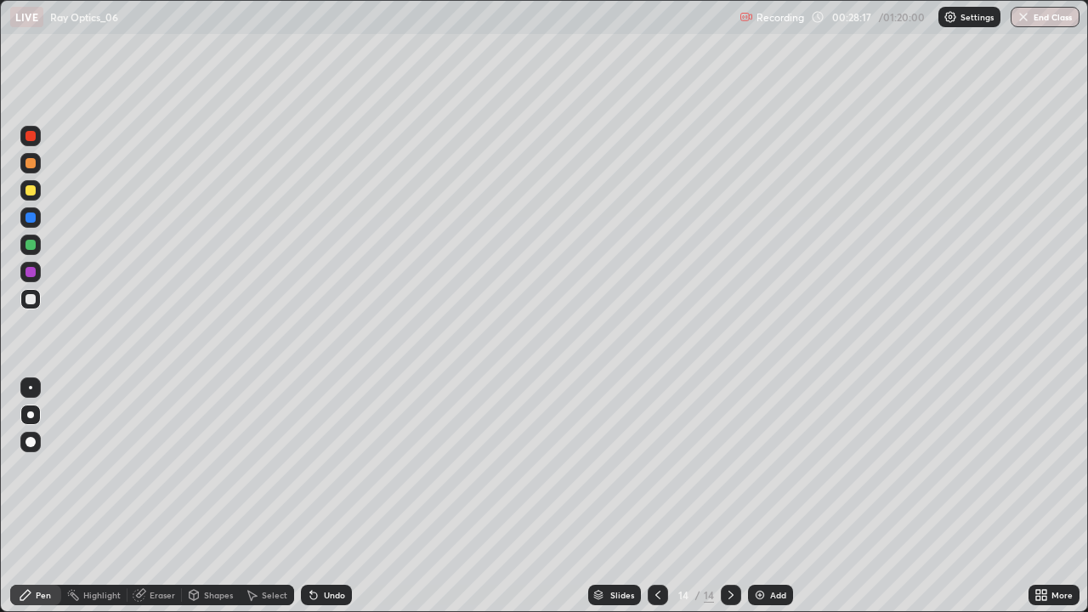
click at [729, 496] on icon at bounding box center [731, 595] width 5 height 9
click at [757, 496] on img at bounding box center [760, 595] width 14 height 14
click at [316, 496] on icon at bounding box center [314, 595] width 14 height 14
click at [317, 496] on div "Undo" at bounding box center [326, 595] width 51 height 20
click at [320, 496] on div "Undo" at bounding box center [326, 595] width 51 height 20
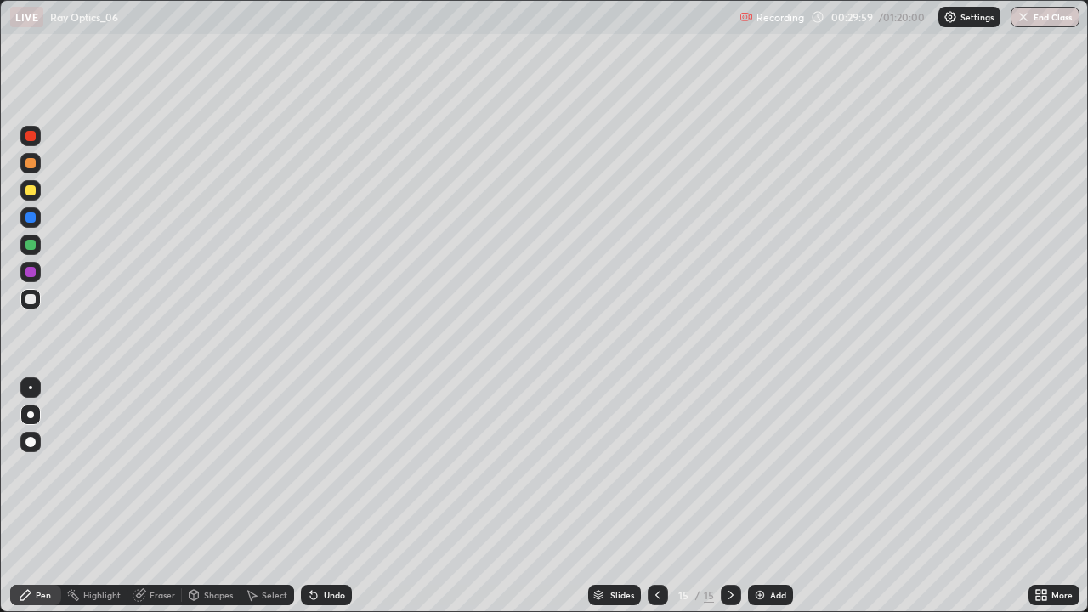
click at [318, 496] on div "Undo" at bounding box center [326, 595] width 51 height 20
click at [325, 496] on div "Undo" at bounding box center [334, 595] width 21 height 9
click at [324, 496] on div "Undo" at bounding box center [334, 595] width 21 height 9
click at [726, 496] on icon at bounding box center [731, 595] width 14 height 14
click at [724, 496] on icon at bounding box center [731, 595] width 14 height 14
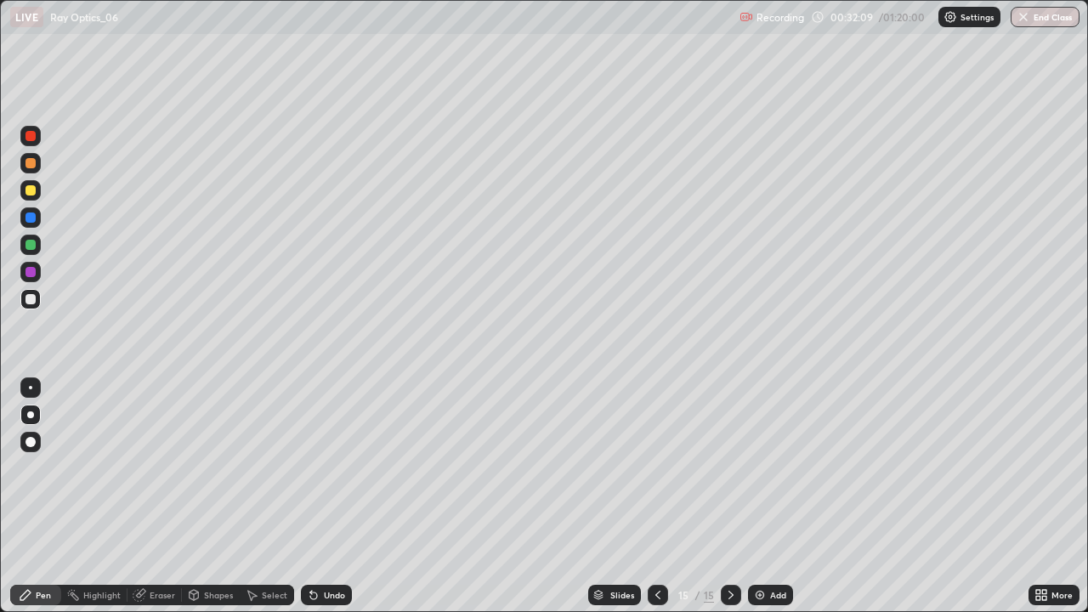
click at [762, 496] on img at bounding box center [760, 595] width 14 height 14
click at [213, 496] on div "Shapes" at bounding box center [218, 595] width 29 height 9
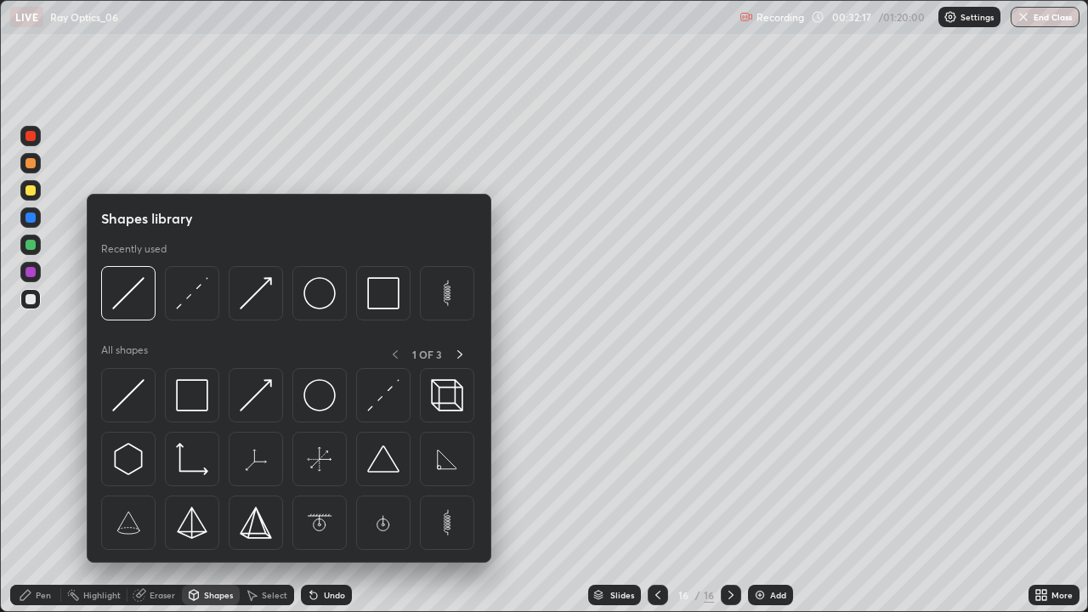
click at [43, 496] on div "Pen" at bounding box center [43, 595] width 15 height 9
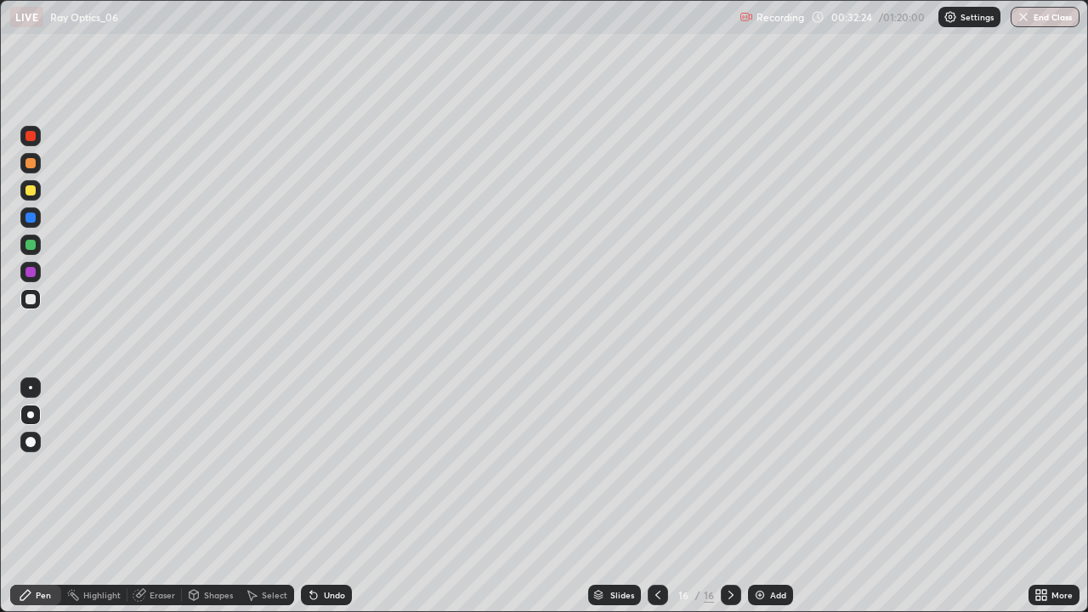
click at [324, 496] on div "Undo" at bounding box center [334, 595] width 21 height 9
click at [321, 496] on div "Undo" at bounding box center [326, 595] width 51 height 20
click at [320, 496] on div "Undo" at bounding box center [326, 595] width 51 height 20
click at [317, 496] on icon at bounding box center [314, 595] width 14 height 14
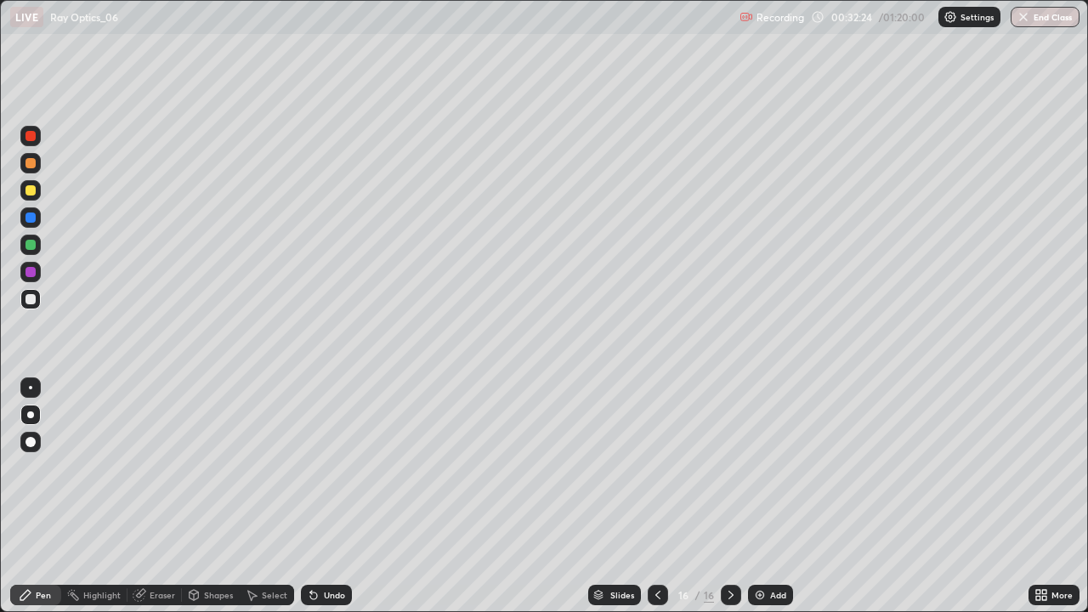
click at [318, 496] on div "Undo" at bounding box center [326, 595] width 51 height 20
click at [316, 496] on icon at bounding box center [314, 595] width 14 height 14
click at [318, 496] on div "Undo" at bounding box center [326, 595] width 51 height 20
click at [317, 496] on icon at bounding box center [314, 595] width 14 height 14
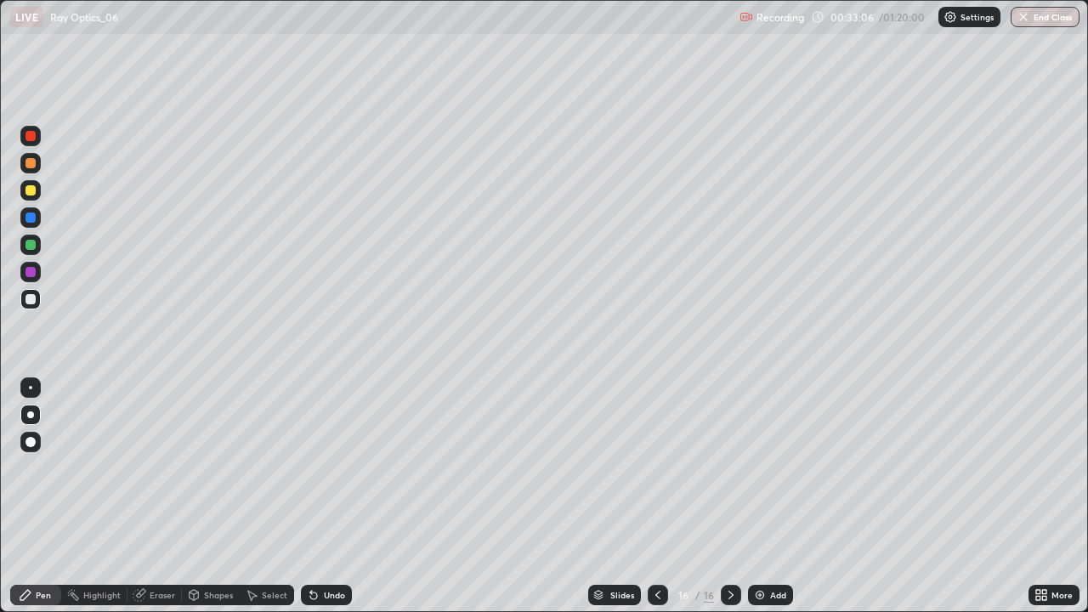
click at [213, 496] on div "Shapes" at bounding box center [218, 595] width 29 height 9
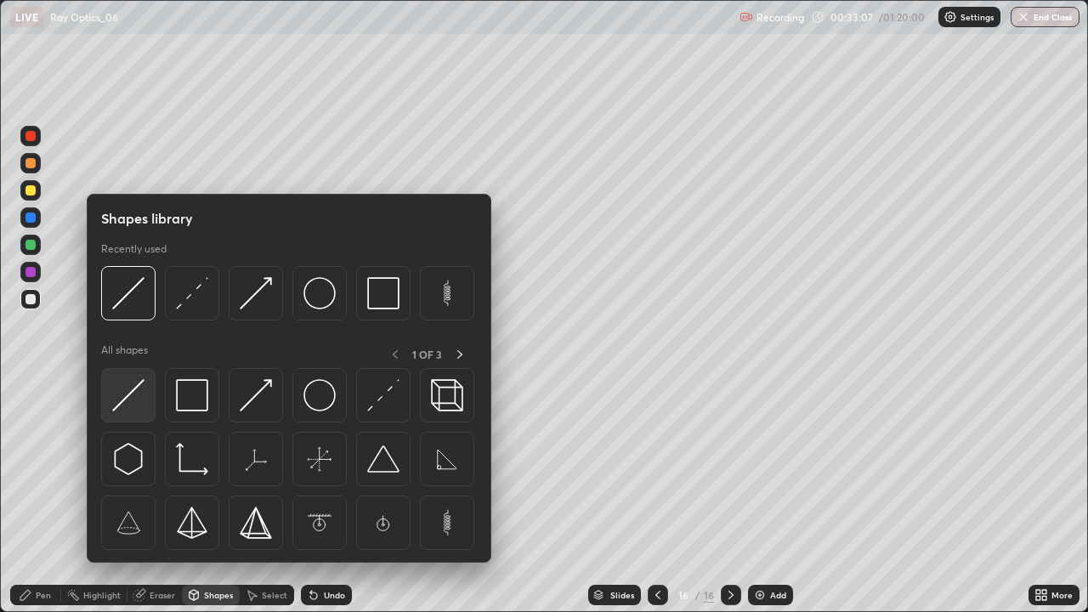
click at [129, 405] on img at bounding box center [128, 395] width 32 height 32
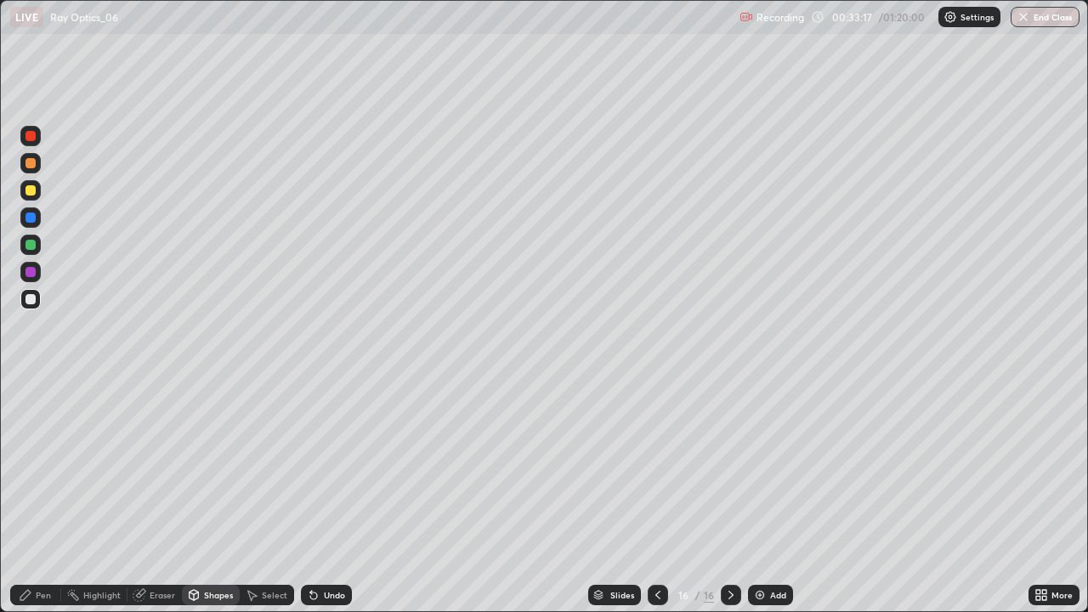
click at [211, 496] on div "Shapes" at bounding box center [218, 595] width 29 height 9
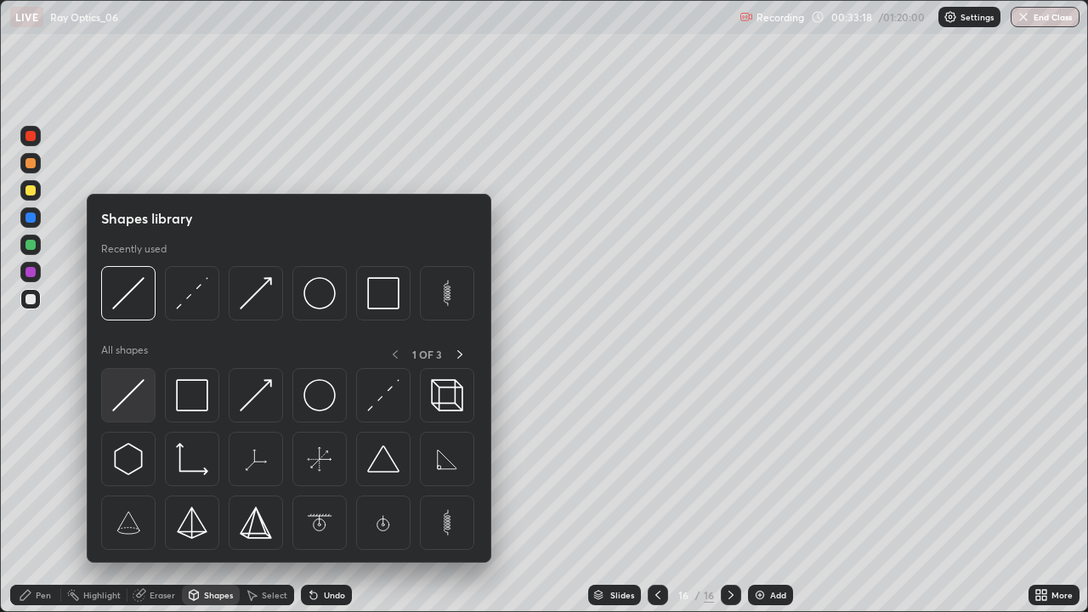
click at [138, 392] on img at bounding box center [128, 395] width 32 height 32
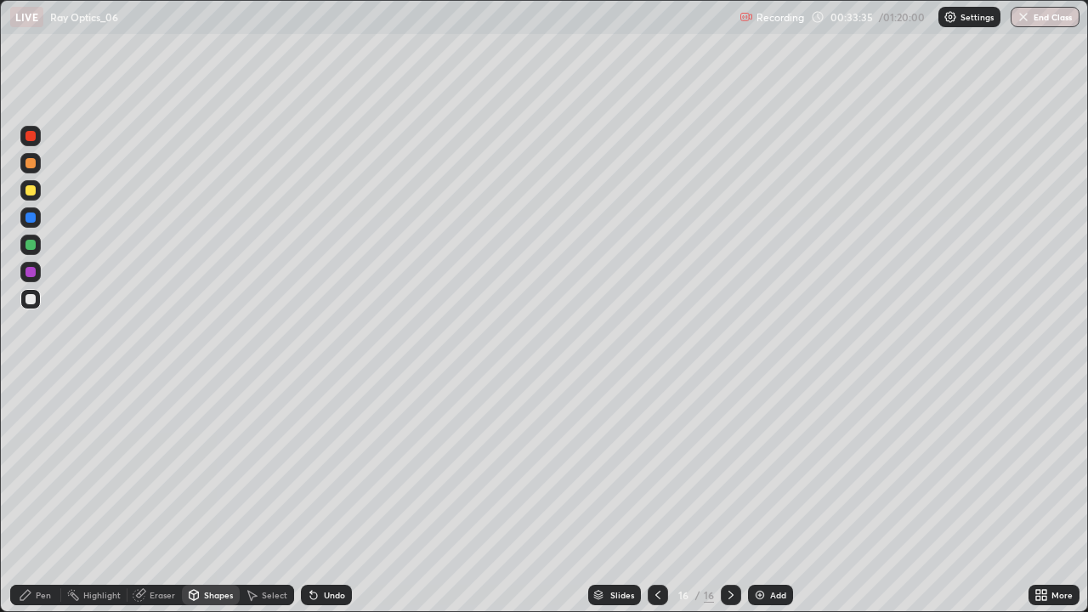
click at [54, 496] on div "Pen" at bounding box center [35, 595] width 51 height 20
click at [324, 496] on div "Undo" at bounding box center [334, 595] width 21 height 9
click at [319, 496] on div "Undo" at bounding box center [326, 595] width 51 height 20
click at [311, 496] on icon at bounding box center [313, 596] width 7 height 7
click at [310, 496] on icon at bounding box center [311, 592] width 2 height 2
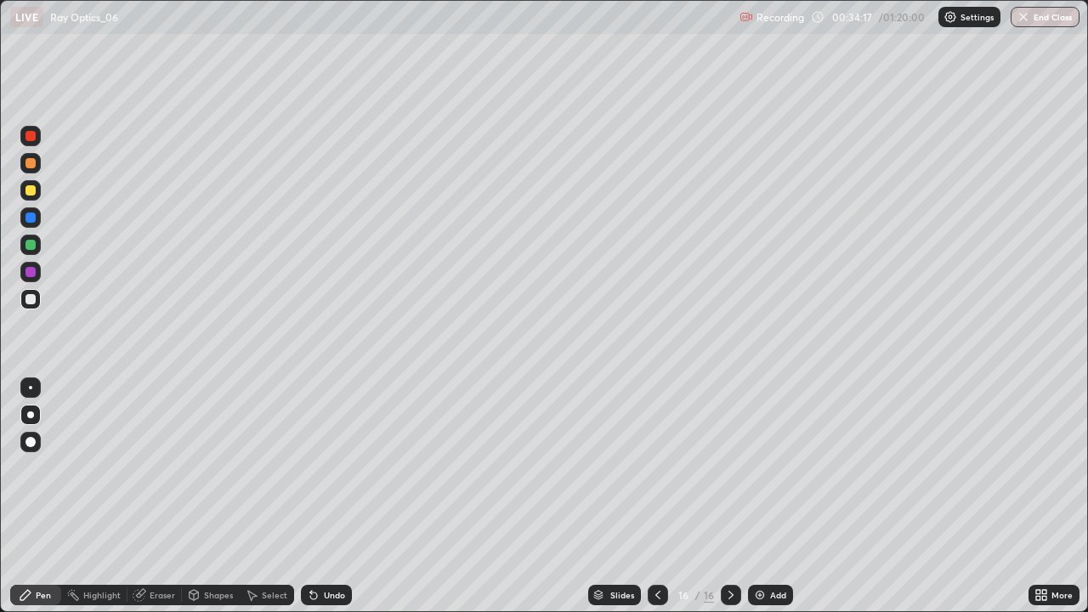
click at [310, 496] on icon at bounding box center [311, 592] width 2 height 2
click at [310, 496] on icon at bounding box center [313, 596] width 7 height 7
click at [337, 496] on div "Undo" at bounding box center [334, 595] width 21 height 9
click at [332, 496] on div "Undo" at bounding box center [334, 595] width 21 height 9
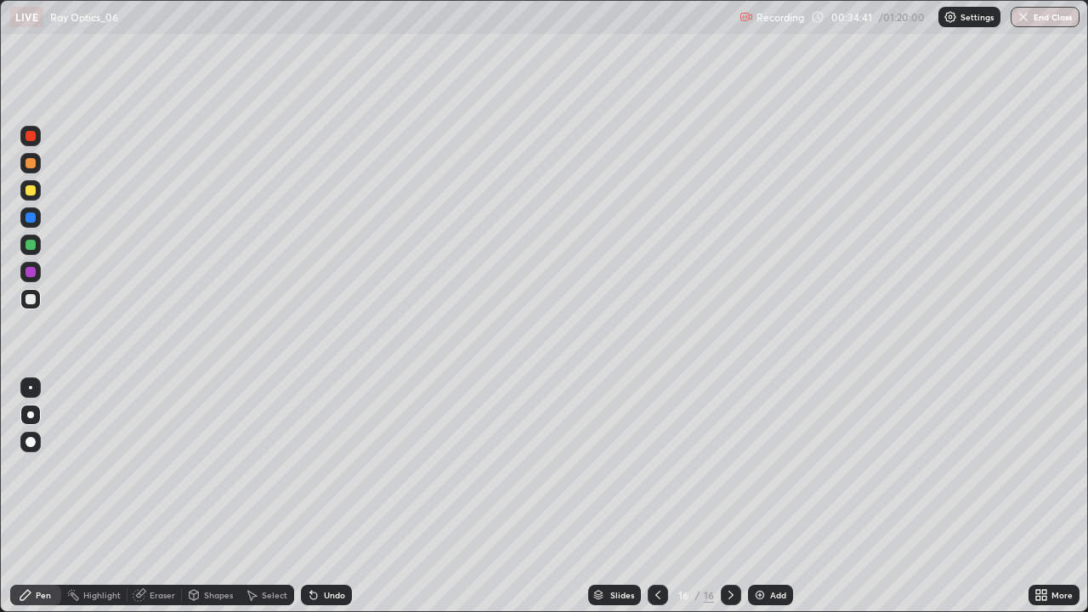
click at [324, 496] on div "Undo" at bounding box center [334, 595] width 21 height 9
click at [325, 496] on div "Undo" at bounding box center [334, 595] width 21 height 9
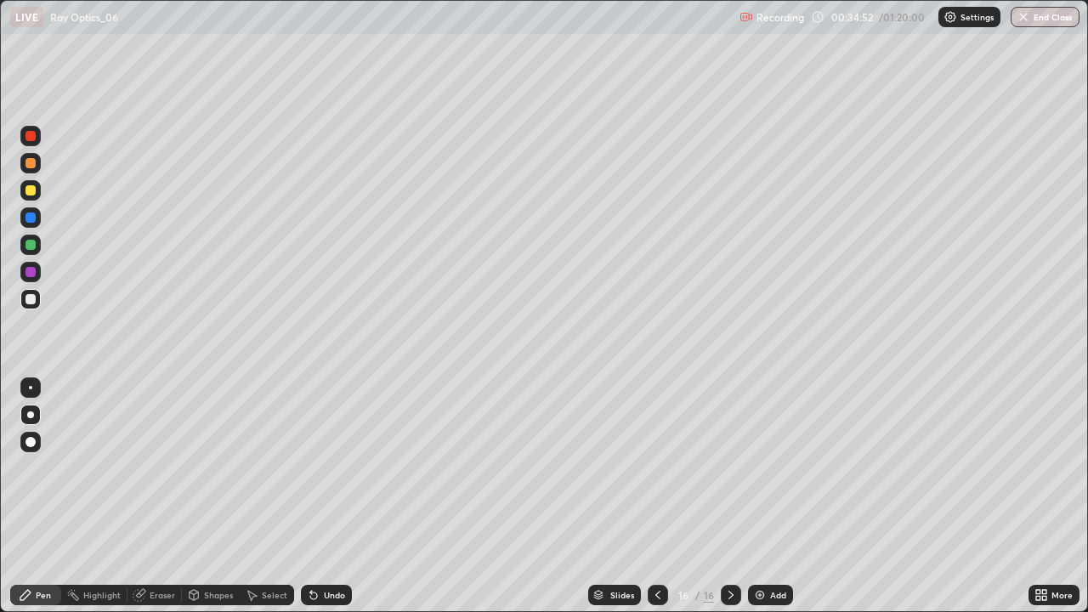
click at [324, 496] on div "Undo" at bounding box center [334, 595] width 21 height 9
click at [325, 496] on div "Undo" at bounding box center [334, 595] width 21 height 9
click at [326, 496] on div "Undo" at bounding box center [334, 595] width 21 height 9
click at [324, 496] on div "Undo" at bounding box center [334, 595] width 21 height 9
click at [325, 496] on div "Undo" at bounding box center [334, 595] width 21 height 9
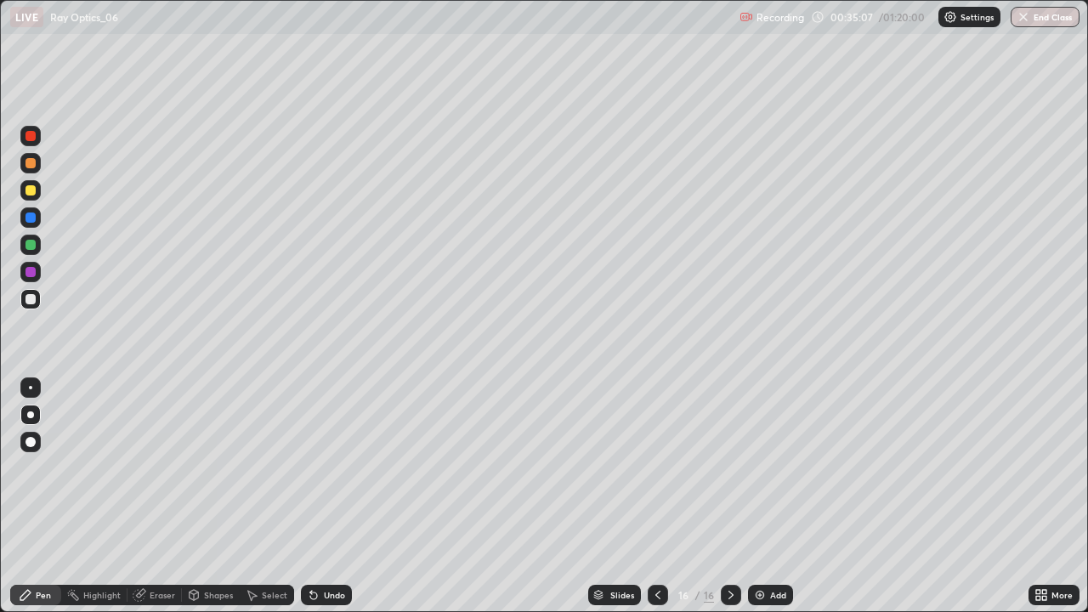
click at [316, 496] on div "Undo" at bounding box center [326, 595] width 51 height 20
click at [310, 496] on icon at bounding box center [311, 592] width 2 height 2
click at [307, 496] on icon at bounding box center [314, 595] width 14 height 14
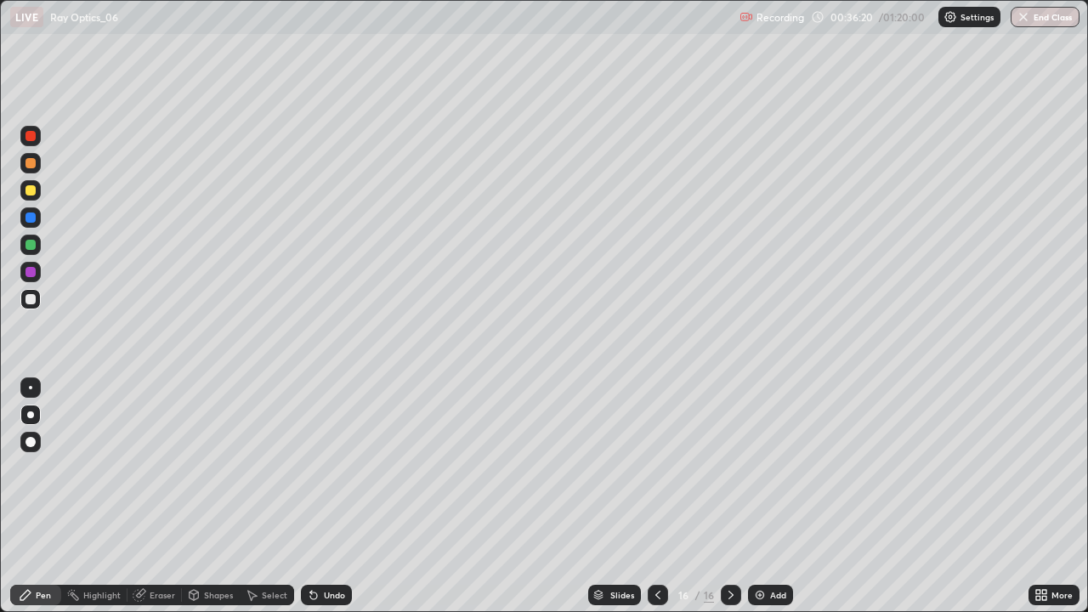
click at [324, 496] on div "Undo" at bounding box center [334, 595] width 21 height 9
click at [321, 496] on div "Undo" at bounding box center [326, 595] width 51 height 20
click at [328, 496] on div "Undo" at bounding box center [334, 595] width 21 height 9
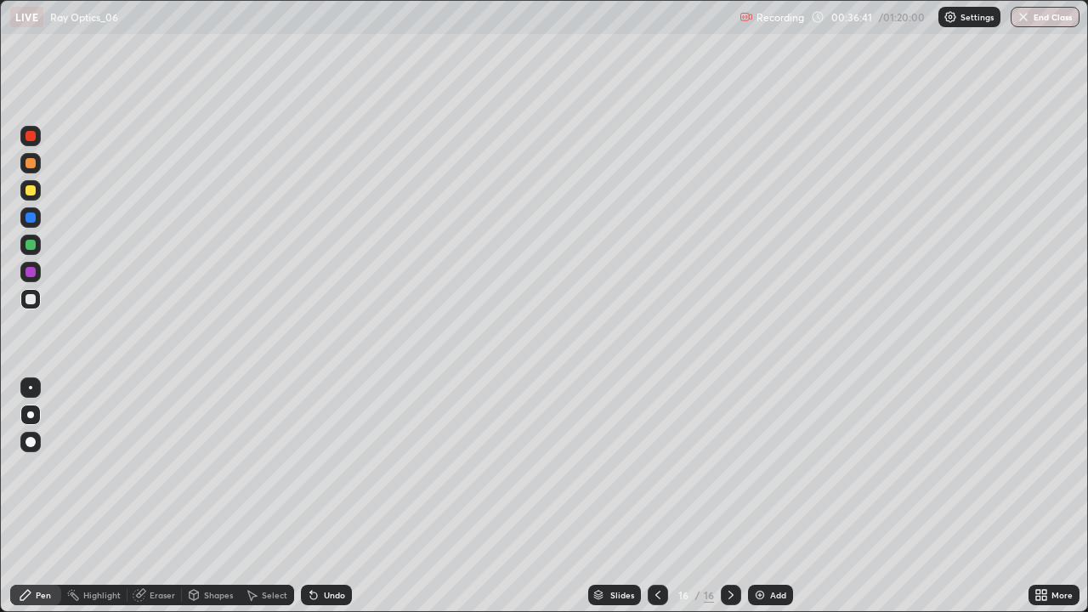
click at [258, 496] on div "Select" at bounding box center [267, 595] width 54 height 20
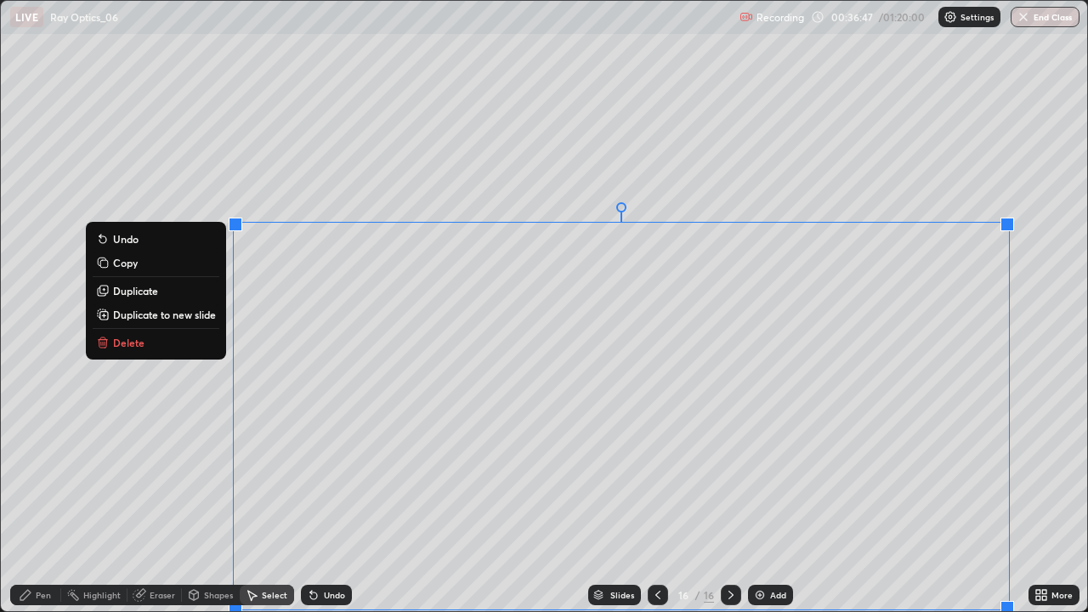
click at [185, 496] on div "0 ° Undo Copy Duplicate Duplicate to new slide Delete" at bounding box center [544, 306] width 1087 height 611
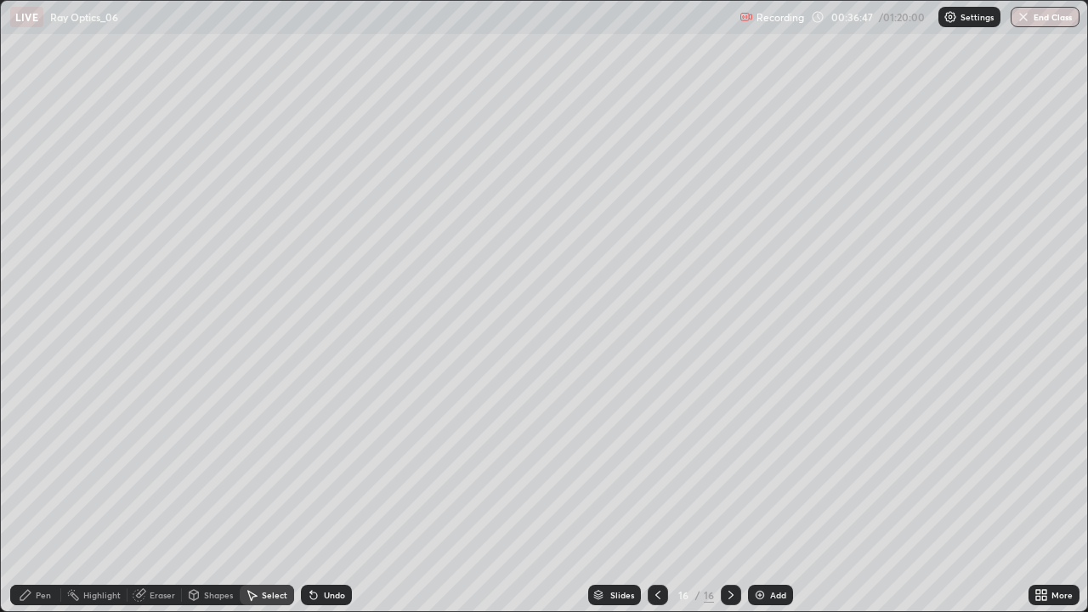
click at [151, 496] on div "Eraser" at bounding box center [163, 595] width 26 height 9
click at [32, 496] on icon at bounding box center [31, 537] width 14 height 14
click at [40, 496] on div "Pen" at bounding box center [43, 595] width 15 height 9
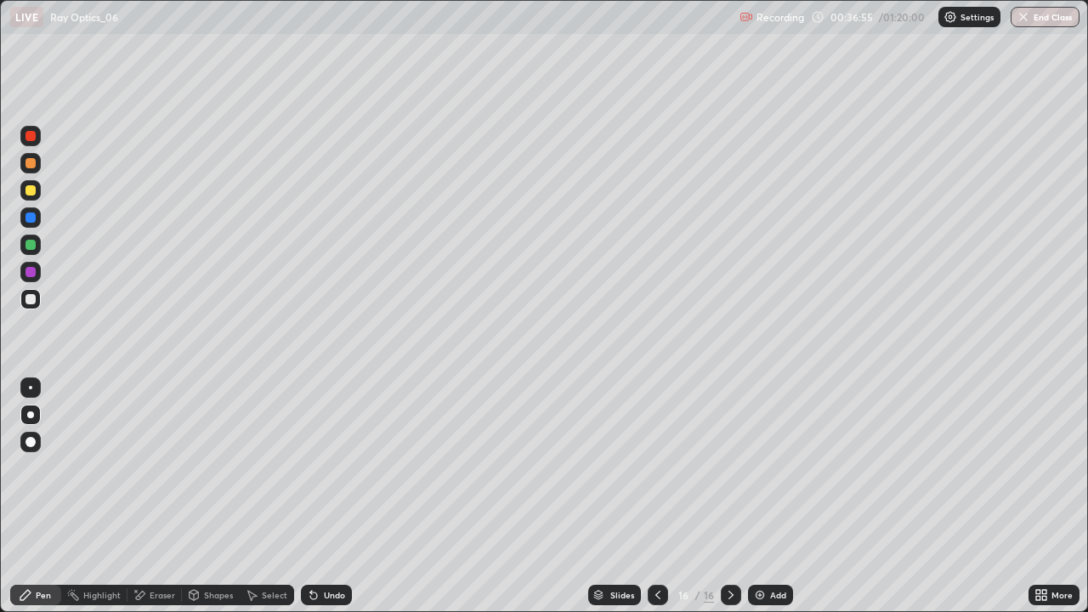
click at [42, 496] on div "Pen" at bounding box center [43, 595] width 15 height 9
click at [310, 496] on icon at bounding box center [311, 592] width 2 height 2
click at [324, 496] on div "Undo" at bounding box center [334, 595] width 21 height 9
click at [321, 496] on div "Undo" at bounding box center [326, 595] width 51 height 20
click at [310, 496] on icon at bounding box center [311, 592] width 2 height 2
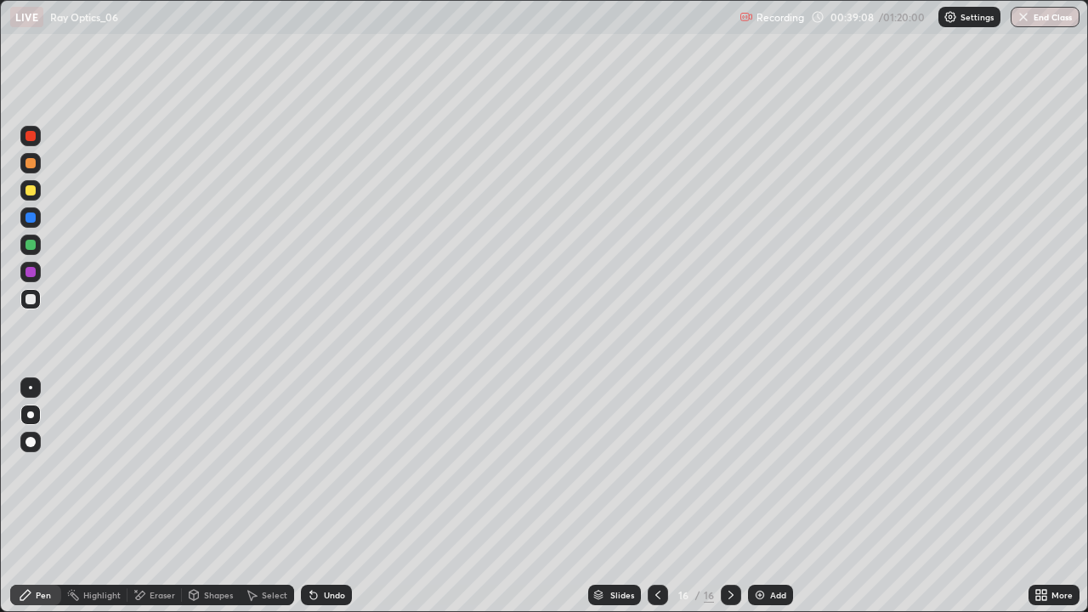
click at [729, 496] on icon at bounding box center [731, 595] width 14 height 14
click at [728, 496] on icon at bounding box center [731, 595] width 14 height 14
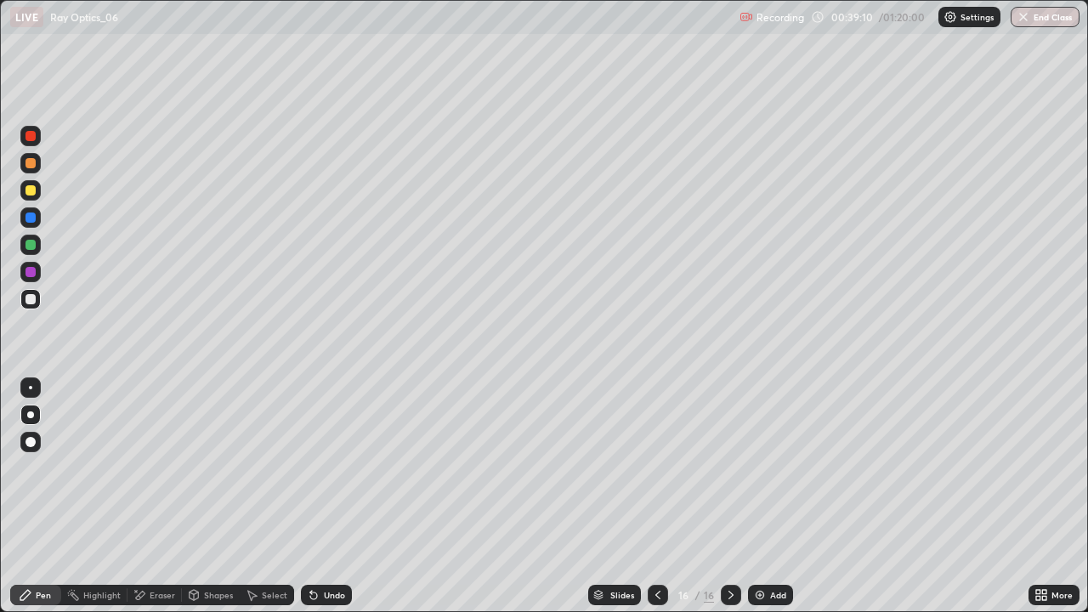
click at [729, 496] on icon at bounding box center [731, 595] width 5 height 9
click at [731, 496] on icon at bounding box center [731, 595] width 14 height 14
click at [763, 496] on div "Add" at bounding box center [770, 595] width 45 height 20
click at [319, 496] on div "Undo" at bounding box center [326, 595] width 51 height 20
click at [324, 496] on div "Undo" at bounding box center [334, 595] width 21 height 9
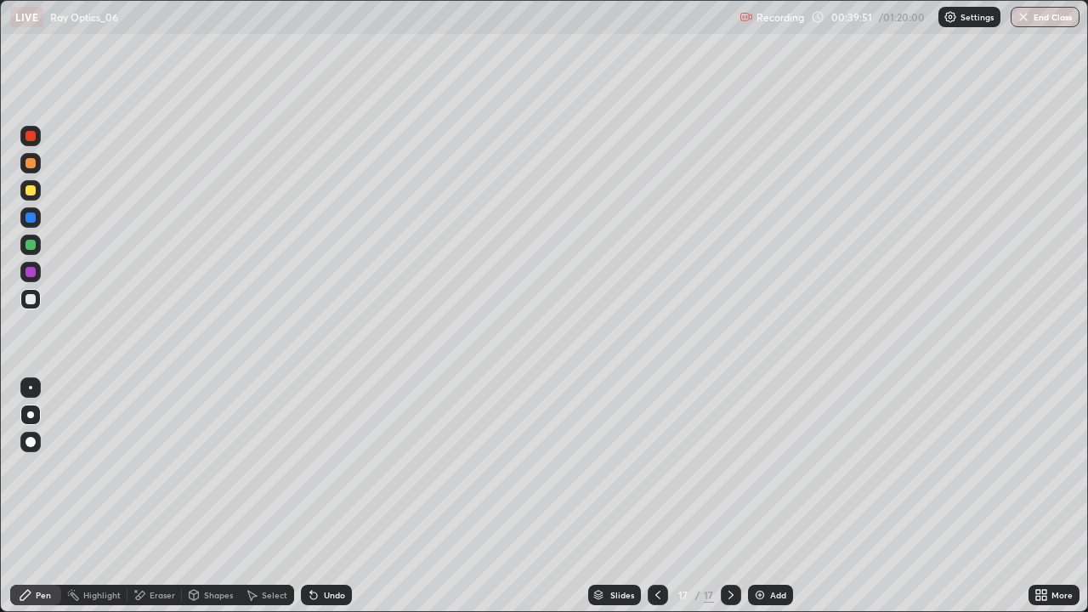
click at [320, 496] on div "Undo" at bounding box center [326, 595] width 51 height 20
click at [324, 496] on div "Undo" at bounding box center [334, 595] width 21 height 9
click at [322, 496] on div "Undo" at bounding box center [326, 595] width 51 height 20
click at [318, 496] on div "Undo" at bounding box center [326, 595] width 51 height 20
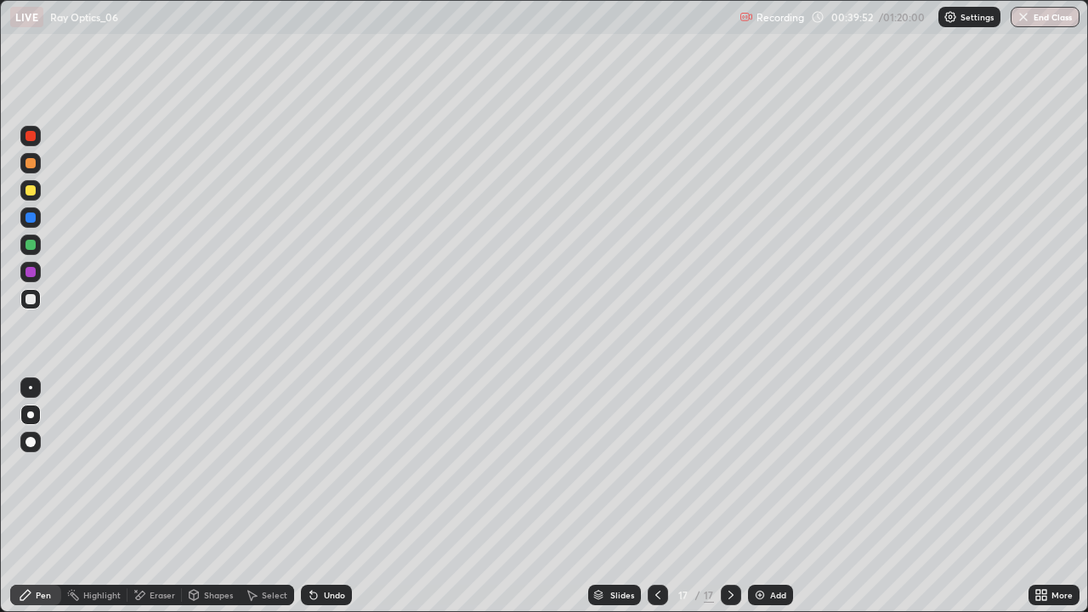
click at [315, 496] on div "Undo" at bounding box center [326, 595] width 51 height 20
click at [316, 496] on icon at bounding box center [314, 595] width 14 height 14
click at [324, 496] on div "Undo" at bounding box center [334, 595] width 21 height 9
click at [26, 190] on div at bounding box center [31, 190] width 10 height 10
click at [315, 496] on icon at bounding box center [314, 595] width 14 height 14
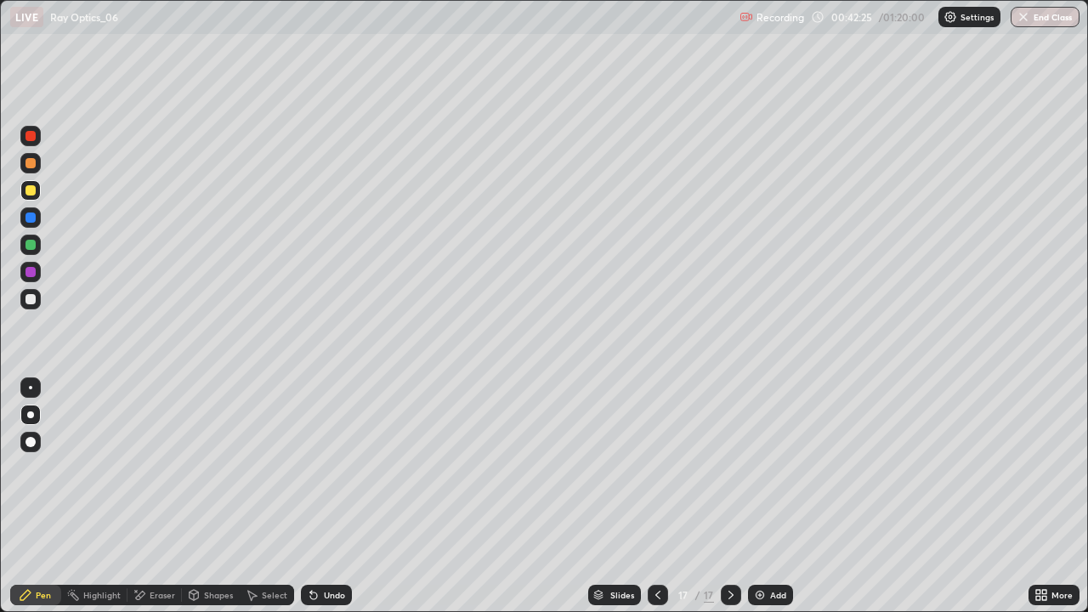
click at [262, 496] on div "Select" at bounding box center [275, 595] width 26 height 9
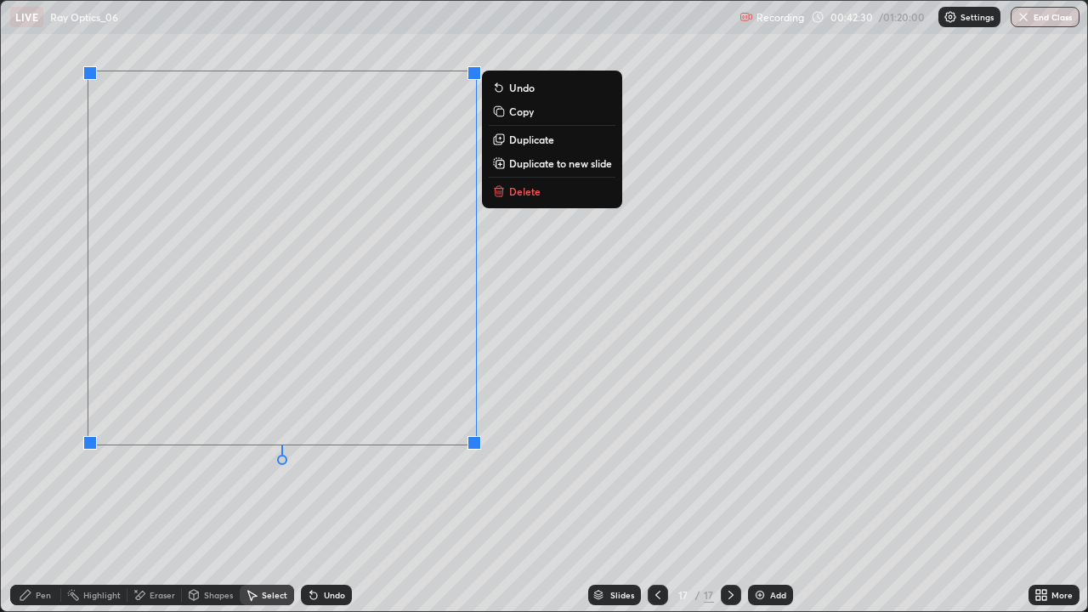
click at [537, 167] on p "Duplicate to new slide" at bounding box center [560, 163] width 103 height 14
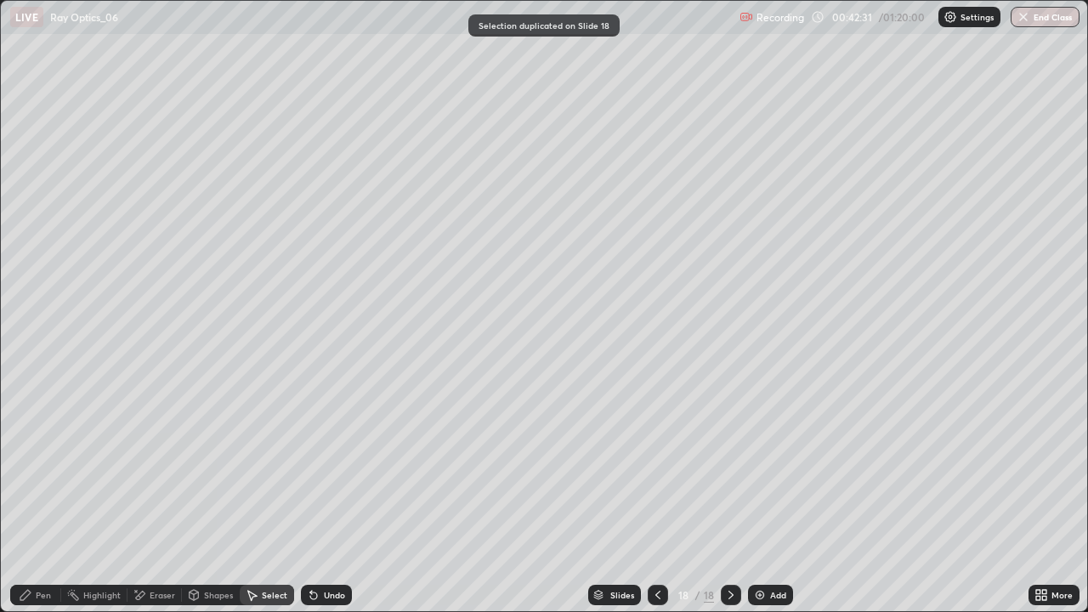
click at [153, 496] on div "Eraser" at bounding box center [163, 595] width 26 height 9
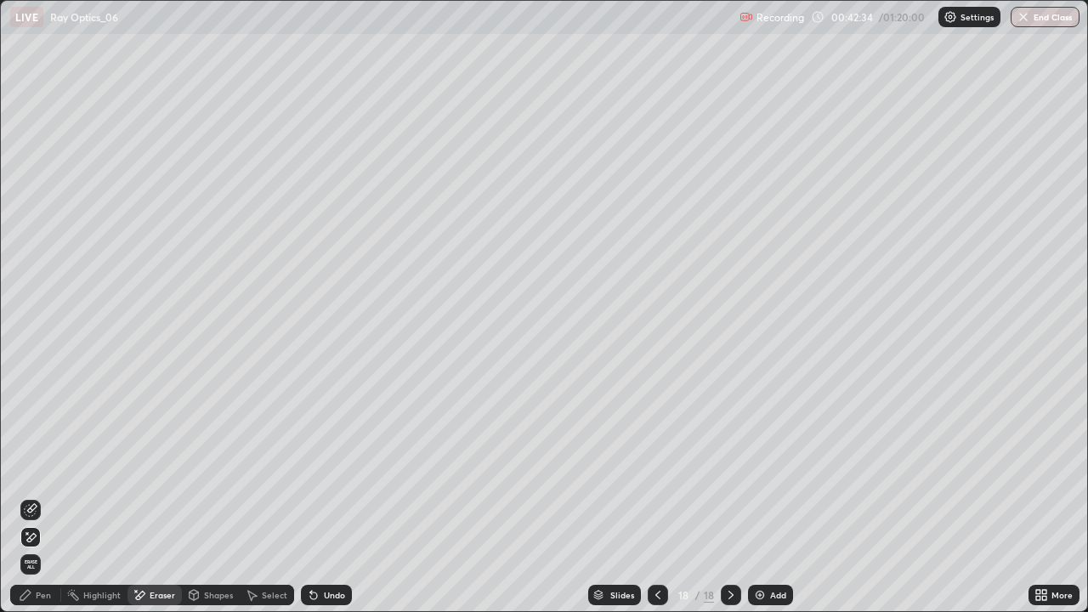
click at [34, 496] on div "Pen" at bounding box center [35, 595] width 51 height 20
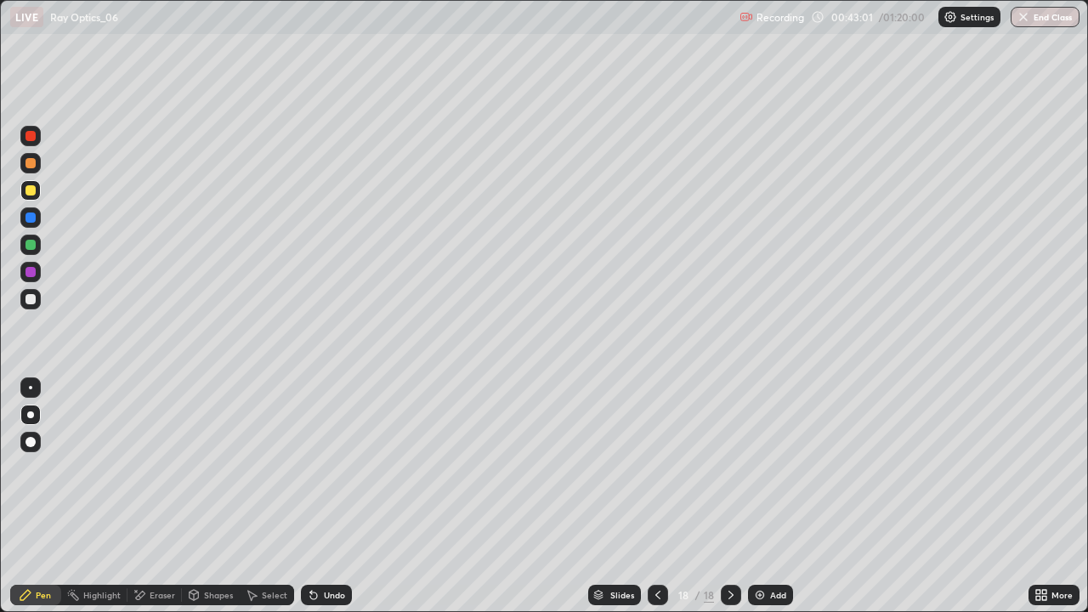
click at [327, 496] on div "Undo" at bounding box center [334, 595] width 21 height 9
click at [326, 496] on div "Undo" at bounding box center [334, 595] width 21 height 9
click at [31, 299] on div at bounding box center [31, 299] width 10 height 10
click at [326, 496] on div "Undo" at bounding box center [334, 595] width 21 height 9
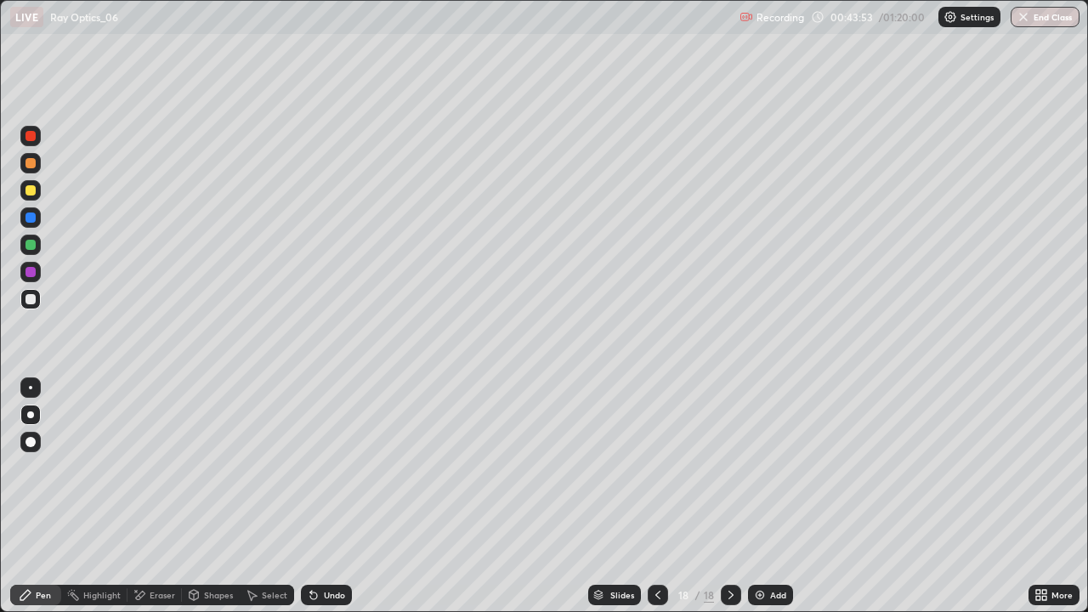
click at [321, 496] on div "Undo" at bounding box center [326, 595] width 51 height 20
click at [324, 496] on div "Undo" at bounding box center [334, 595] width 21 height 9
click at [333, 496] on div "Undo" at bounding box center [334, 595] width 21 height 9
click at [316, 496] on icon at bounding box center [314, 595] width 14 height 14
click at [308, 496] on icon at bounding box center [314, 595] width 14 height 14
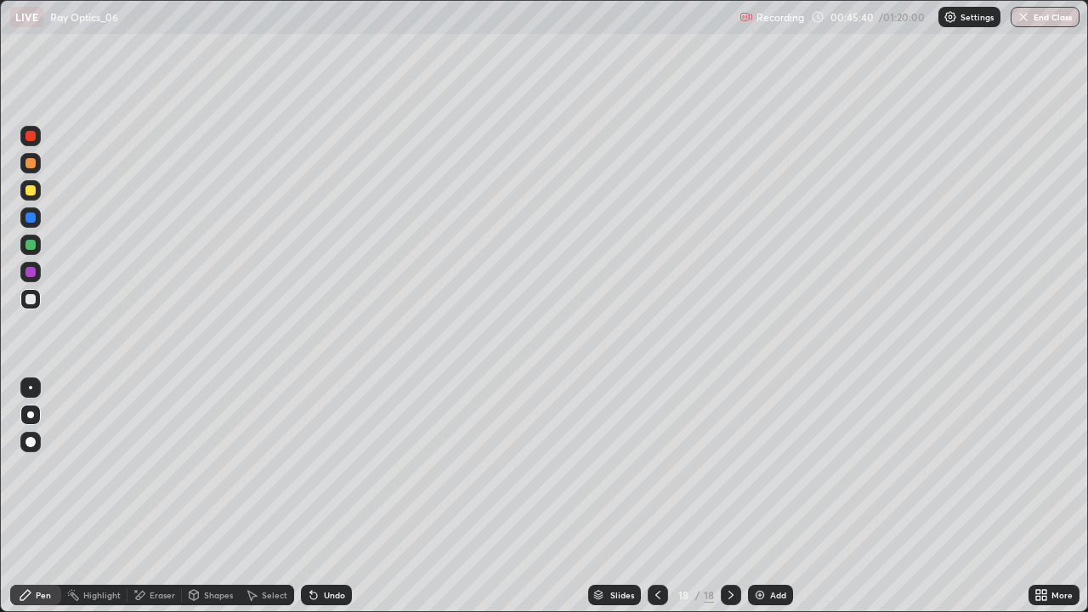
click at [656, 496] on icon at bounding box center [658, 595] width 14 height 14
click at [710, 496] on div "18" at bounding box center [709, 594] width 10 height 15
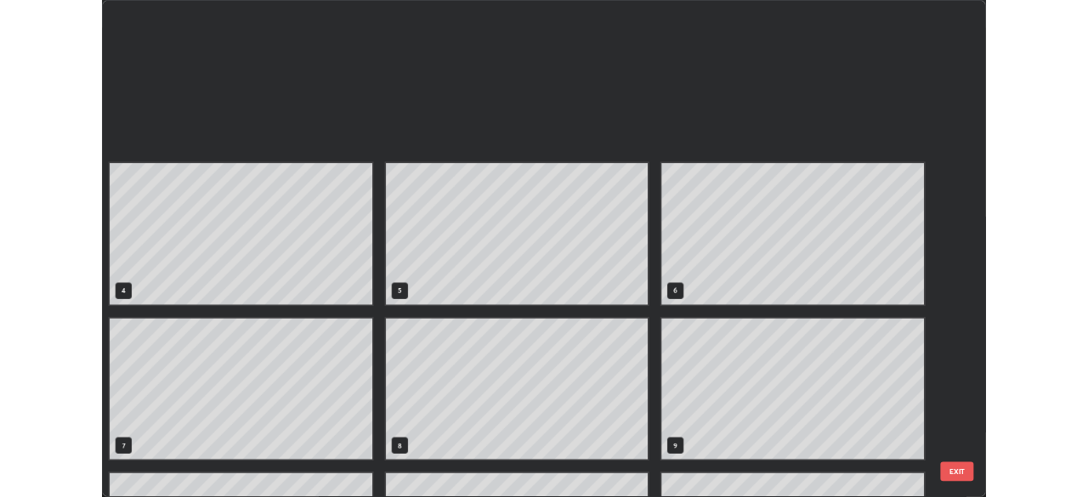
scroll to position [605, 1078]
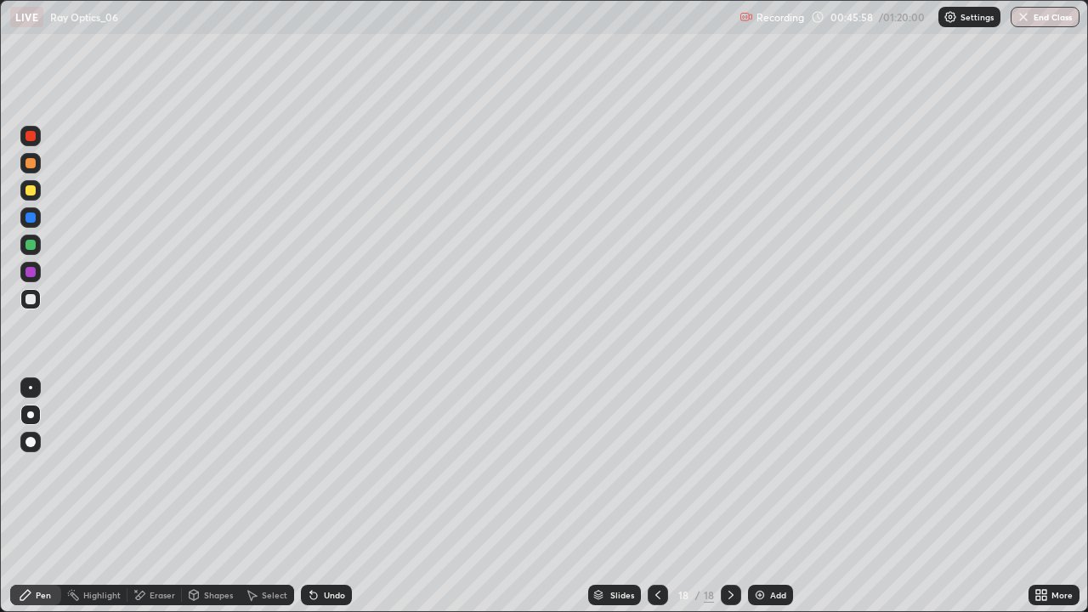
click at [727, 496] on icon at bounding box center [731, 595] width 14 height 14
click at [728, 496] on icon at bounding box center [731, 595] width 14 height 14
click at [729, 496] on icon at bounding box center [731, 595] width 14 height 14
click at [772, 496] on div "Add" at bounding box center [778, 595] width 16 height 9
click at [32, 195] on div at bounding box center [31, 190] width 10 height 10
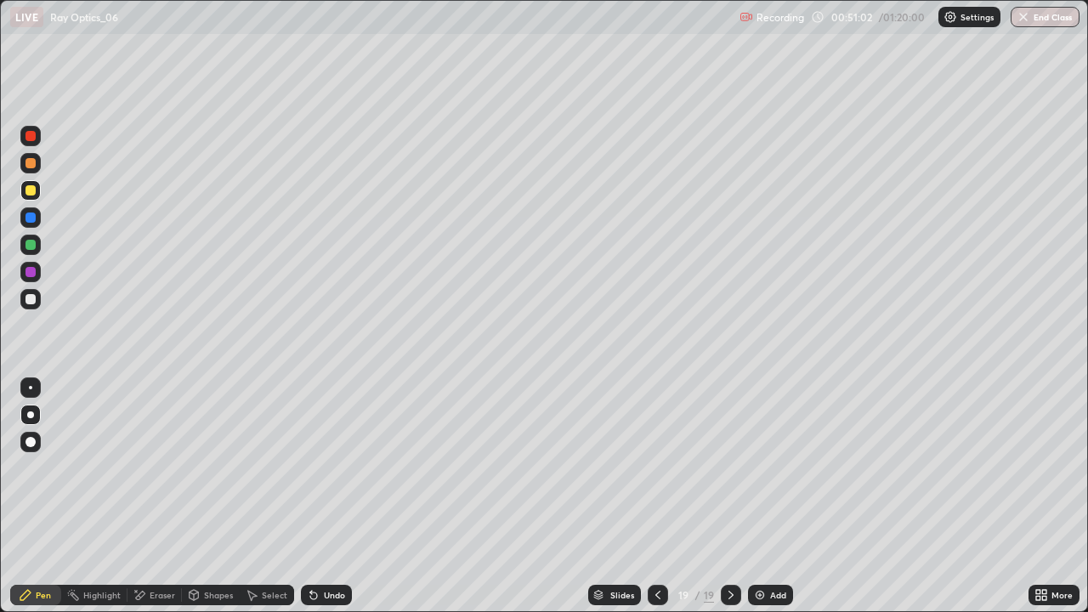
click at [729, 496] on icon at bounding box center [731, 595] width 14 height 14
click at [728, 496] on icon at bounding box center [731, 595] width 14 height 14
click at [729, 496] on icon at bounding box center [731, 595] width 5 height 9
click at [727, 496] on icon at bounding box center [731, 595] width 14 height 14
click at [729, 496] on icon at bounding box center [731, 595] width 5 height 9
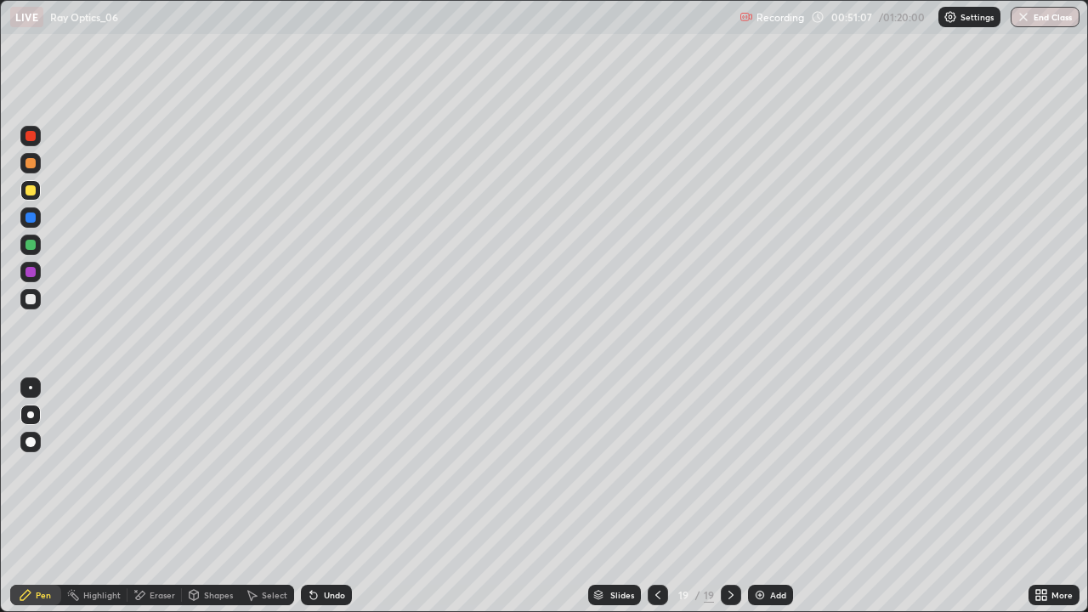
click at [724, 496] on icon at bounding box center [731, 595] width 14 height 14
click at [729, 496] on icon at bounding box center [731, 595] width 14 height 14
click at [726, 496] on icon at bounding box center [731, 595] width 14 height 14
click at [729, 496] on icon at bounding box center [731, 595] width 14 height 14
click at [721, 496] on div at bounding box center [731, 595] width 20 height 20
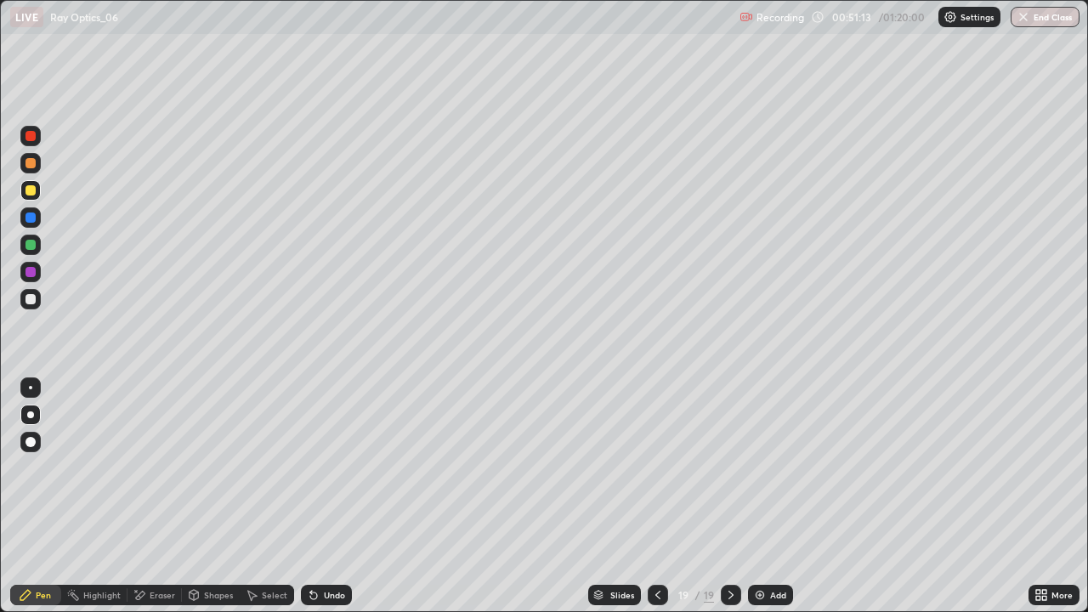
click at [721, 496] on div at bounding box center [731, 595] width 20 height 20
click at [729, 496] on icon at bounding box center [731, 595] width 14 height 14
click at [765, 496] on div "Add" at bounding box center [770, 595] width 45 height 20
click at [31, 417] on div at bounding box center [30, 414] width 7 height 7
click at [730, 496] on icon at bounding box center [732, 595] width 14 height 14
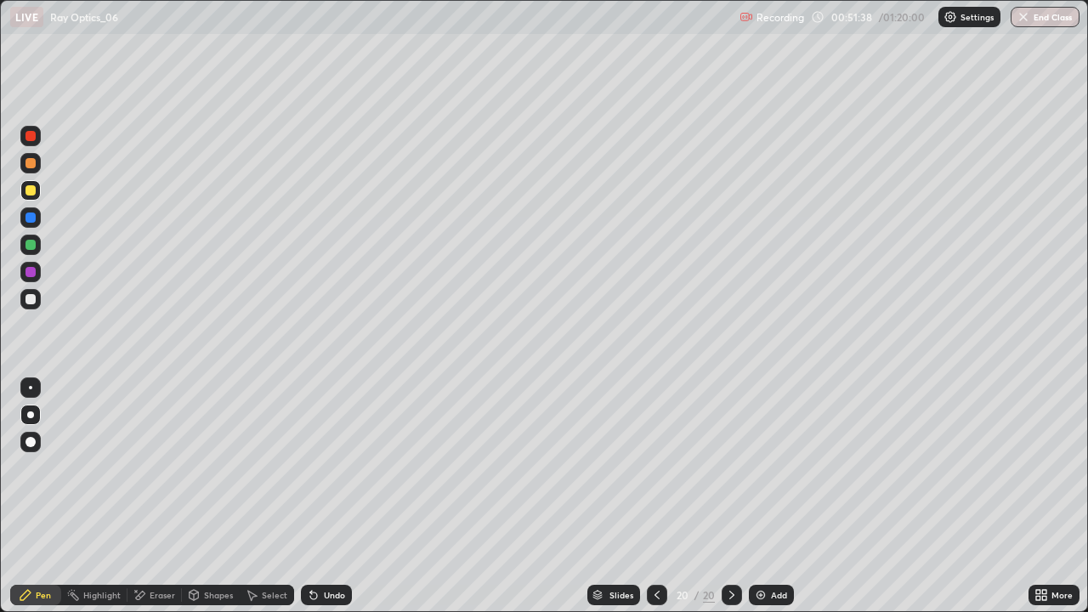
click at [780, 496] on div "Add" at bounding box center [779, 595] width 16 height 9
click at [332, 496] on div "Undo" at bounding box center [326, 595] width 51 height 20
click at [332, 496] on div "Undo" at bounding box center [334, 595] width 21 height 9
click at [204, 496] on div "Shapes" at bounding box center [218, 595] width 29 height 9
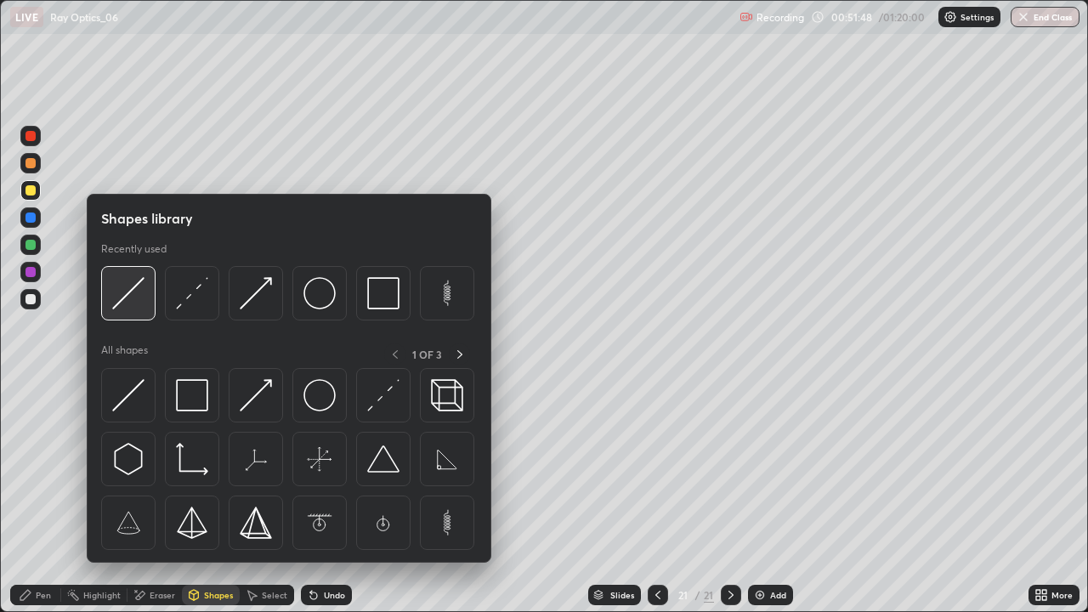
click at [128, 306] on img at bounding box center [128, 293] width 32 height 32
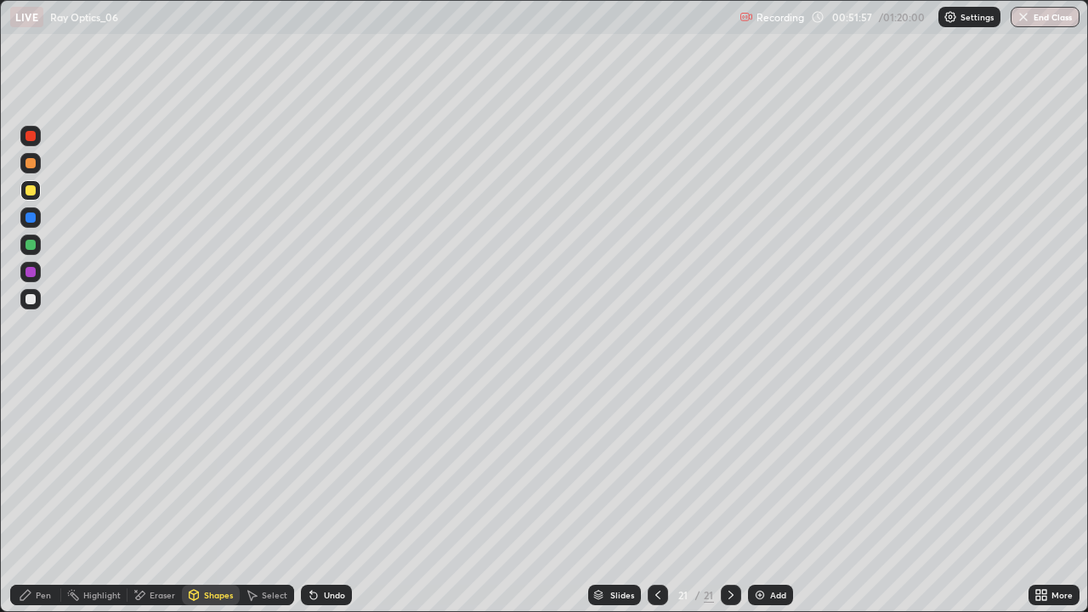
click at [324, 496] on div "Undo" at bounding box center [334, 595] width 21 height 9
click at [328, 496] on div "Undo" at bounding box center [326, 595] width 51 height 20
click at [334, 496] on div "Undo" at bounding box center [326, 595] width 51 height 20
click at [336, 496] on div "Undo" at bounding box center [334, 595] width 21 height 9
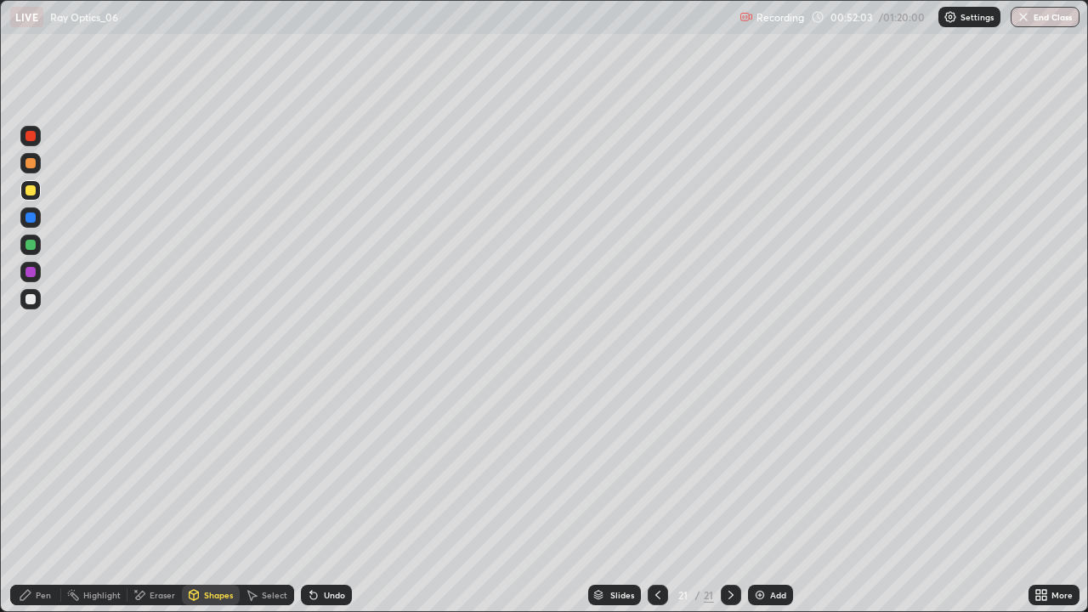
click at [333, 496] on div "Undo" at bounding box center [334, 595] width 21 height 9
click at [330, 496] on div "Undo" at bounding box center [334, 595] width 21 height 9
click at [324, 496] on div "Undo" at bounding box center [334, 595] width 21 height 9
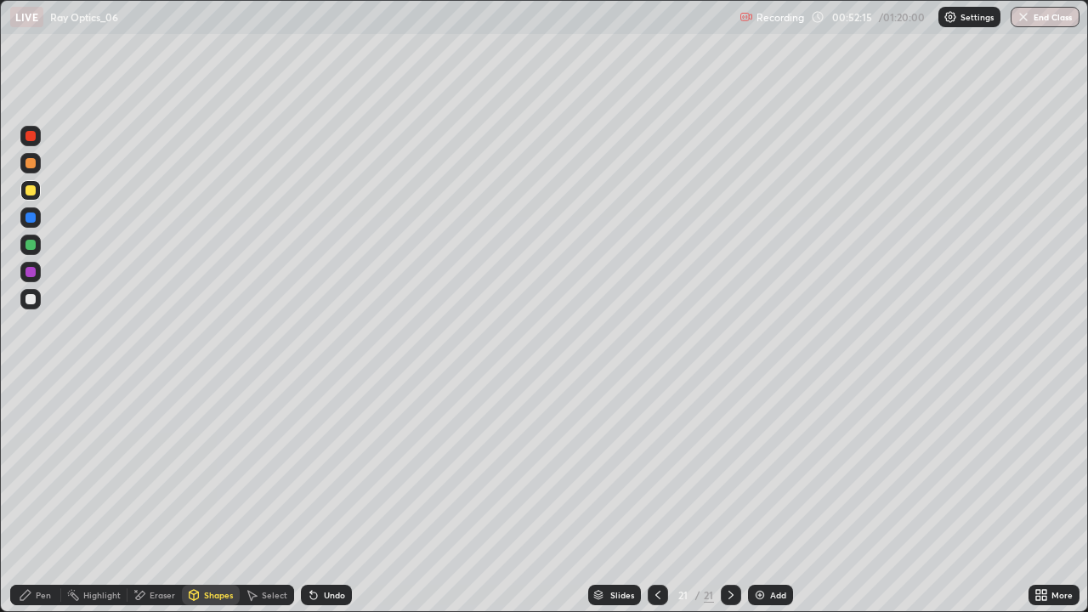
click at [324, 496] on div "Undo" at bounding box center [334, 595] width 21 height 9
click at [321, 496] on div "Undo" at bounding box center [326, 595] width 51 height 20
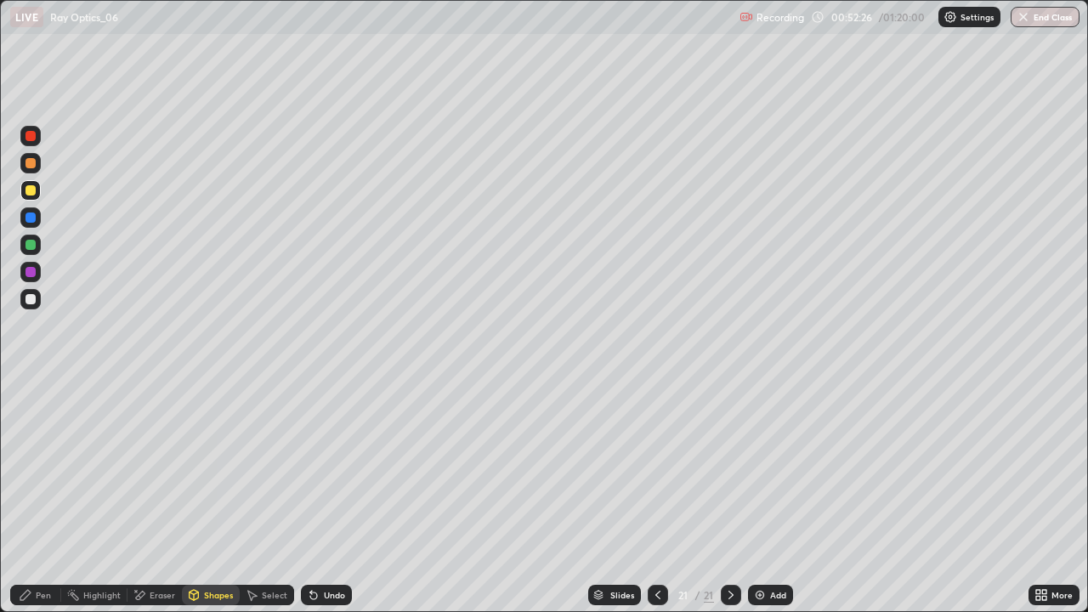
click at [321, 496] on div "Undo" at bounding box center [326, 595] width 51 height 20
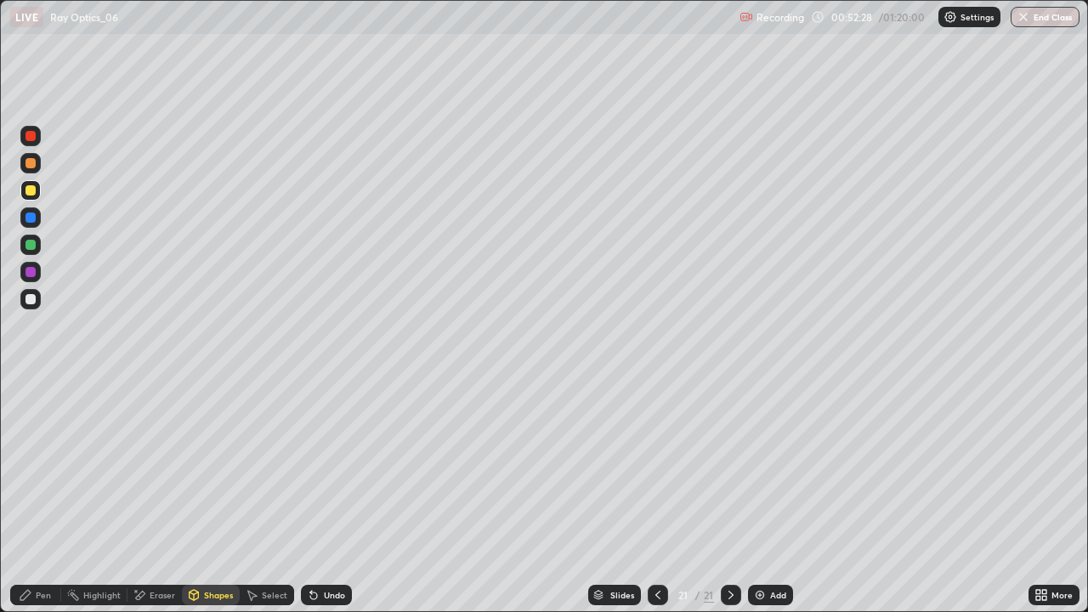
click at [321, 496] on div "Undo" at bounding box center [326, 595] width 51 height 20
click at [330, 496] on div "Undo" at bounding box center [326, 595] width 51 height 20
click at [48, 496] on div "Pen" at bounding box center [43, 595] width 15 height 9
click at [34, 298] on div at bounding box center [31, 299] width 10 height 10
click at [32, 296] on div at bounding box center [31, 299] width 10 height 10
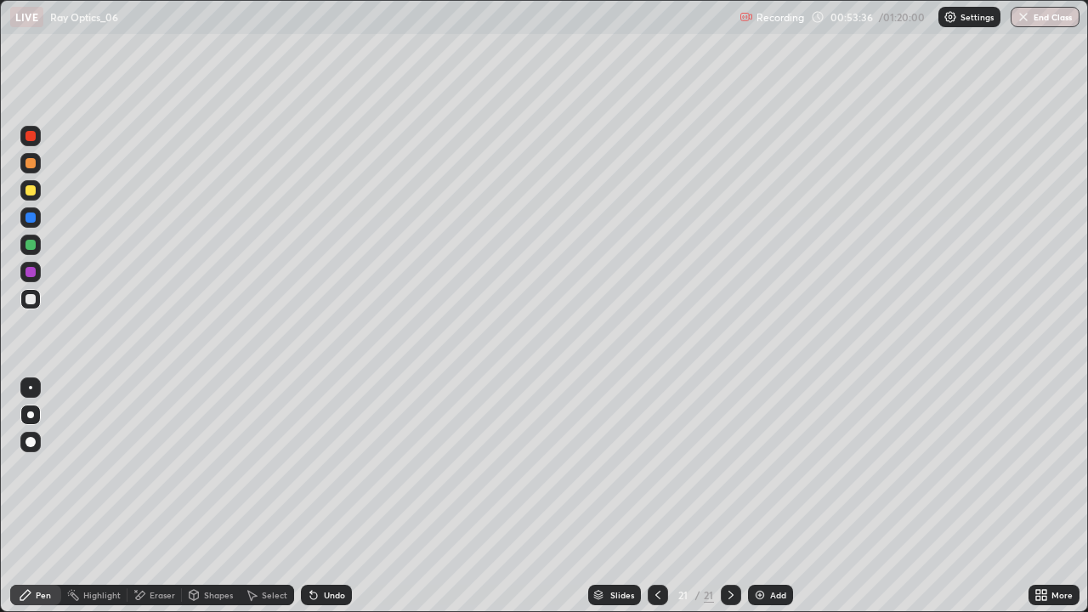
click at [32, 298] on div at bounding box center [31, 299] width 10 height 10
click at [269, 496] on div "Select" at bounding box center [275, 595] width 26 height 9
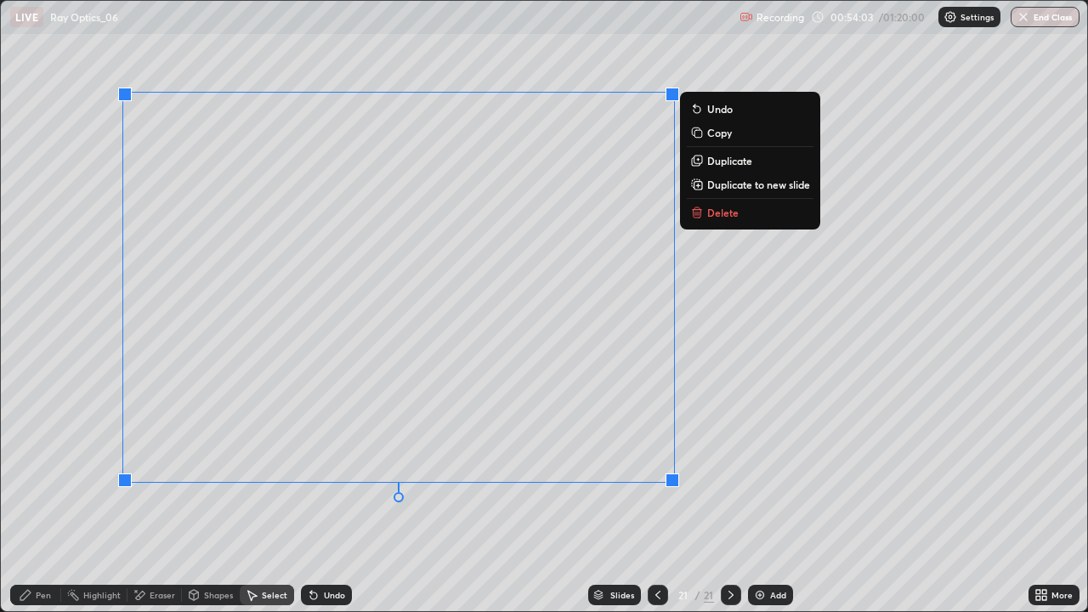
click at [735, 212] on p "Delete" at bounding box center [722, 213] width 31 height 14
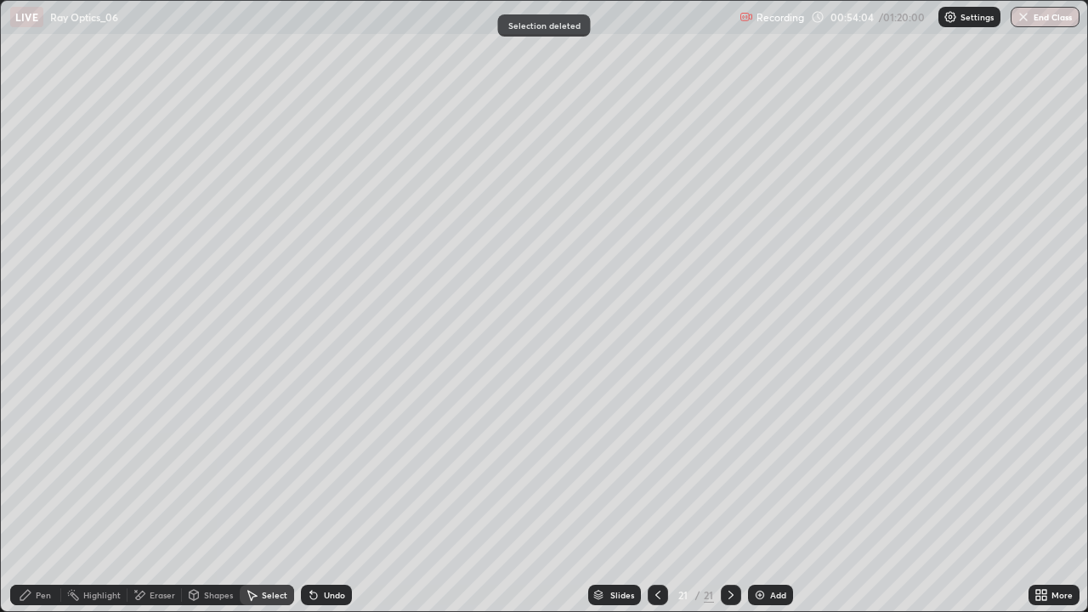
click at [658, 496] on icon at bounding box center [658, 595] width 14 height 14
click at [41, 496] on div "Pen" at bounding box center [43, 595] width 15 height 9
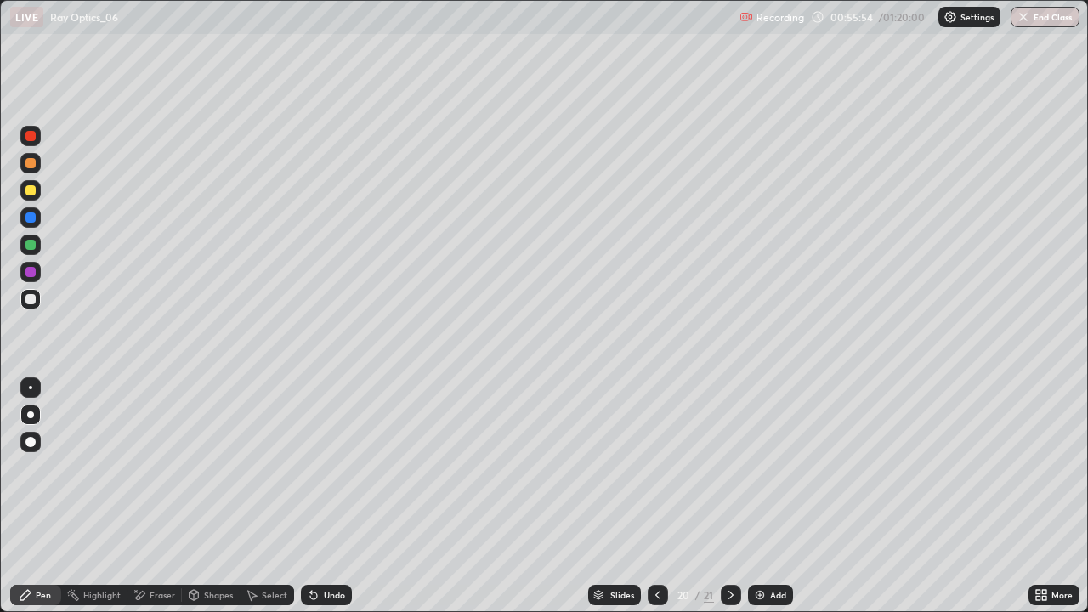
click at [326, 496] on div "Undo" at bounding box center [334, 595] width 21 height 9
click at [322, 496] on div "Undo" at bounding box center [326, 595] width 51 height 20
click at [317, 496] on div "Undo" at bounding box center [326, 595] width 51 height 20
click at [663, 496] on div at bounding box center [658, 595] width 20 height 20
click at [729, 496] on icon at bounding box center [731, 595] width 14 height 14
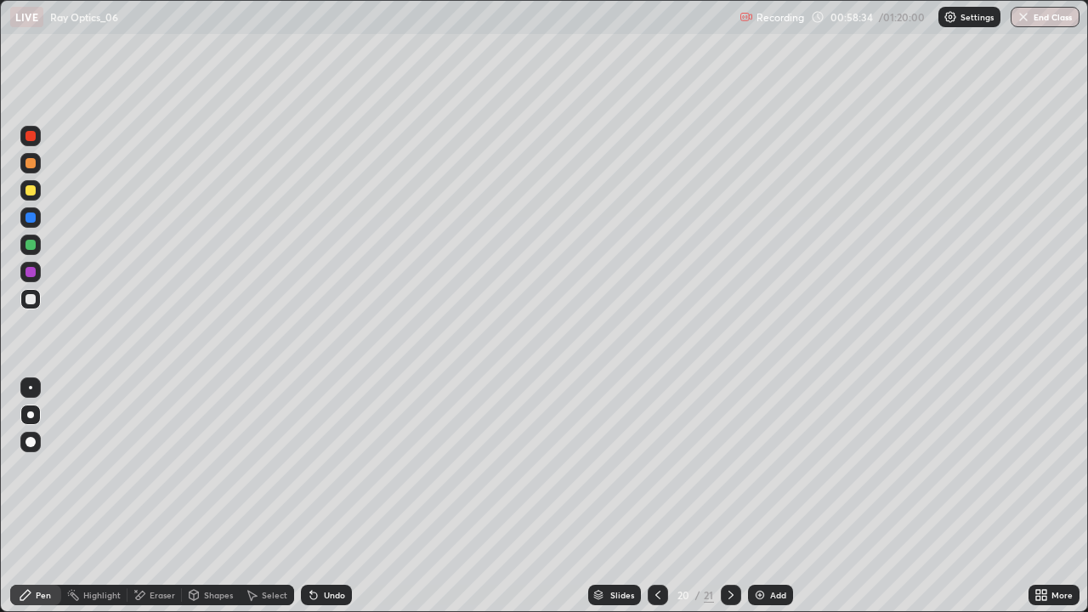
click at [729, 496] on icon at bounding box center [731, 595] width 14 height 14
click at [330, 496] on div "Undo" at bounding box center [334, 595] width 21 height 9
click at [326, 496] on div "Undo" at bounding box center [326, 595] width 51 height 20
click at [264, 496] on div "Select" at bounding box center [267, 595] width 54 height 20
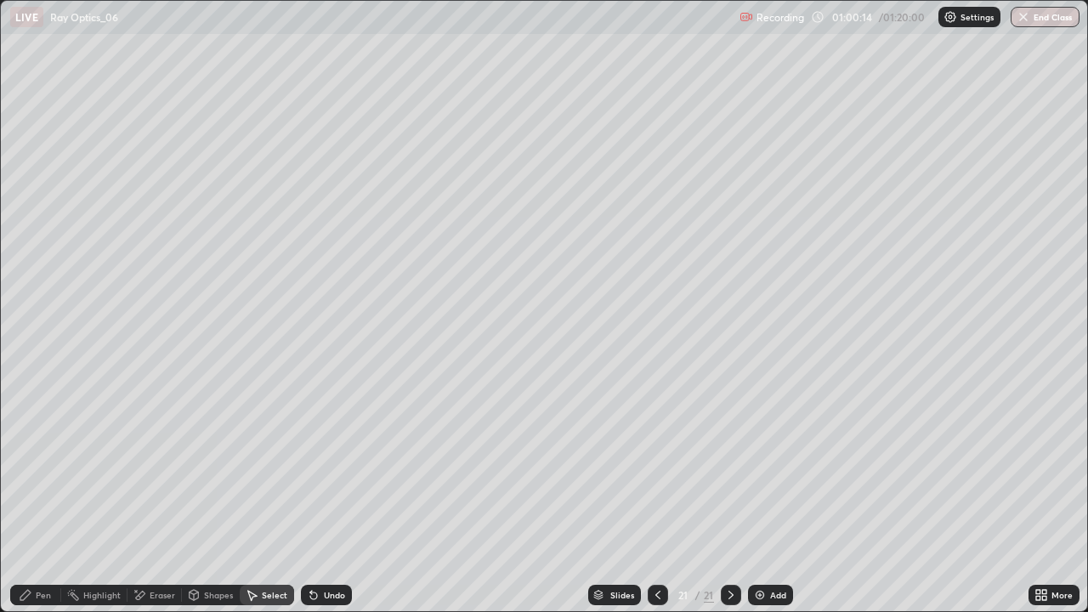
click at [657, 496] on icon at bounding box center [658, 595] width 14 height 14
click at [763, 496] on img at bounding box center [760, 595] width 14 height 14
click at [28, 496] on icon at bounding box center [26, 595] width 14 height 14
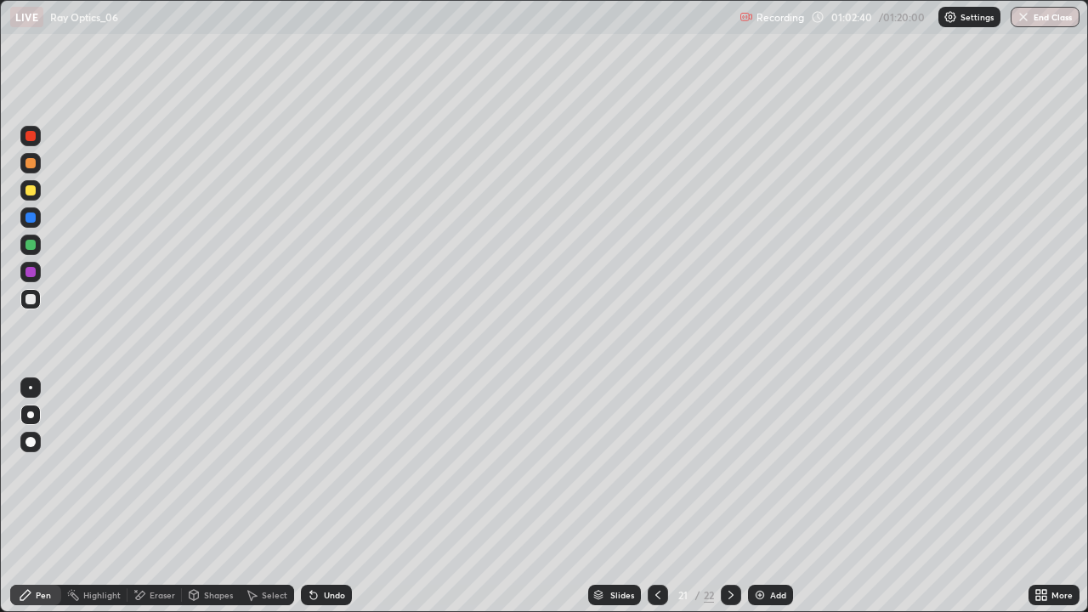
click at [213, 496] on div "Shapes" at bounding box center [218, 595] width 29 height 9
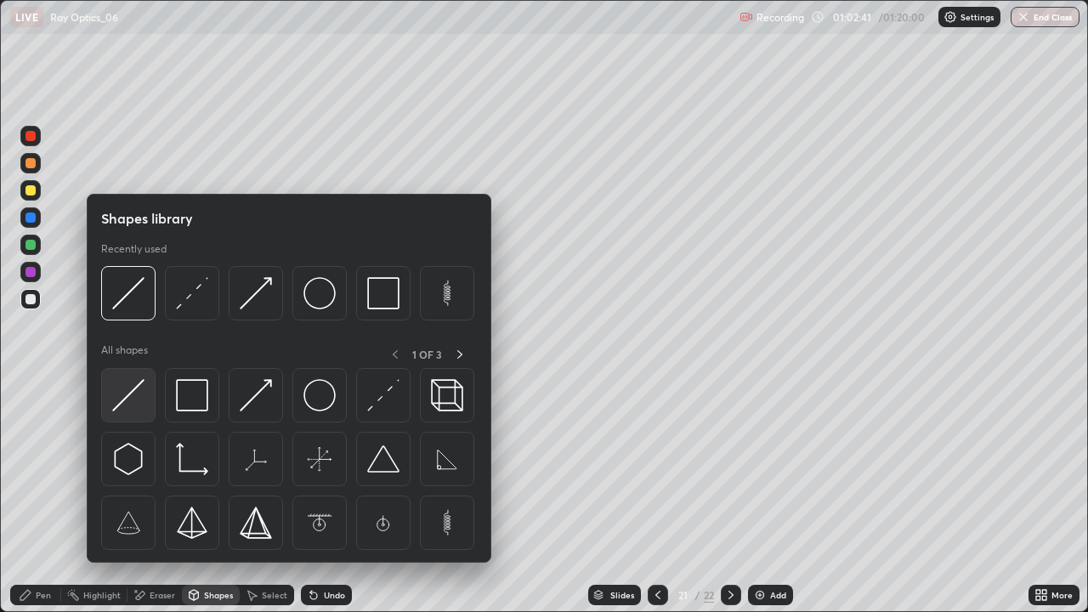
click at [136, 406] on img at bounding box center [128, 395] width 32 height 32
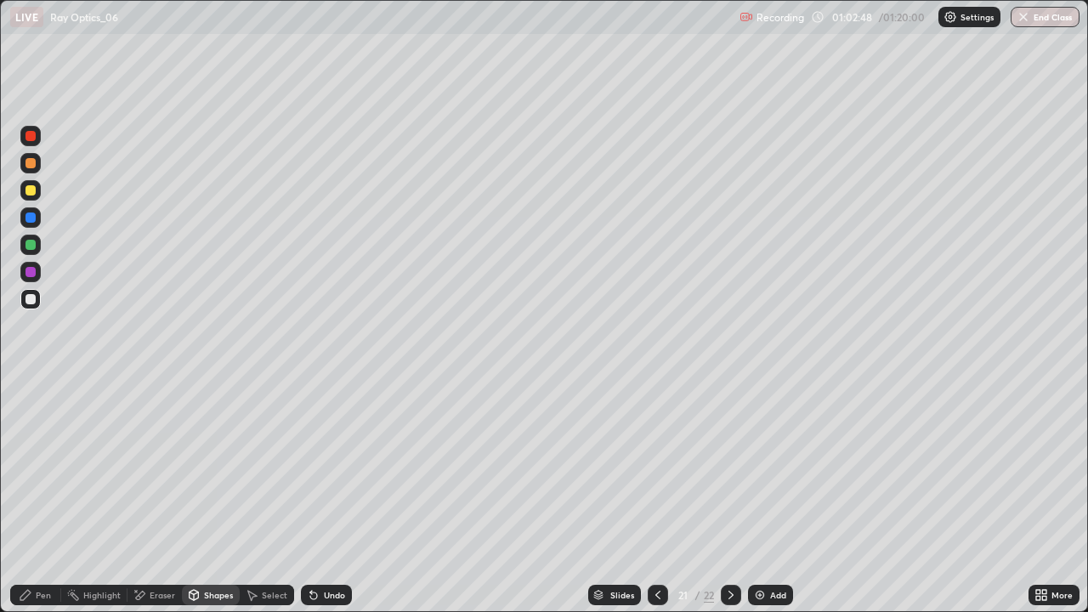
click at [215, 496] on div "Shapes" at bounding box center [218, 595] width 29 height 9
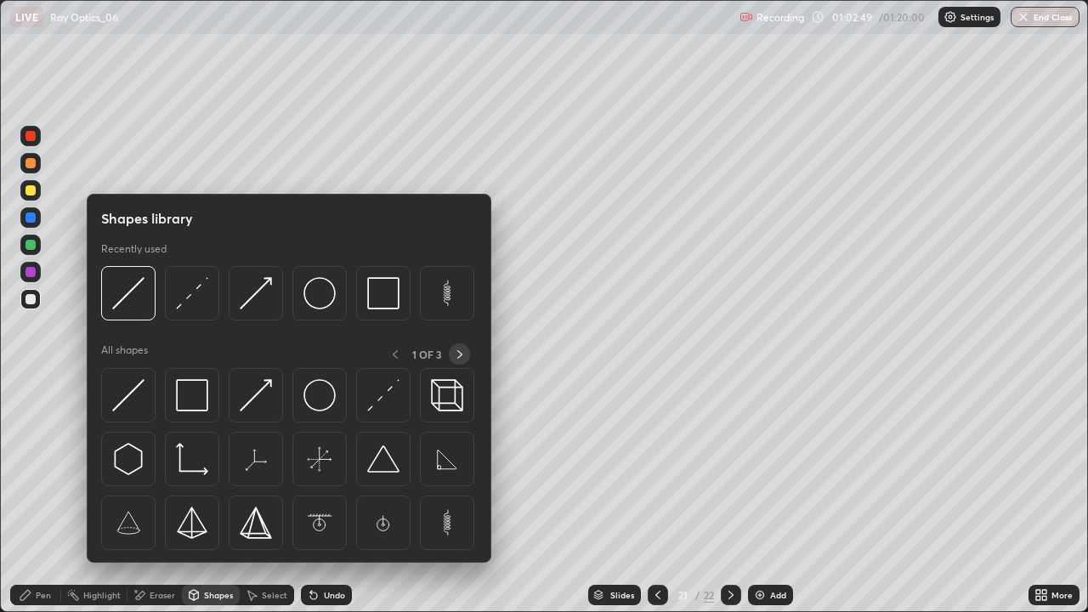
click at [458, 352] on icon at bounding box center [460, 355] width 14 height 14
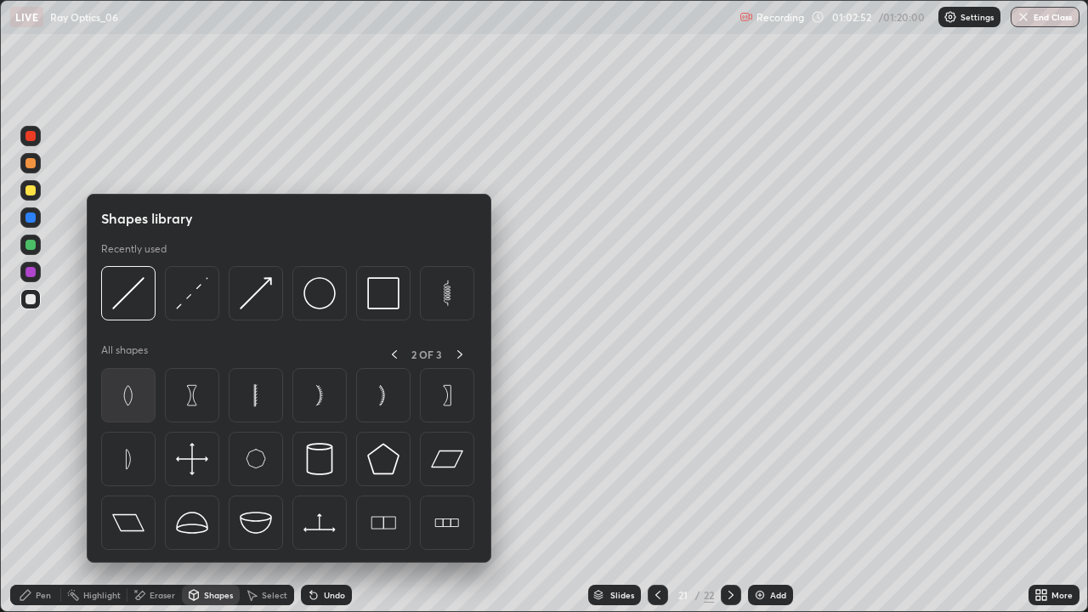
click at [133, 407] on img at bounding box center [128, 395] width 32 height 32
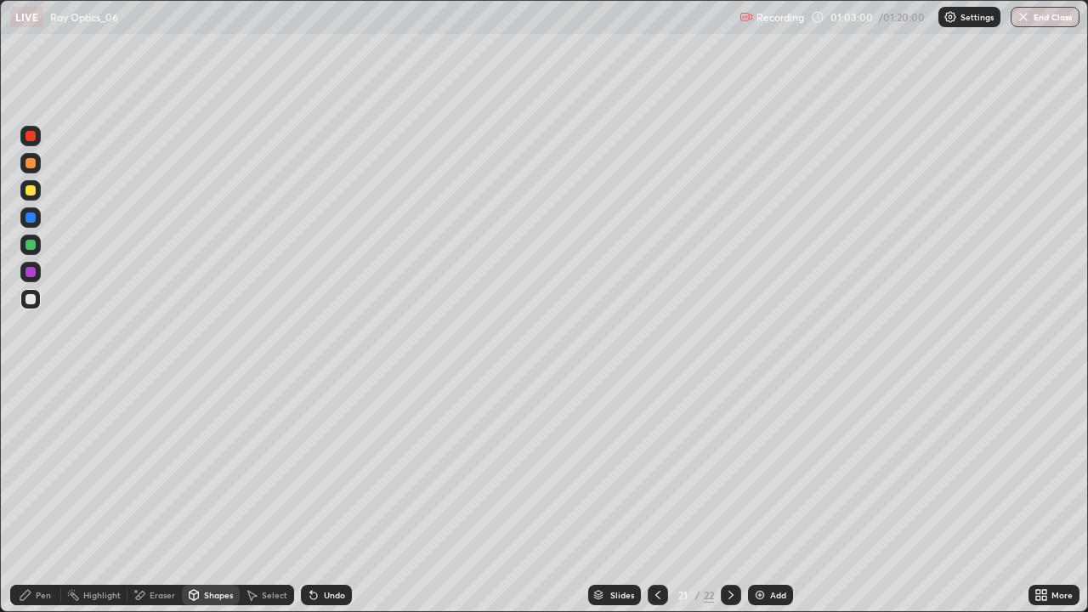
click at [37, 496] on div "Pen" at bounding box center [43, 595] width 15 height 9
click at [207, 496] on div "Shapes" at bounding box center [218, 595] width 29 height 9
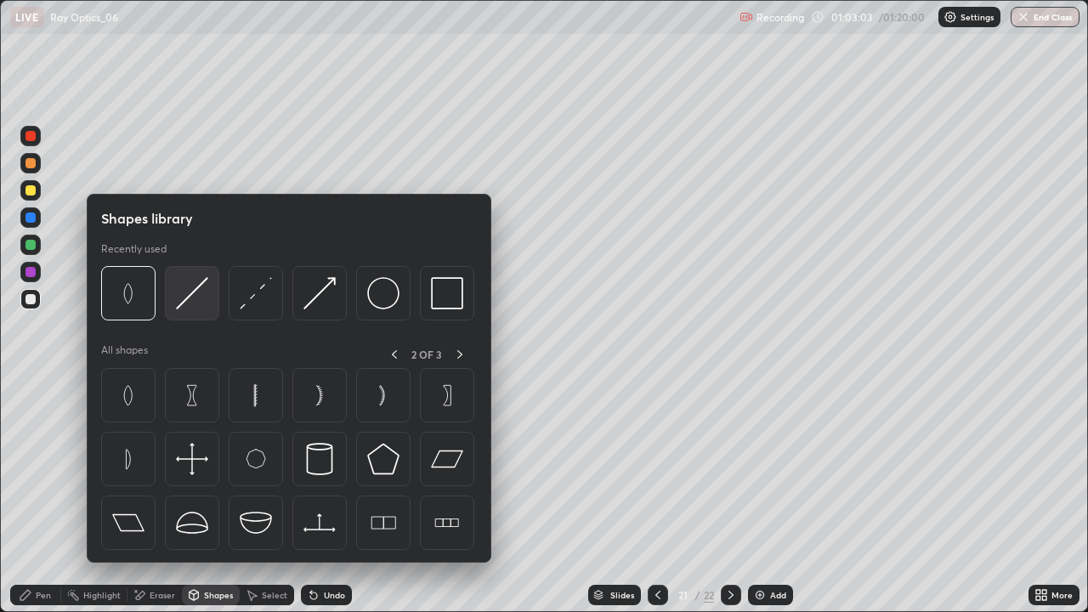
click at [192, 304] on img at bounding box center [192, 293] width 32 height 32
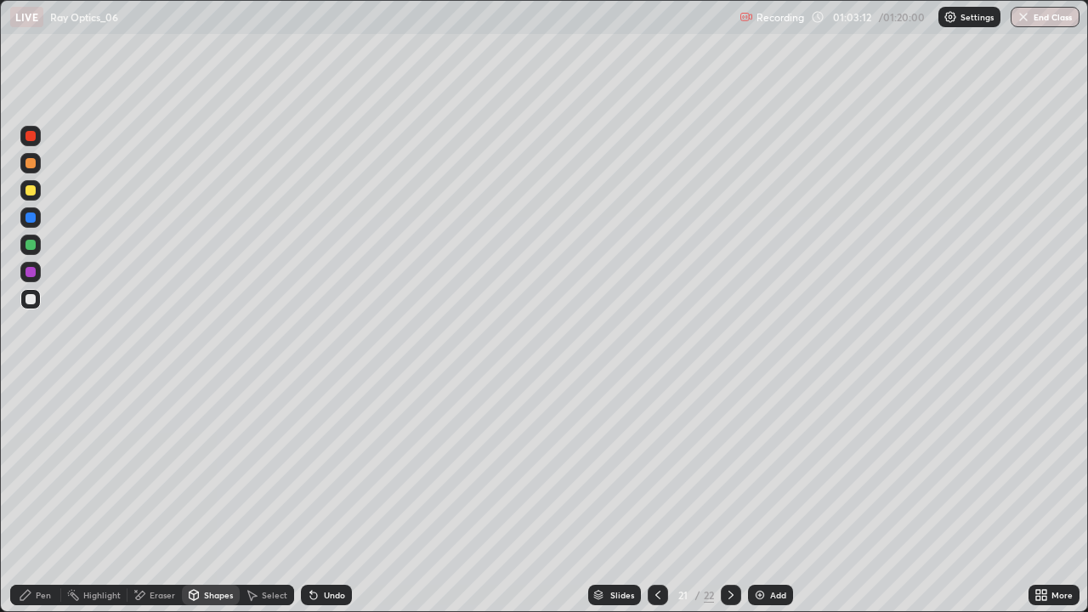
click at [41, 496] on div "Pen" at bounding box center [43, 595] width 15 height 9
click at [31, 190] on div at bounding box center [31, 190] width 10 height 10
click at [39, 298] on div at bounding box center [30, 299] width 20 height 20
click at [32, 193] on div at bounding box center [31, 190] width 10 height 10
click at [316, 496] on icon at bounding box center [314, 595] width 14 height 14
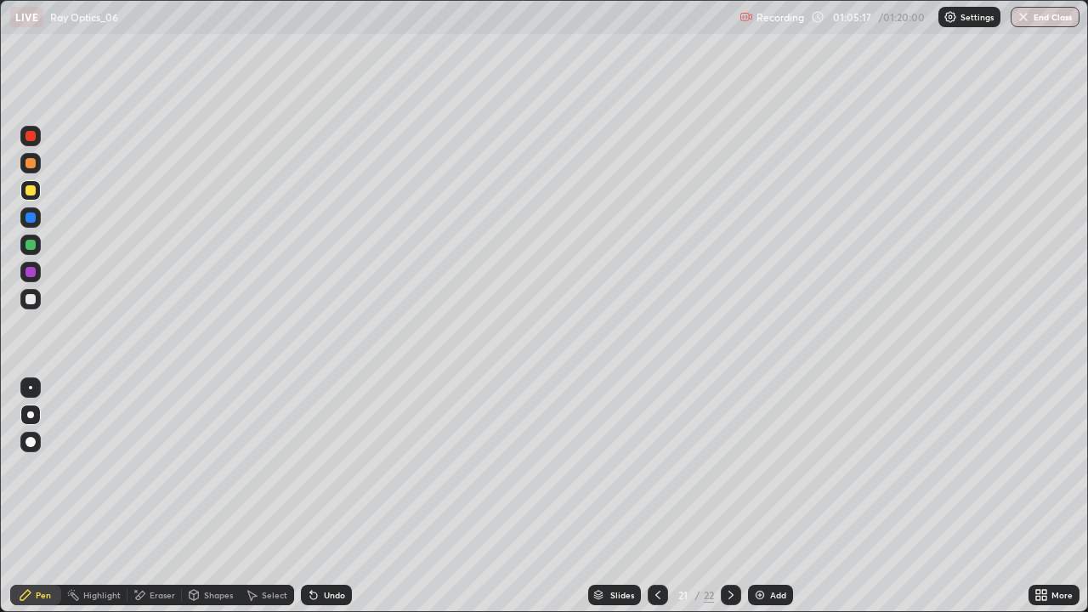
click at [147, 496] on div "Eraser" at bounding box center [155, 595] width 54 height 20
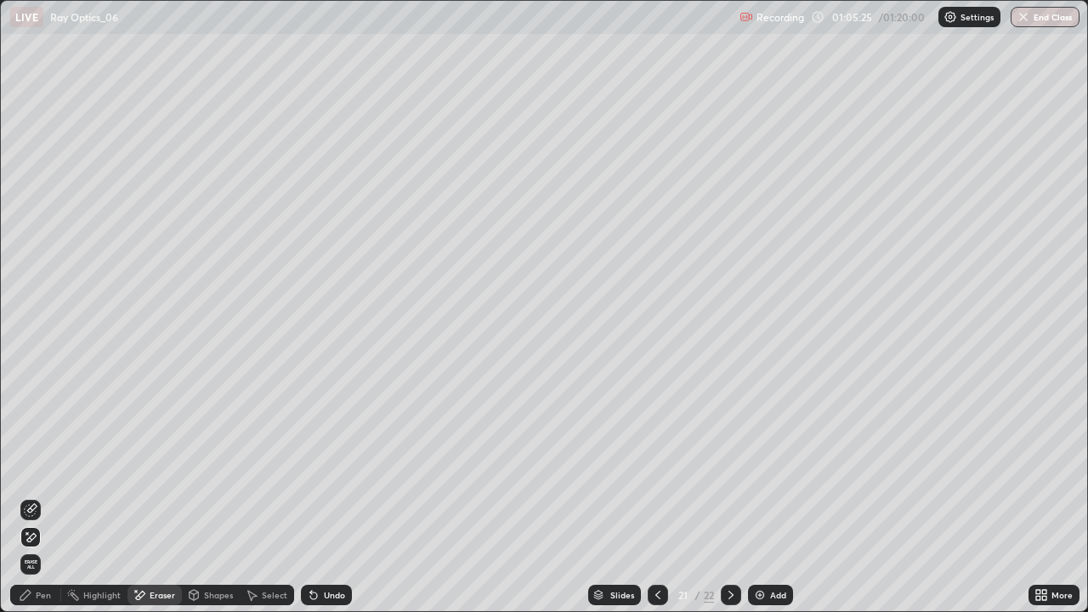
click at [323, 496] on div "Undo" at bounding box center [326, 595] width 51 height 20
click at [39, 496] on div "Pen" at bounding box center [43, 595] width 15 height 9
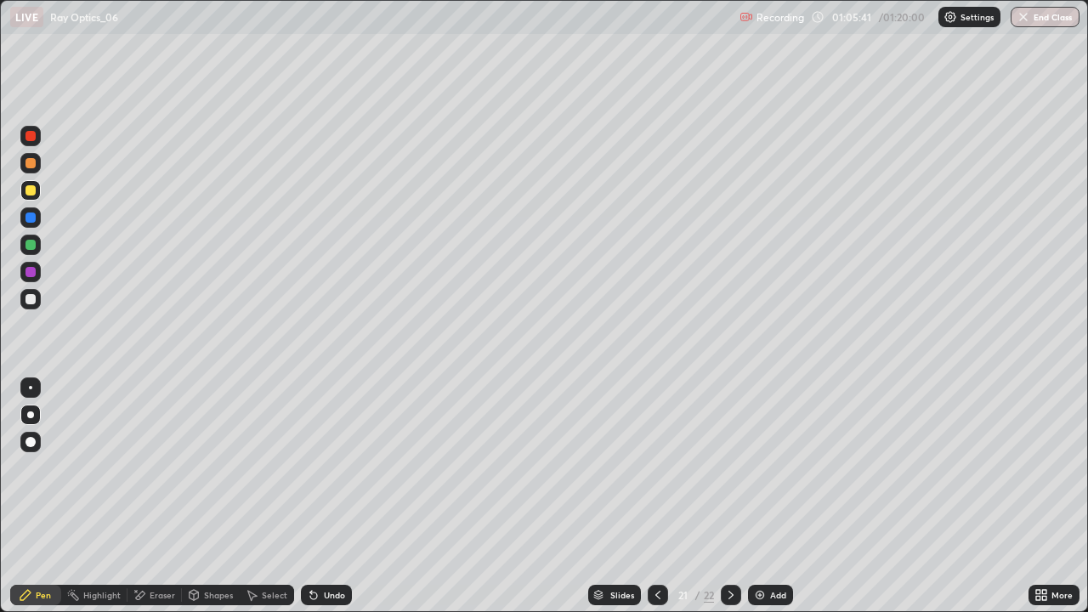
click at [323, 496] on div "Undo" at bounding box center [326, 595] width 51 height 20
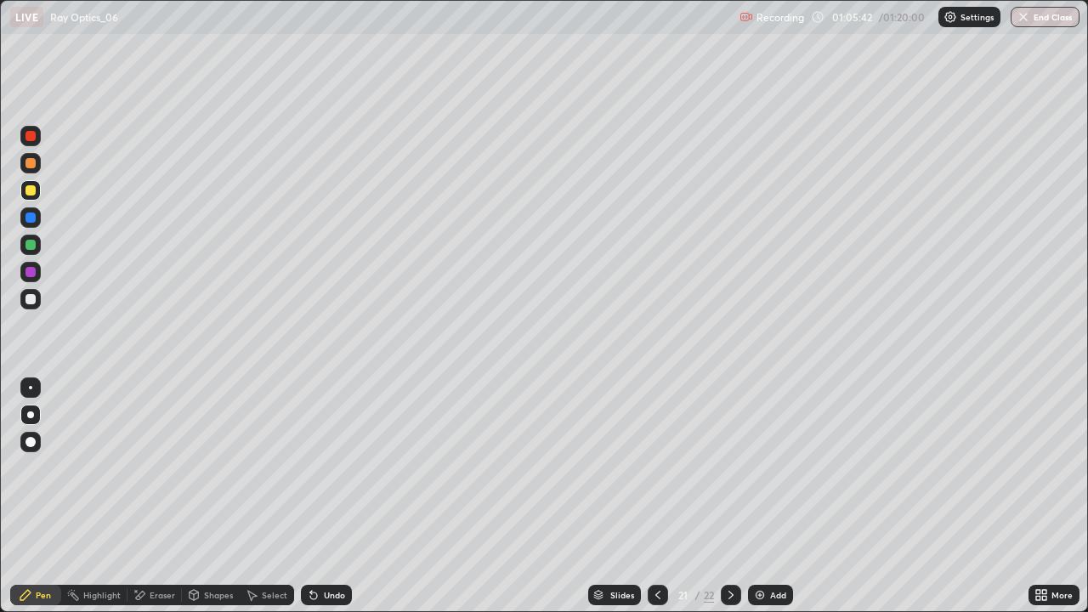
click at [321, 496] on div "Undo" at bounding box center [326, 595] width 51 height 20
click at [31, 299] on div at bounding box center [31, 299] width 10 height 10
click at [37, 294] on div at bounding box center [30, 299] width 20 height 20
click at [324, 496] on div "Undo" at bounding box center [334, 595] width 21 height 9
click at [327, 496] on div "Undo" at bounding box center [334, 595] width 21 height 9
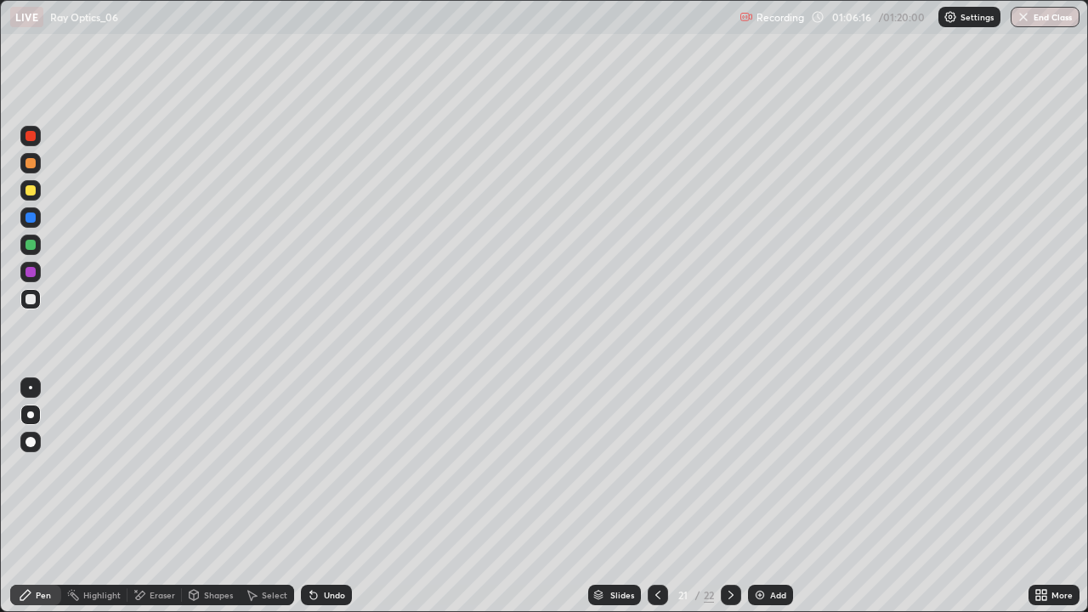
click at [330, 496] on div "Undo" at bounding box center [326, 595] width 51 height 20
click at [329, 496] on div "Undo" at bounding box center [326, 595] width 51 height 20
click at [334, 496] on div "Undo" at bounding box center [326, 595] width 51 height 20
click at [337, 496] on div "Undo" at bounding box center [326, 595] width 51 height 20
click at [324, 496] on div "Undo" at bounding box center [334, 595] width 21 height 9
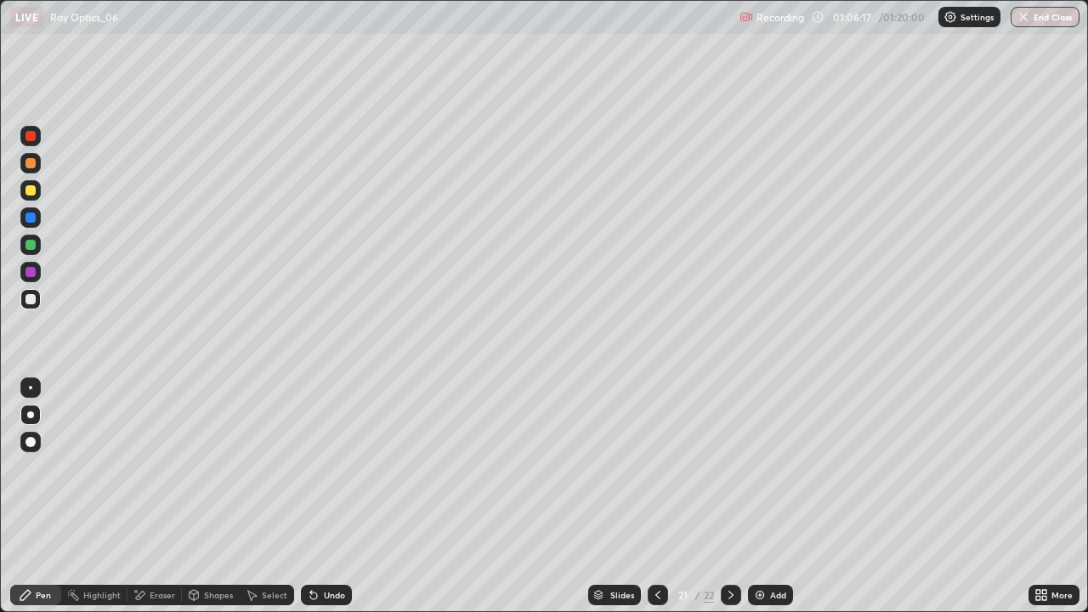
click at [326, 496] on div "Undo" at bounding box center [334, 595] width 21 height 9
click at [326, 496] on div "Undo" at bounding box center [326, 595] width 51 height 20
click at [320, 496] on div "Undo" at bounding box center [326, 595] width 51 height 20
click at [321, 496] on div "Undo" at bounding box center [326, 595] width 51 height 20
click at [664, 496] on div at bounding box center [658, 595] width 20 height 20
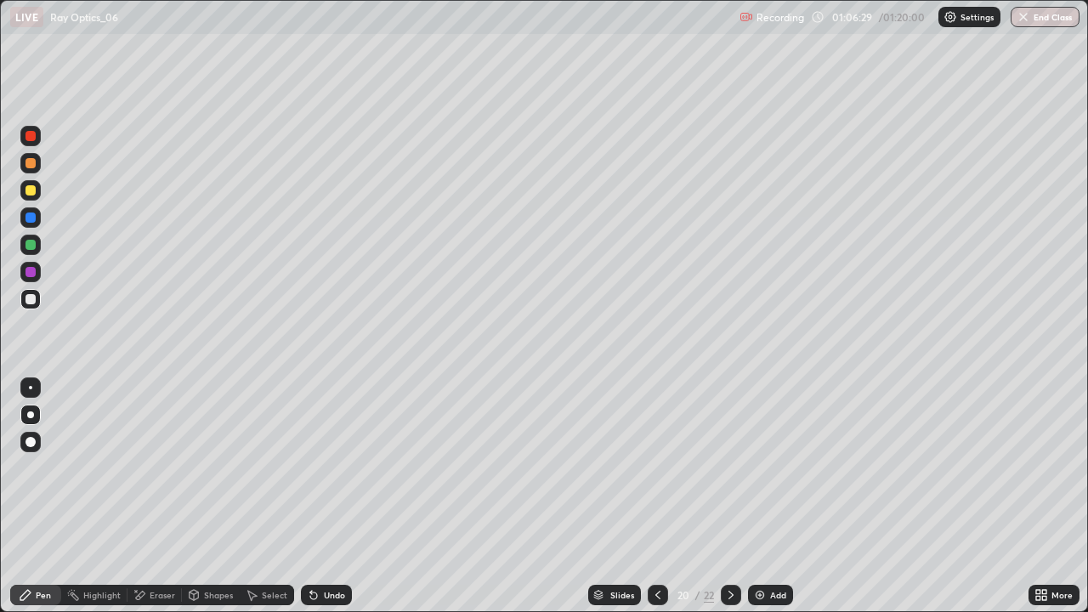
click at [665, 496] on div at bounding box center [658, 595] width 20 height 20
click at [729, 496] on icon at bounding box center [731, 595] width 14 height 14
click at [152, 496] on div "Eraser" at bounding box center [163, 595] width 26 height 9
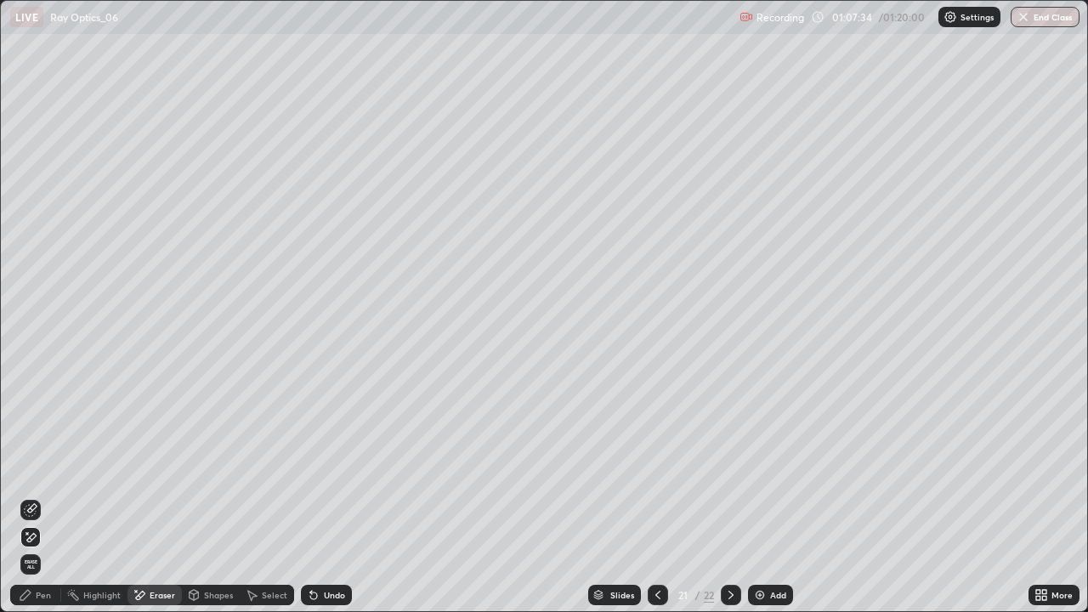
click at [47, 496] on div "Pen" at bounding box center [43, 595] width 15 height 9
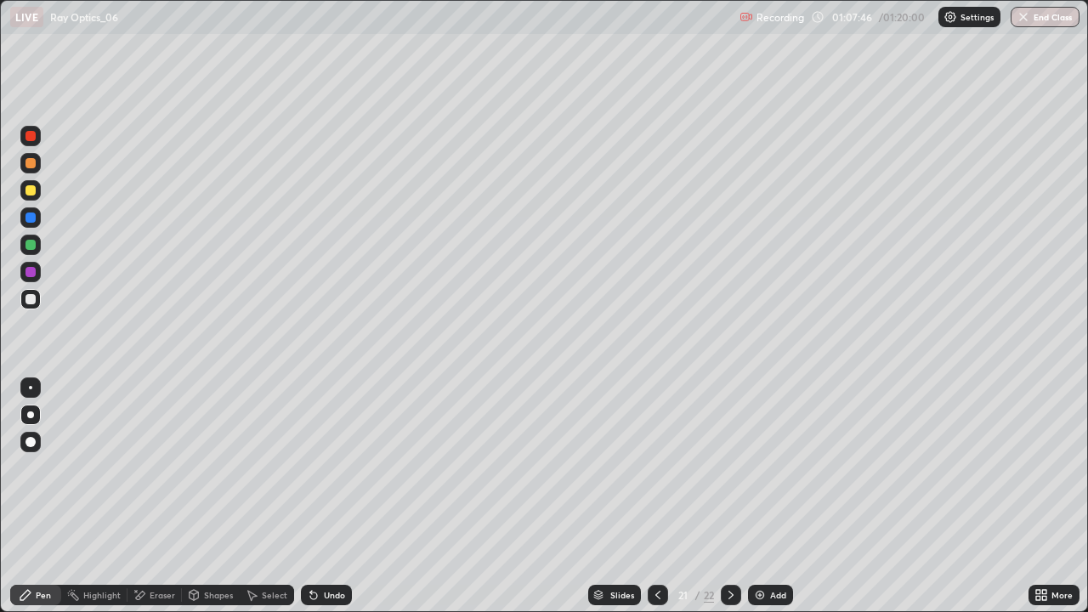
click at [729, 496] on icon at bounding box center [731, 595] width 14 height 14
click at [753, 496] on img at bounding box center [760, 595] width 14 height 14
click at [655, 496] on icon at bounding box center [657, 595] width 14 height 14
click at [730, 496] on icon at bounding box center [731, 595] width 14 height 14
click at [729, 496] on icon at bounding box center [731, 595] width 14 height 14
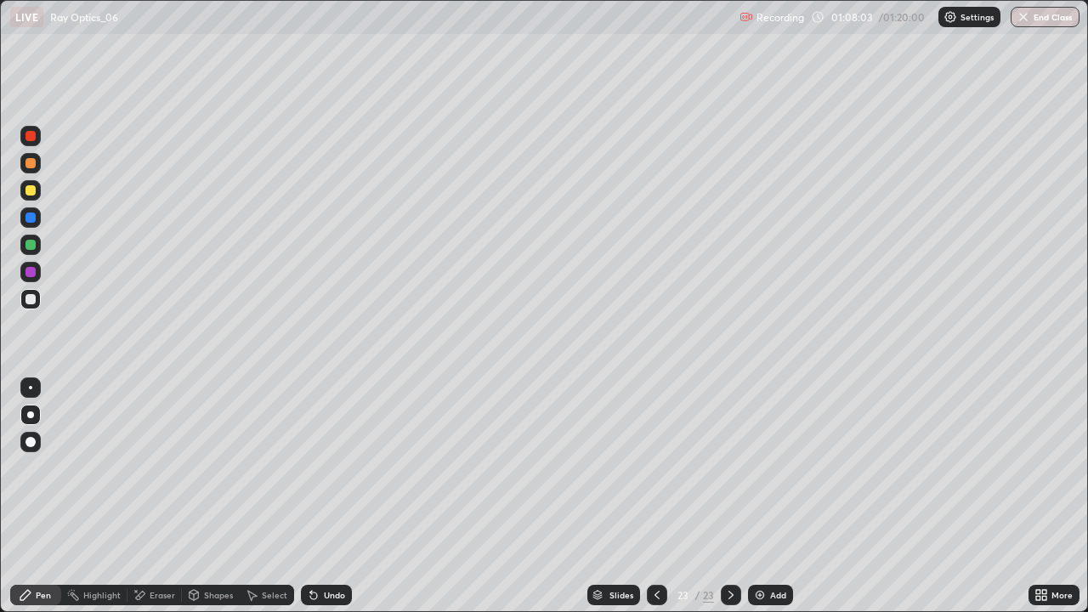
click at [723, 496] on div at bounding box center [731, 595] width 20 height 20
click at [655, 496] on icon at bounding box center [657, 595] width 14 height 14
click at [329, 496] on div "Undo" at bounding box center [334, 595] width 21 height 9
click at [34, 188] on div at bounding box center [31, 190] width 10 height 10
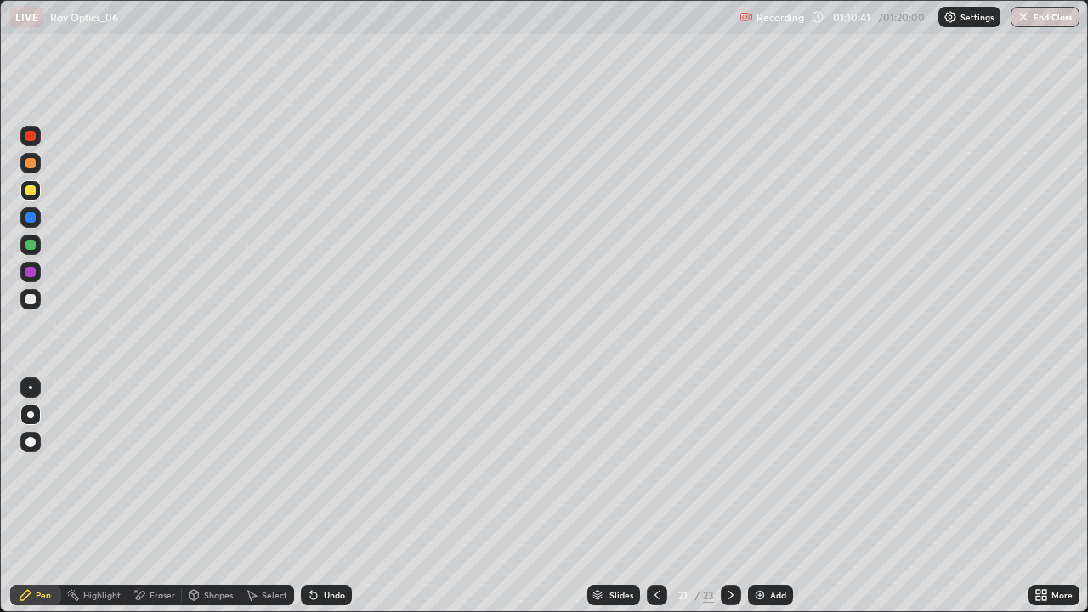
click at [31, 299] on div at bounding box center [31, 299] width 10 height 10
click at [255, 496] on icon at bounding box center [252, 595] width 14 height 14
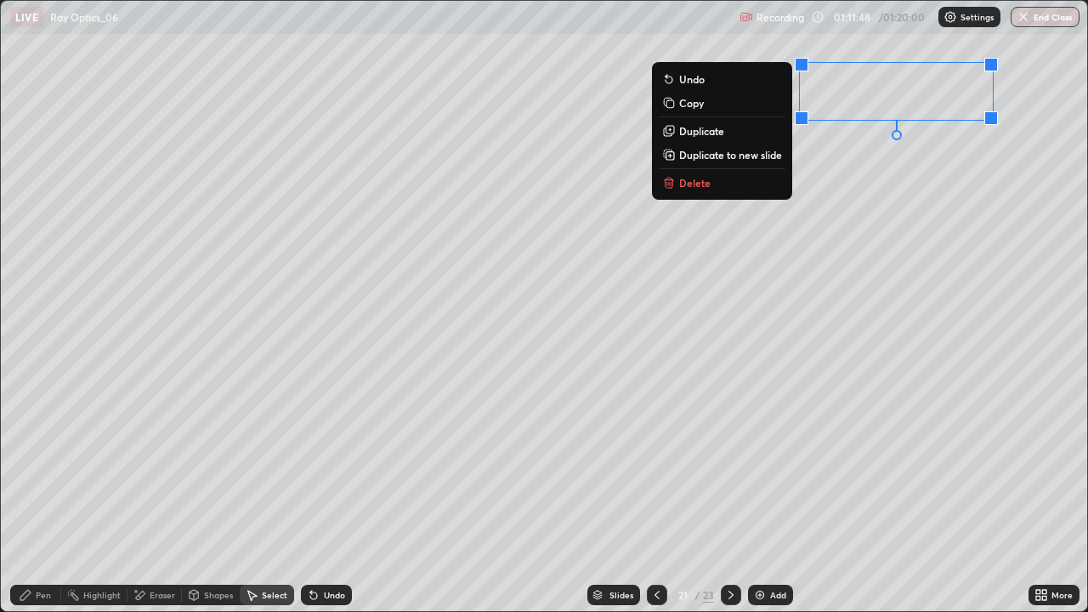
click at [745, 189] on button "Delete" at bounding box center [722, 183] width 127 height 20
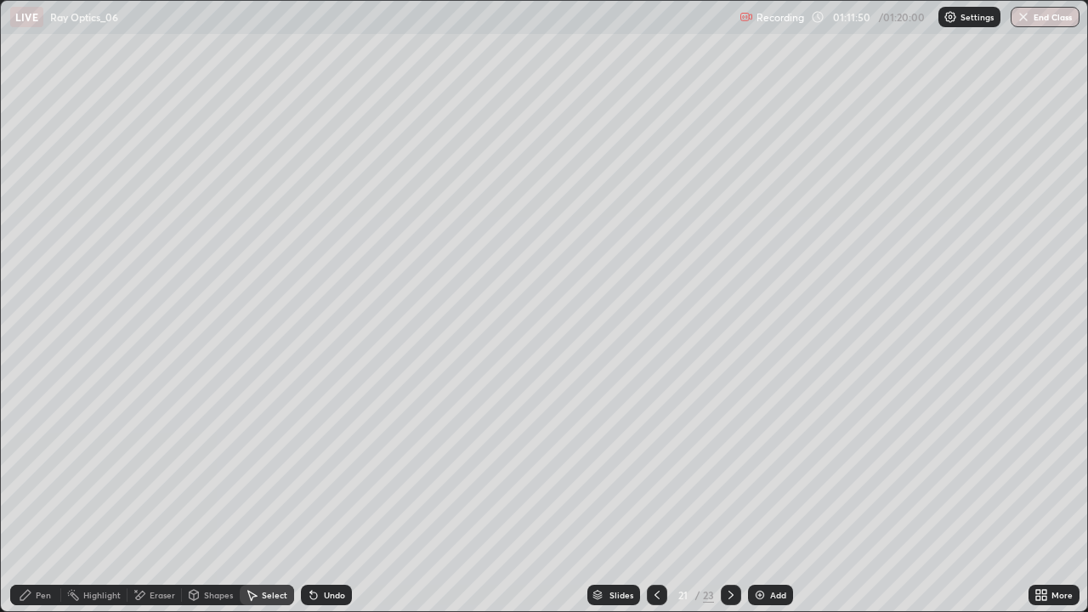
click at [37, 496] on div "Pen" at bounding box center [43, 595] width 15 height 9
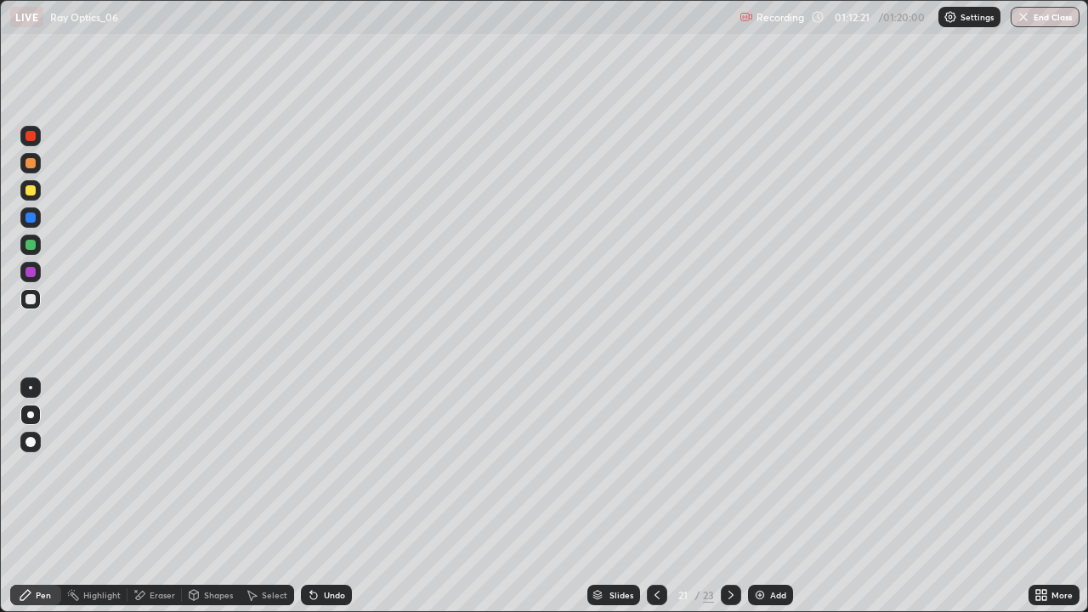
click at [321, 496] on div "Undo" at bounding box center [326, 595] width 51 height 20
click at [314, 496] on icon at bounding box center [313, 596] width 7 height 7
click at [311, 496] on icon at bounding box center [314, 595] width 14 height 14
click at [320, 496] on div "Undo" at bounding box center [326, 595] width 51 height 20
click at [314, 496] on icon at bounding box center [314, 595] width 14 height 14
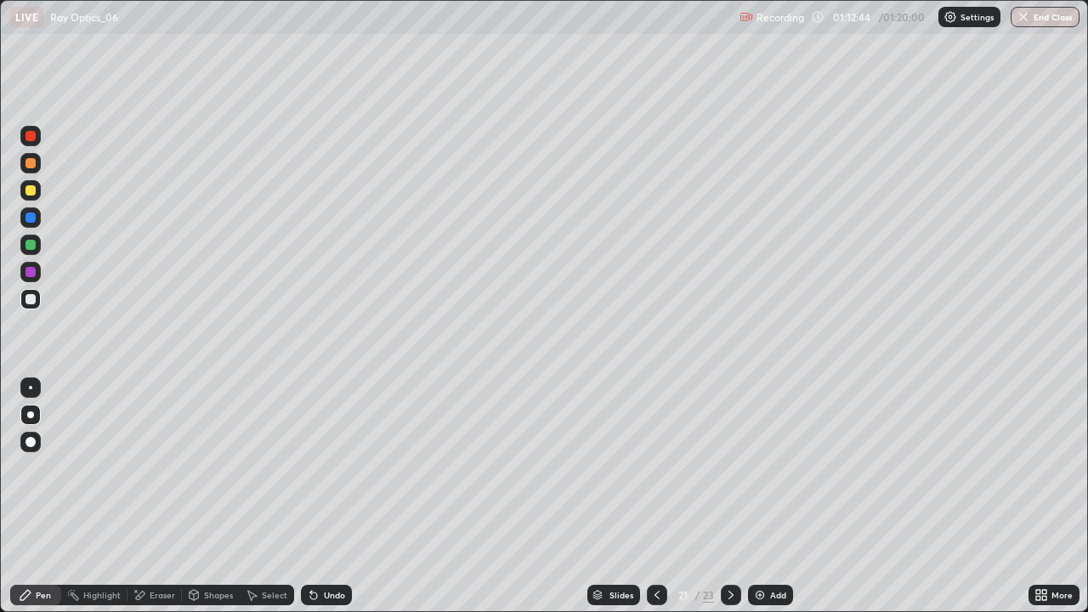
click at [311, 496] on icon at bounding box center [313, 596] width 7 height 7
click at [310, 496] on icon at bounding box center [313, 596] width 7 height 7
click at [311, 496] on icon at bounding box center [313, 596] width 7 height 7
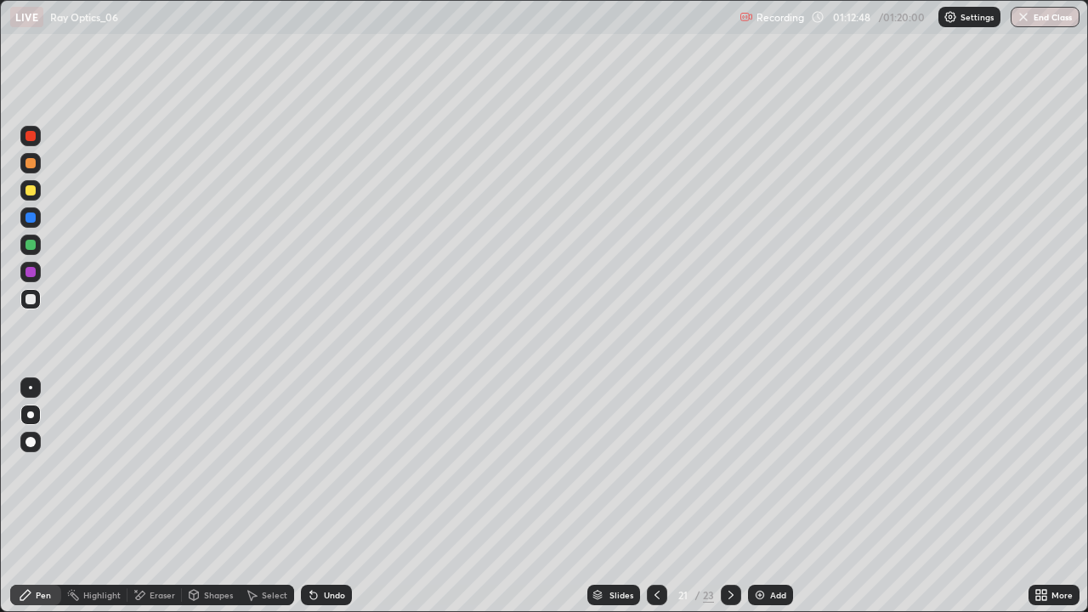
click at [328, 496] on div "Undo" at bounding box center [334, 595] width 21 height 9
click at [324, 496] on div "Undo" at bounding box center [334, 595] width 21 height 9
click at [311, 496] on icon at bounding box center [313, 596] width 7 height 7
click at [316, 496] on div "Undo" at bounding box center [326, 595] width 51 height 20
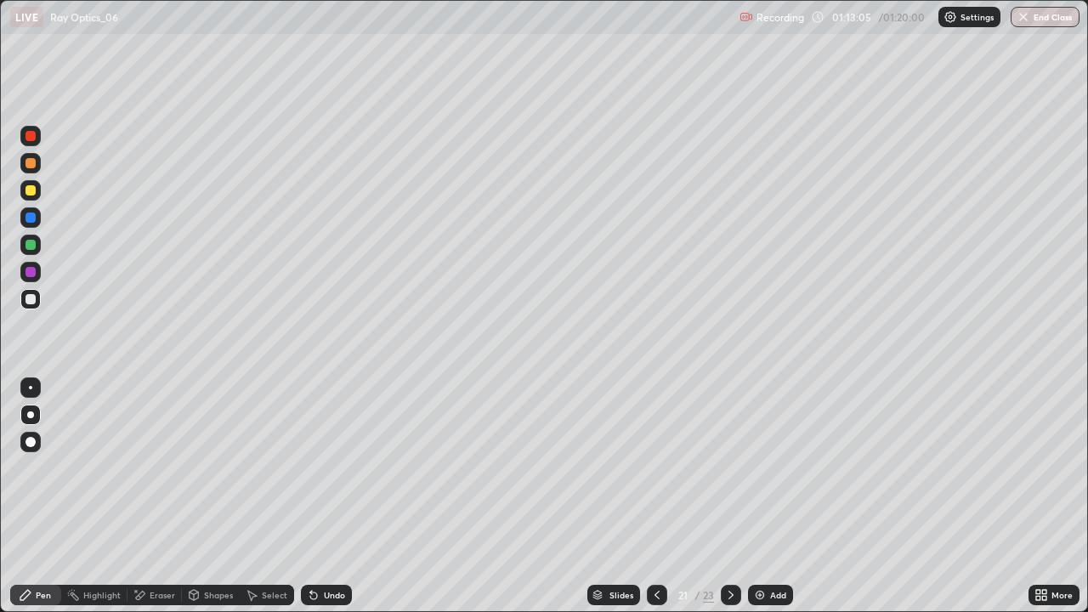
click at [313, 496] on icon at bounding box center [314, 595] width 14 height 14
click at [312, 496] on icon at bounding box center [314, 595] width 14 height 14
click at [653, 496] on icon at bounding box center [657, 595] width 14 height 14
click at [729, 496] on icon at bounding box center [731, 595] width 14 height 14
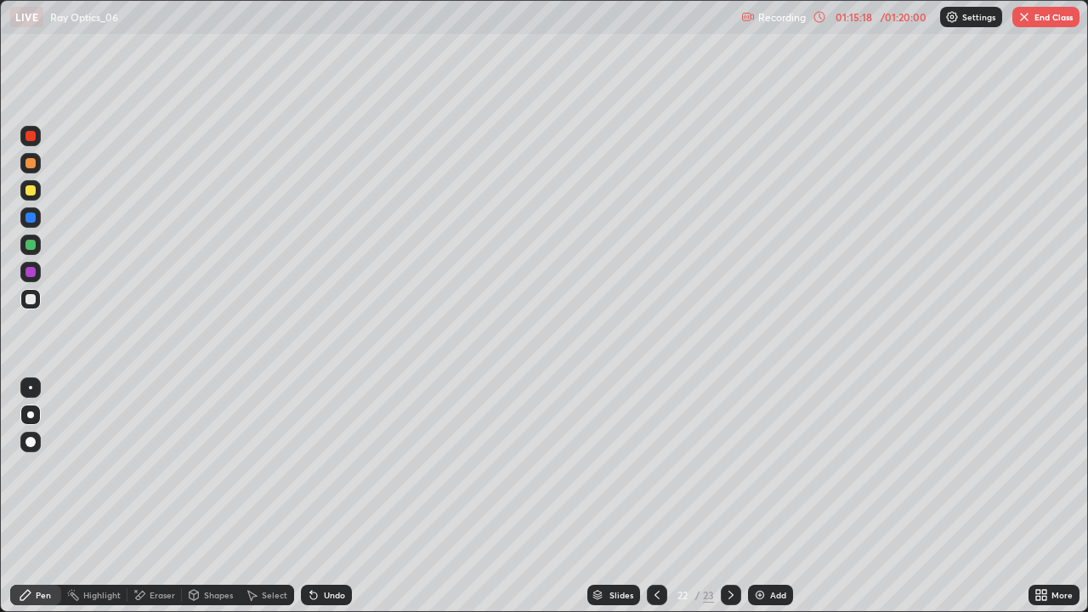
click at [729, 496] on icon at bounding box center [731, 595] width 5 height 9
click at [657, 496] on icon at bounding box center [657, 595] width 14 height 14
click at [728, 496] on icon at bounding box center [731, 595] width 14 height 14
click at [726, 496] on div at bounding box center [731, 595] width 20 height 20
click at [170, 496] on div "Eraser" at bounding box center [155, 595] width 54 height 20
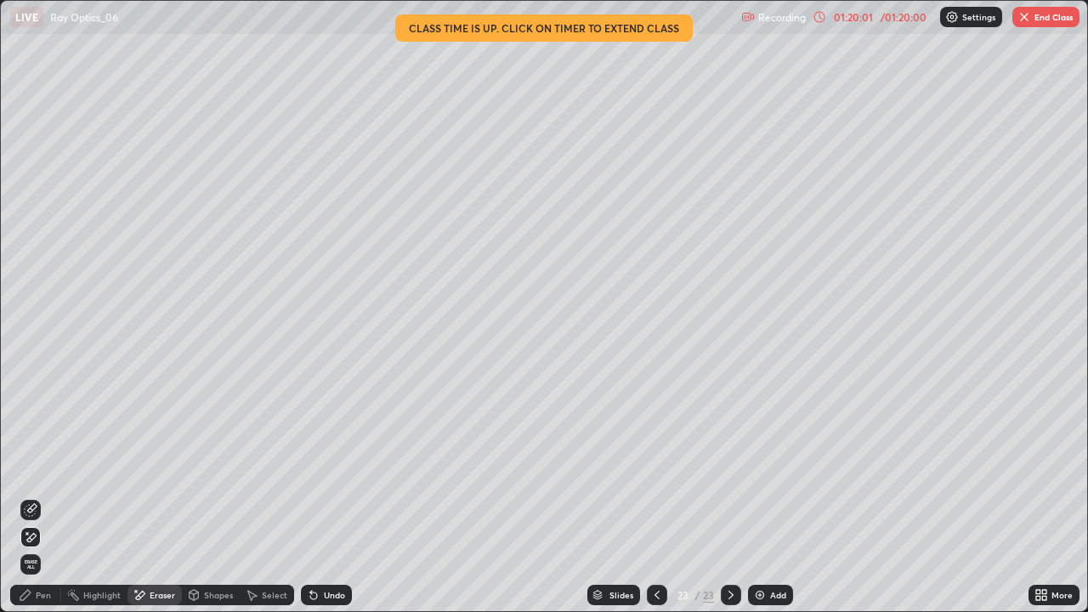
click at [50, 496] on div "Pen" at bounding box center [43, 595] width 15 height 9
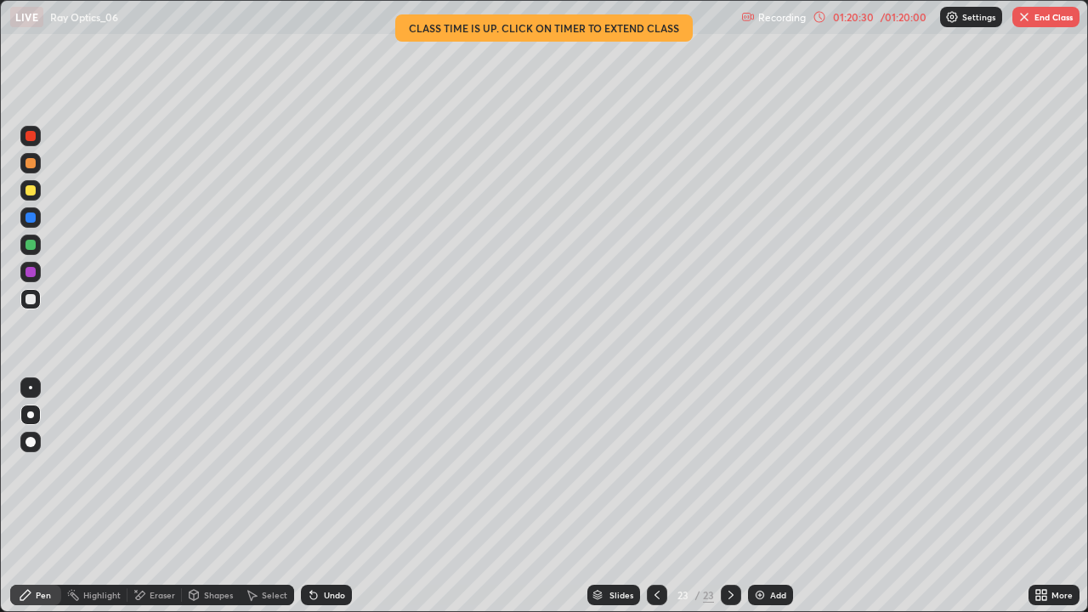
click at [730, 496] on icon at bounding box center [731, 595] width 14 height 14
click at [730, 496] on icon at bounding box center [731, 595] width 5 height 9
click at [1035, 15] on button "End Class" at bounding box center [1046, 17] width 67 height 20
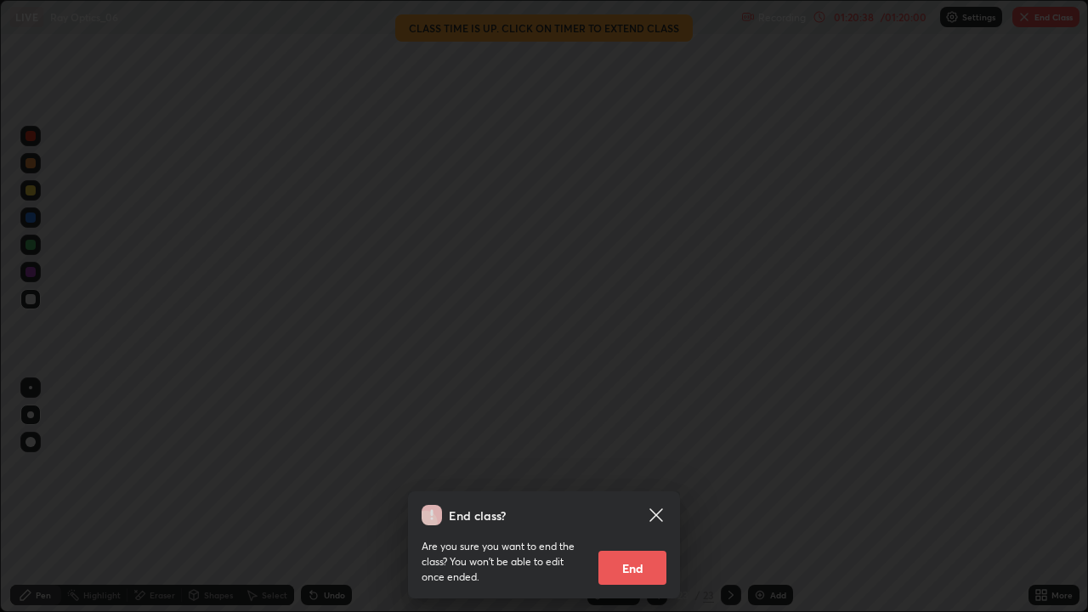
click at [641, 496] on button "End" at bounding box center [633, 568] width 68 height 34
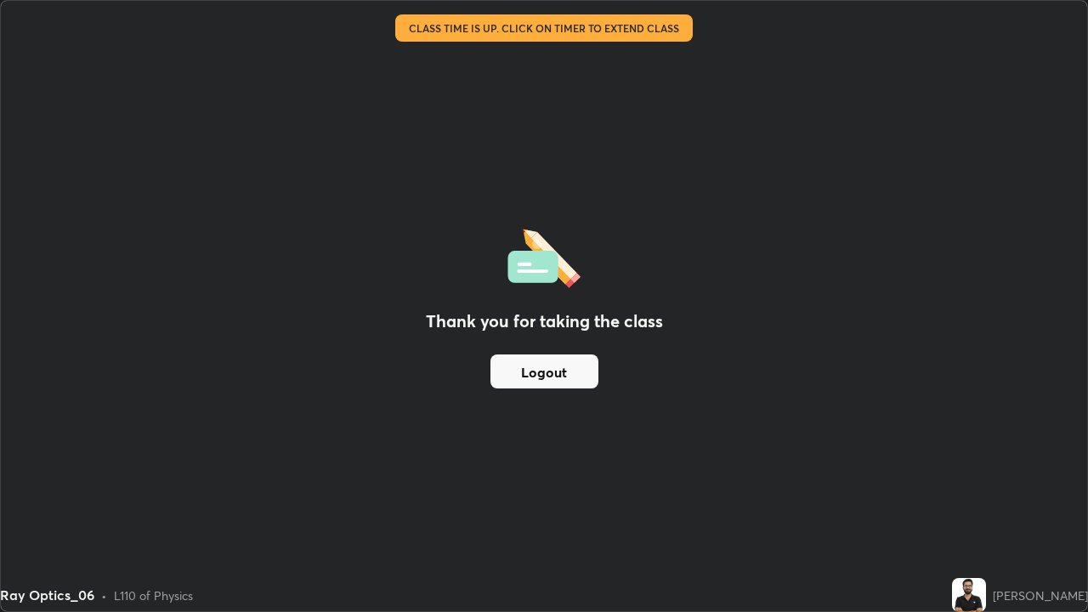
click at [564, 53] on div "Thank you for taking the class Logout" at bounding box center [544, 306] width 1086 height 610
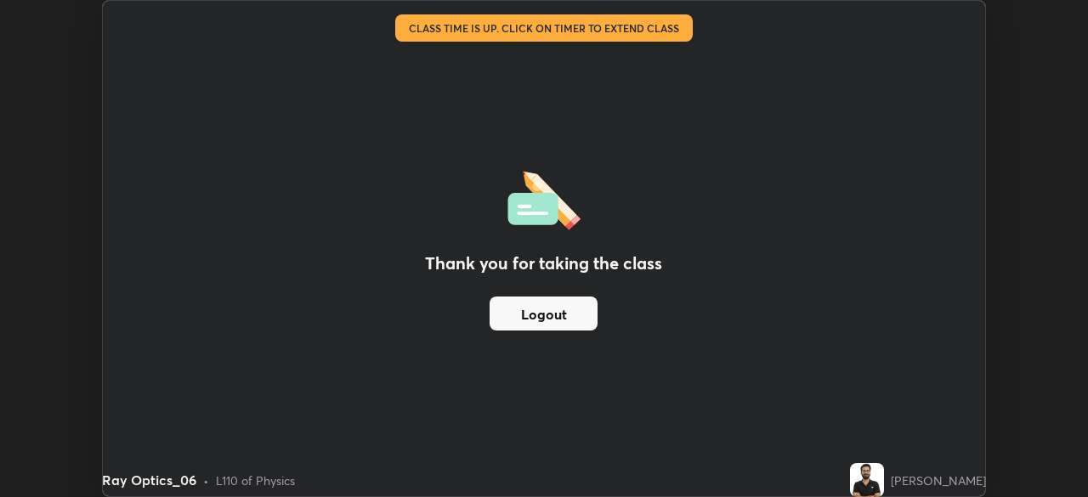
scroll to position [84516, 83926]
